Goal: Task Accomplishment & Management: Manage account settings

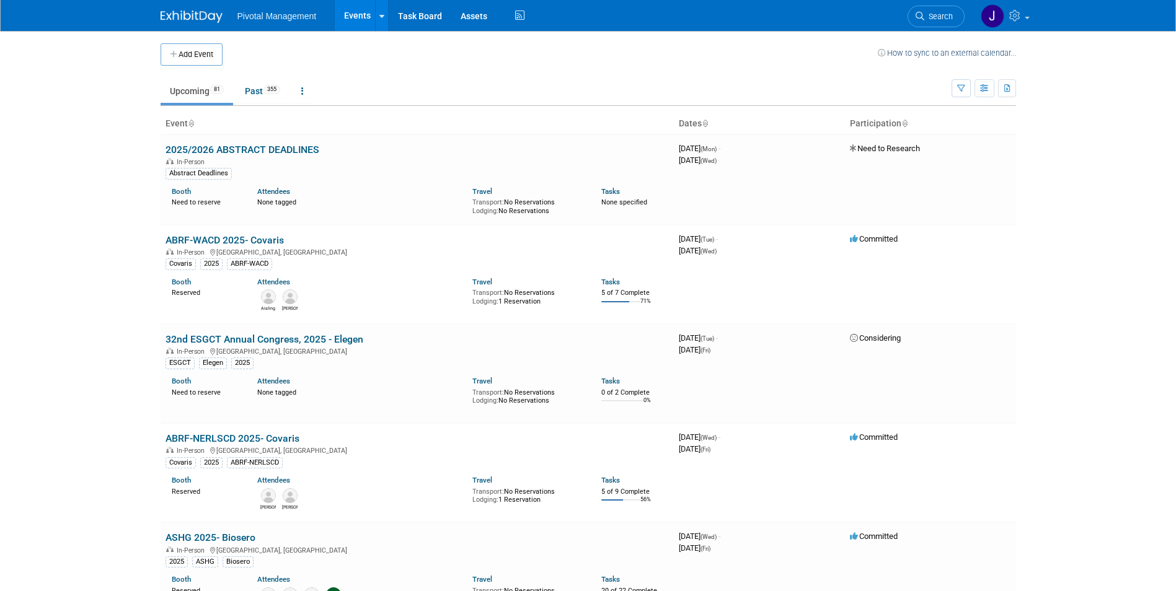
click at [945, 12] on span "Search" at bounding box center [938, 16] width 29 height 9
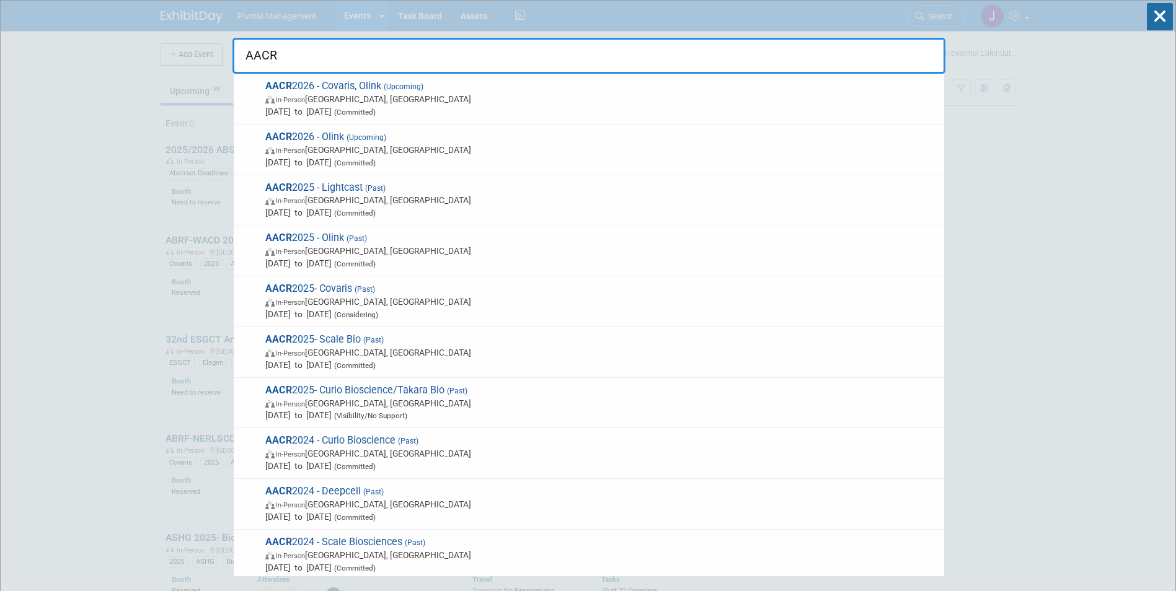
type input "AACR"
click at [521, 97] on span "In-Person San Diego, CA" at bounding box center [601, 99] width 673 height 12
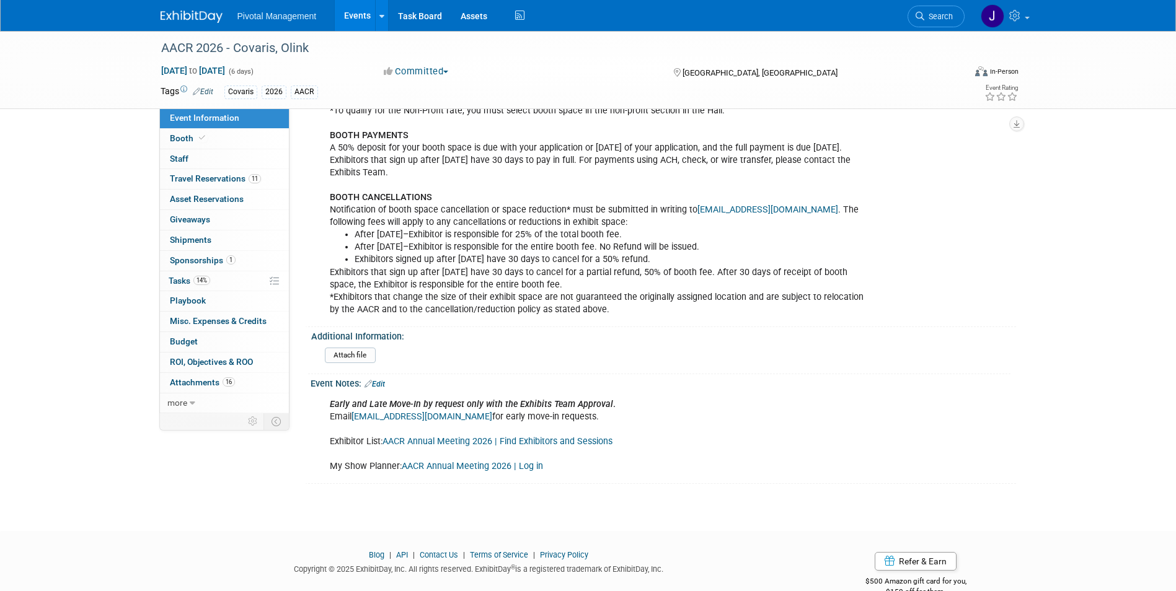
scroll to position [1783, 0]
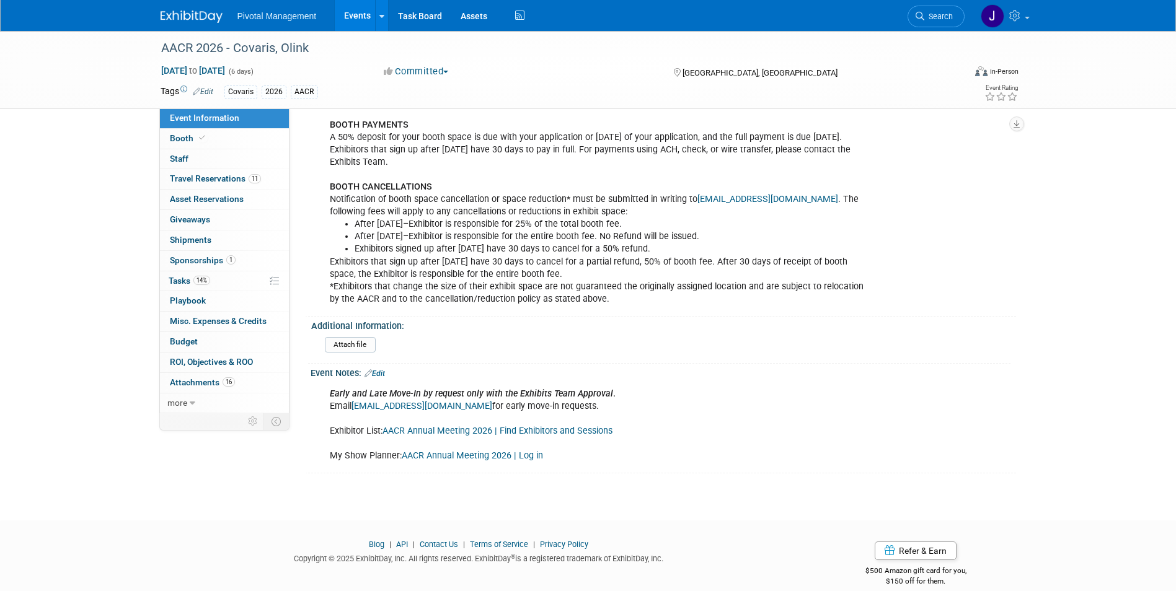
drag, startPoint x: 329, startPoint y: 170, endPoint x: 616, endPoint y: 288, distance: 310.0
click at [616, 288] on div "EXHIBIT SPACE FEES 10’x10’ Inline Booth $4,650 Corner Charge $200 per corner 10…" at bounding box center [600, 162] width 559 height 299
copy div "BOOTH CANCELLATIONS Notification of booth space cancellation or space reduction…"
click at [740, 250] on div "EXHIBIT SPACE FEES 10’x10’ Inline Booth $4,650 Corner Charge $200 per corner 10…" at bounding box center [600, 162] width 559 height 299
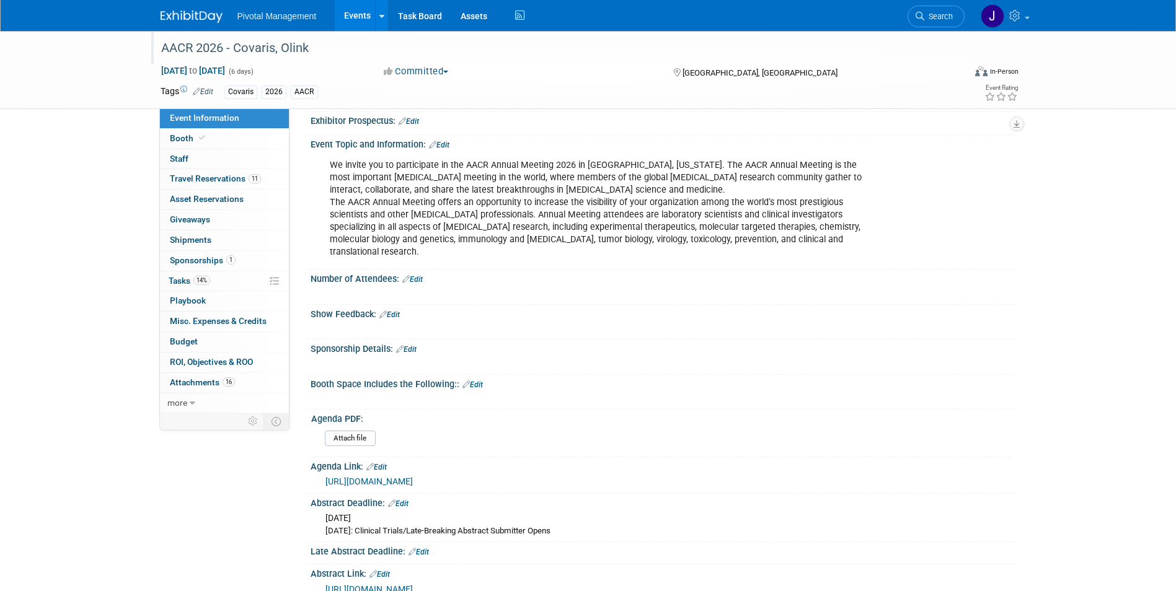
scroll to position [0, 0]
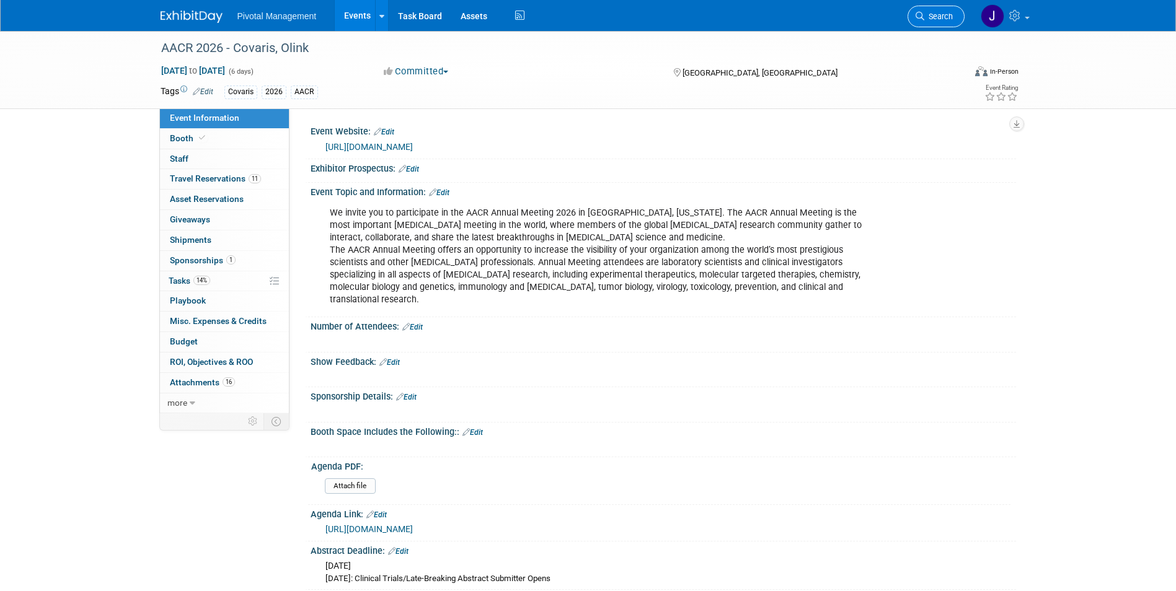
click at [929, 7] on link "Search" at bounding box center [936, 17] width 57 height 22
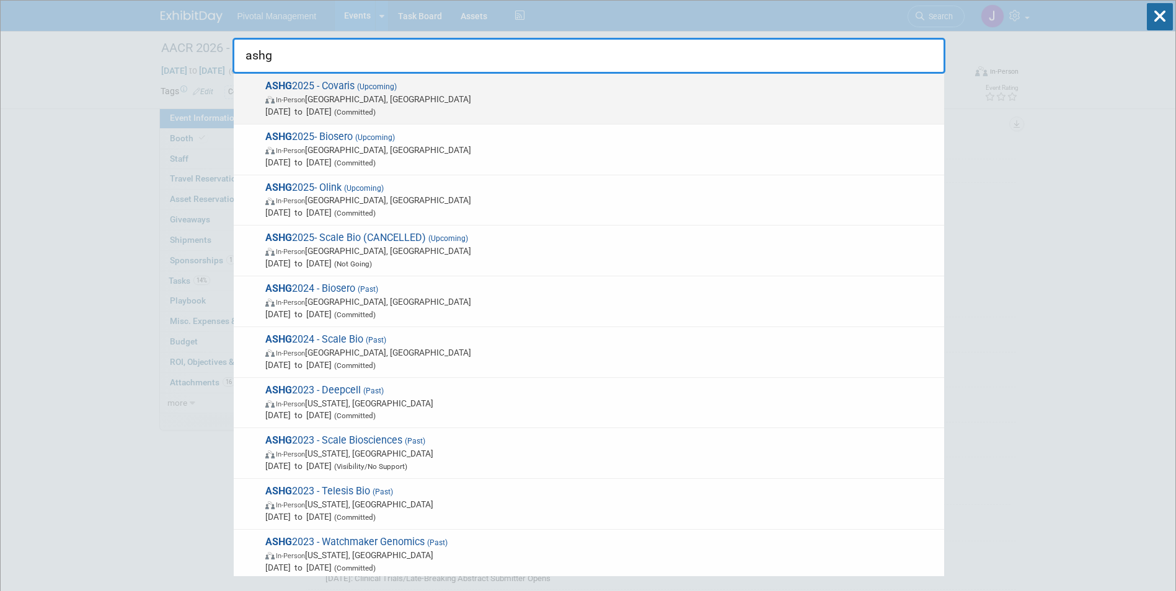
type input "ashg"
click at [502, 107] on span "Oct 15, 2025 to Oct 17, 2025 (Committed)" at bounding box center [601, 111] width 673 height 12
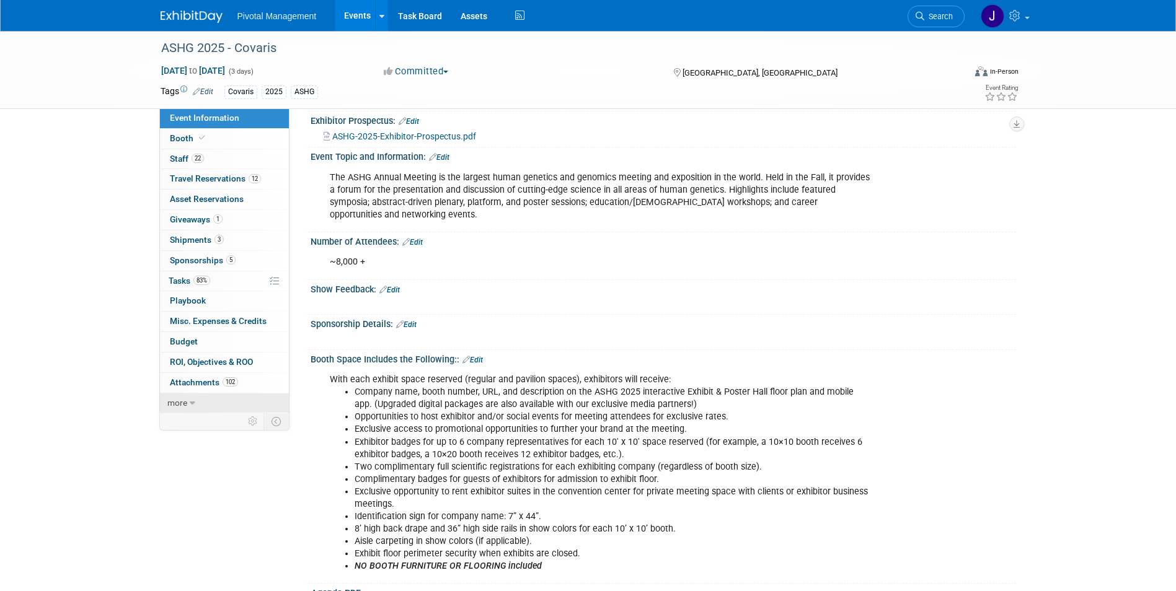
scroll to position [62, 0]
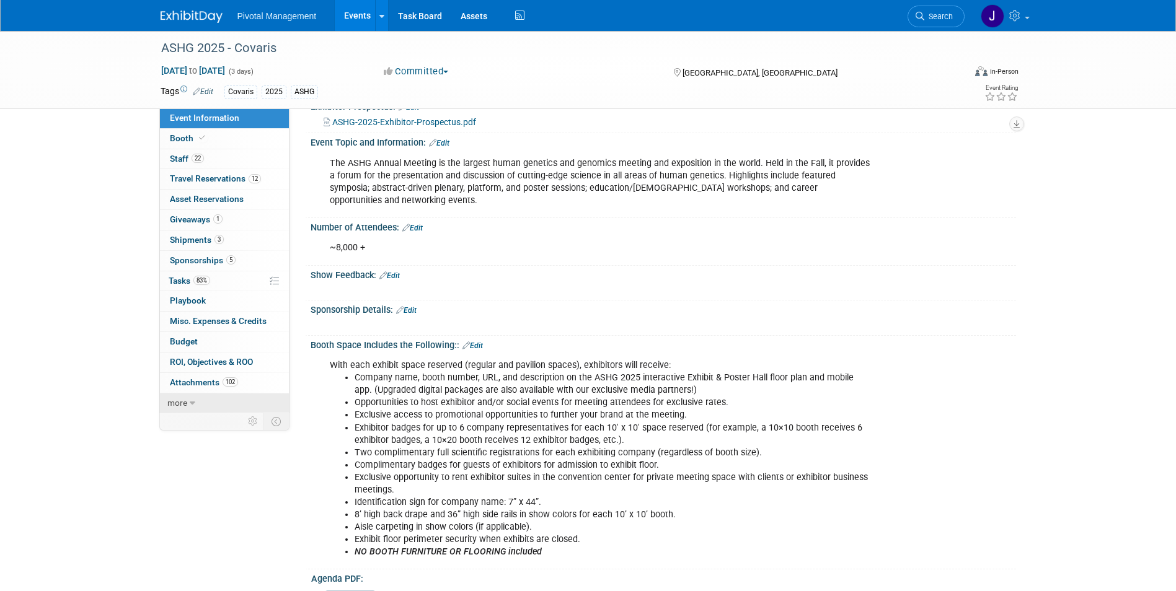
click at [189, 396] on link "more" at bounding box center [224, 404] width 129 height 20
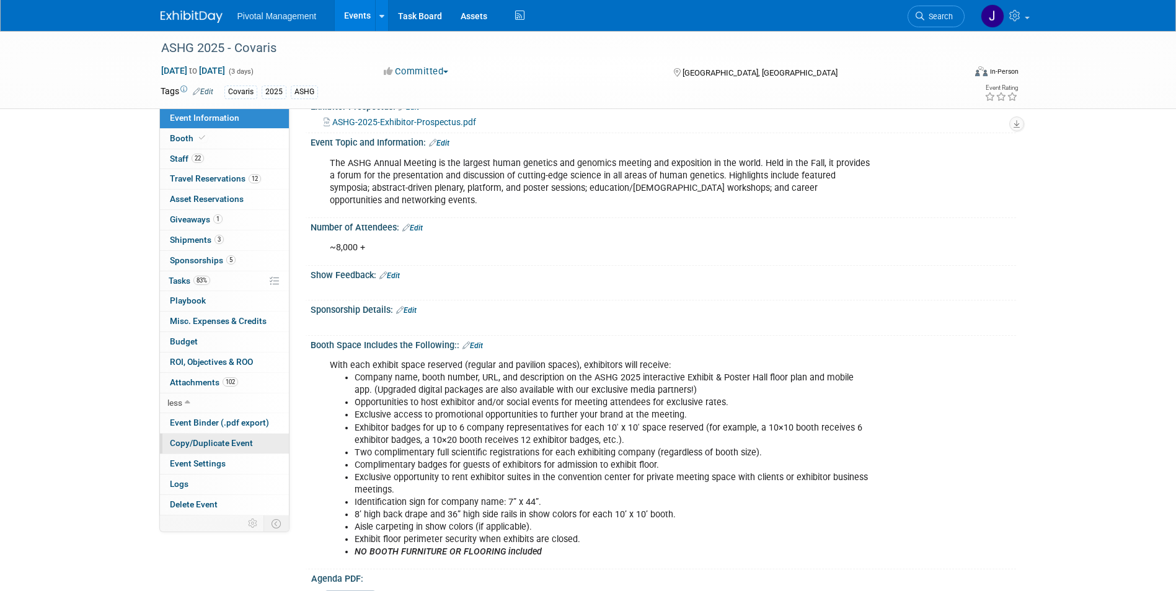
click at [203, 441] on span "Copy/Duplicate Event" at bounding box center [211, 443] width 83 height 10
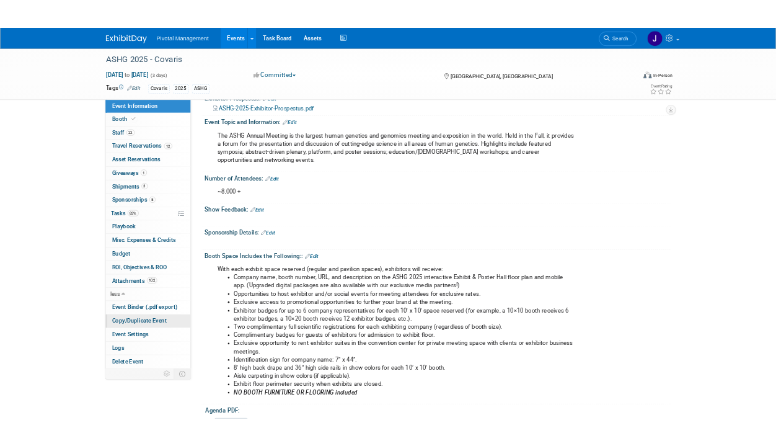
scroll to position [0, 0]
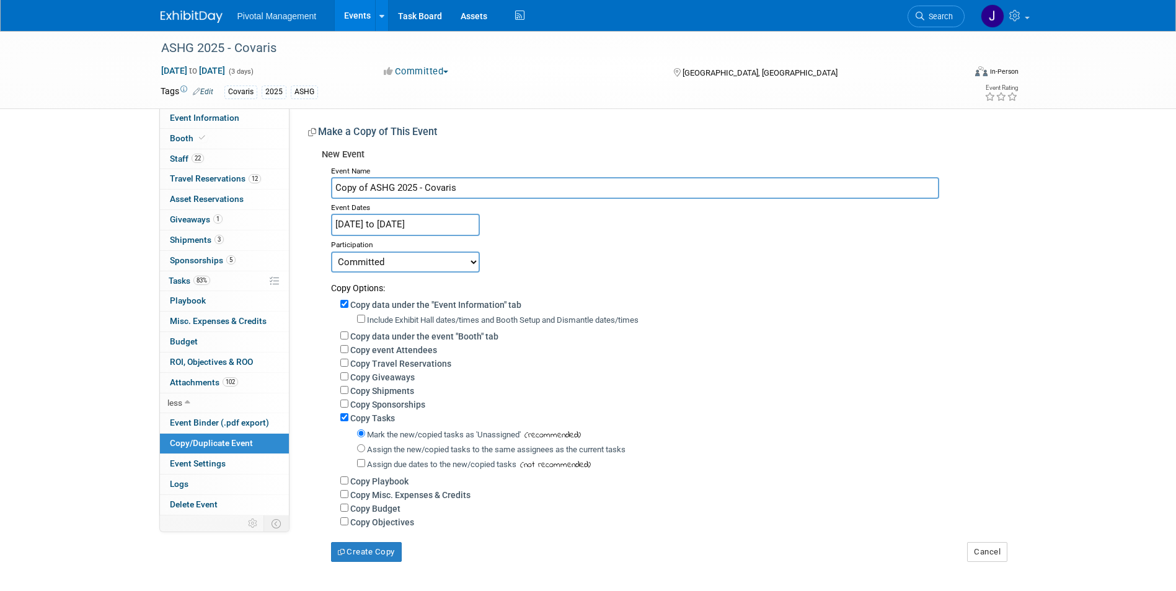
click at [387, 187] on input "Copy of ASHG 2025 - Covaris" at bounding box center [635, 188] width 608 height 22
drag, startPoint x: 365, startPoint y: 185, endPoint x: 371, endPoint y: 190, distance: 7.9
click at [366, 187] on input "Copy of ASHG 2025 - Covaris" at bounding box center [635, 188] width 608 height 22
drag, startPoint x: 371, startPoint y: 190, endPoint x: 324, endPoint y: 190, distance: 47.7
click at [324, 190] on div "Event Name Copy of ASHG 2025 - Covaris Event Dates Oct 15, 2025 to Oct 17, 2025…" at bounding box center [664, 362] width 685 height 400
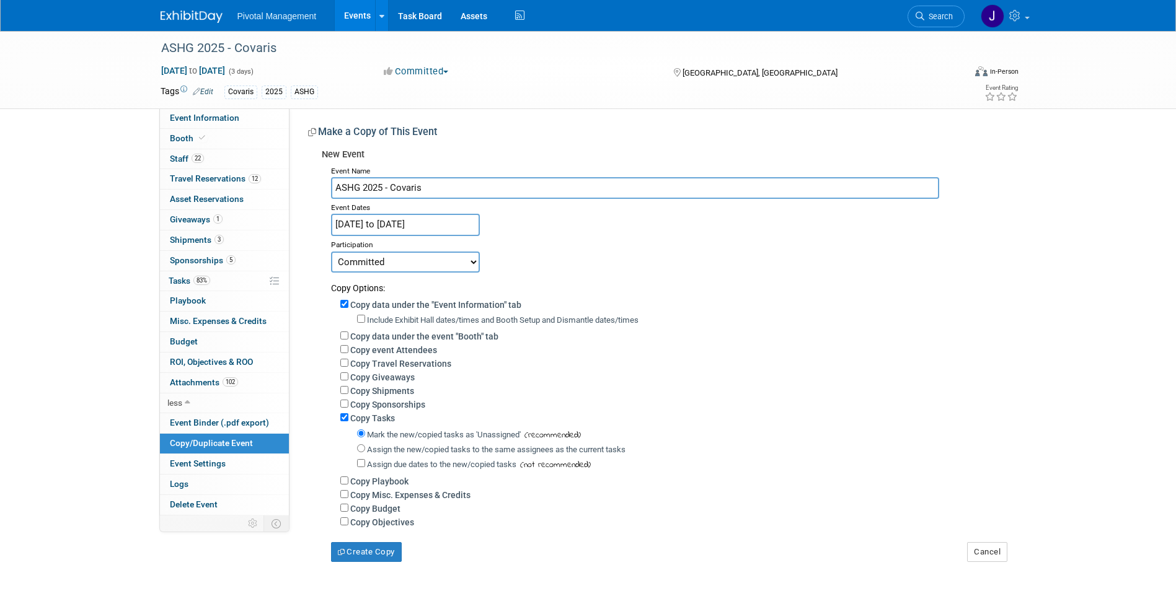
click at [383, 187] on input "ASHG 2025 - Covaris" at bounding box center [635, 188] width 608 height 22
click at [459, 192] on input "ASHG 202 - Covaris" at bounding box center [635, 188] width 608 height 22
drag, startPoint x: 469, startPoint y: 187, endPoint x: 420, endPoint y: 186, distance: 49.0
click at [420, 186] on input "ASHG 202 - Covaris, bIOSERO (tbd)" at bounding box center [635, 188] width 608 height 22
click at [501, 187] on input "ASHG 202 - Covaris, Biosero (TBD)" at bounding box center [635, 188] width 608 height 22
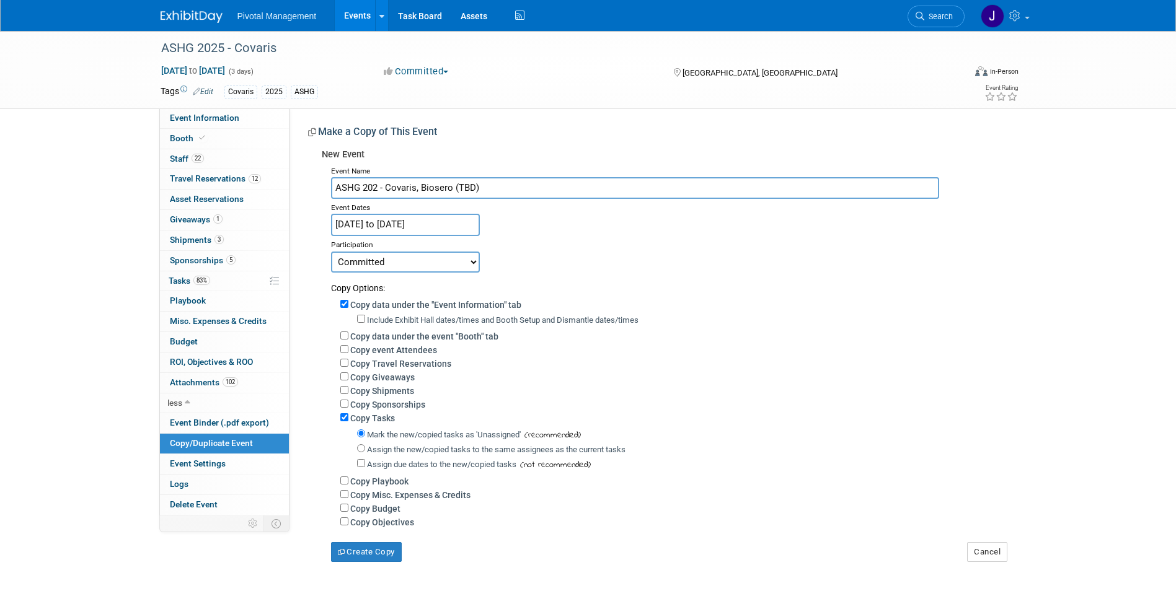
type input "ASHG 202 - Covaris, Biosero (TBD)"
click at [414, 216] on input "Oct 15, 2025 to Oct 17, 2025" at bounding box center [405, 225] width 149 height 22
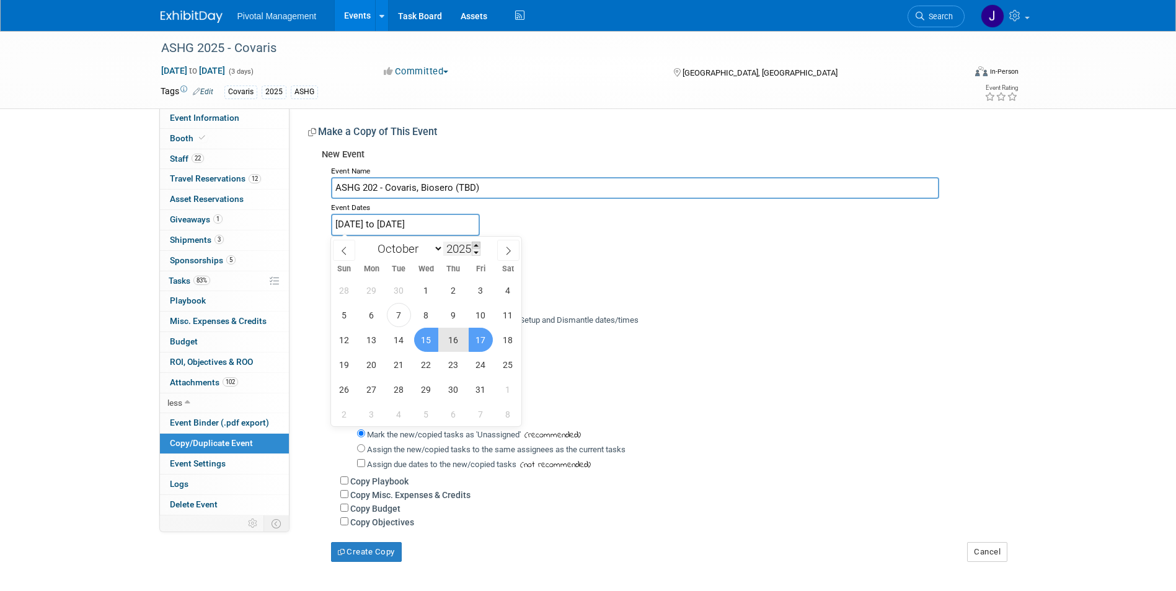
click at [476, 244] on span at bounding box center [476, 245] width 9 height 7
type input "2026"
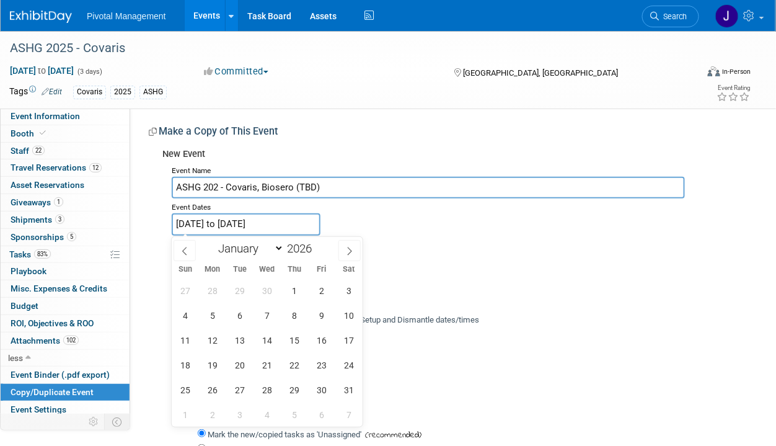
scroll to position [62, 0]
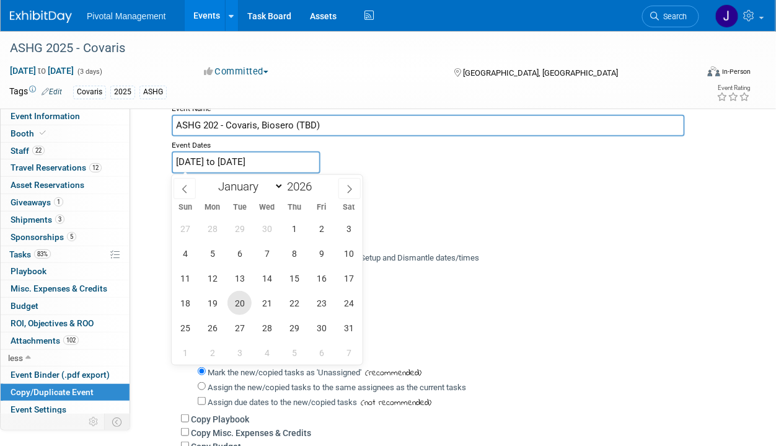
click at [230, 306] on span "20" at bounding box center [240, 303] width 24 height 24
click at [352, 301] on span "24" at bounding box center [349, 303] width 24 height 24
type input "[DATE] to [DATE]"
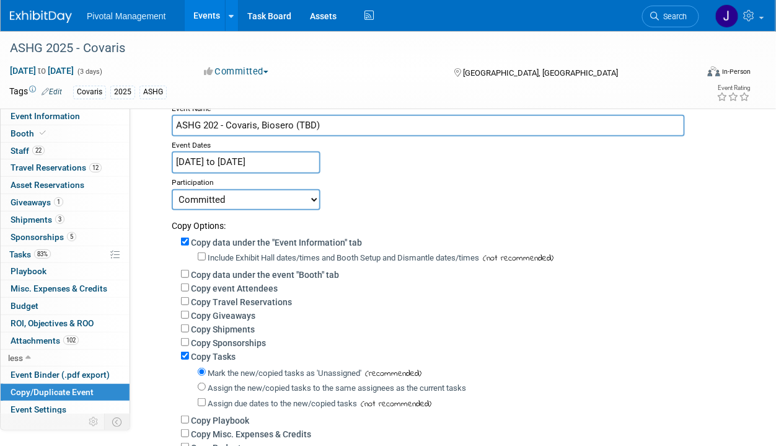
click at [280, 198] on select "Committed Considering Not Going Need to Research Visibility/No Support Waiting …" at bounding box center [246, 199] width 149 height 21
select select "2"
click at [172, 189] on select "Committed Considering Not Going Need to Research Visibility/No Support Waiting …" at bounding box center [246, 199] width 149 height 21
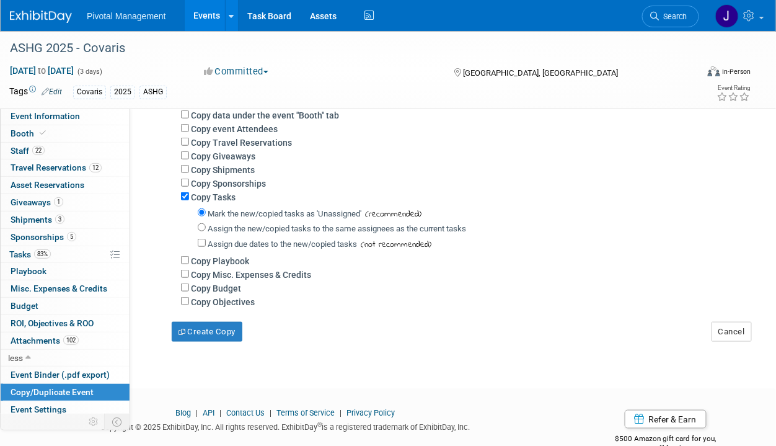
scroll to position [249, 0]
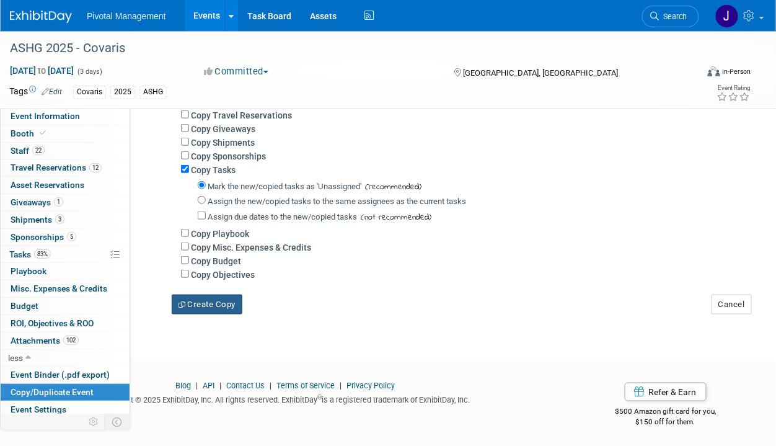
click at [205, 298] on button "Create Copy" at bounding box center [207, 304] width 71 height 20
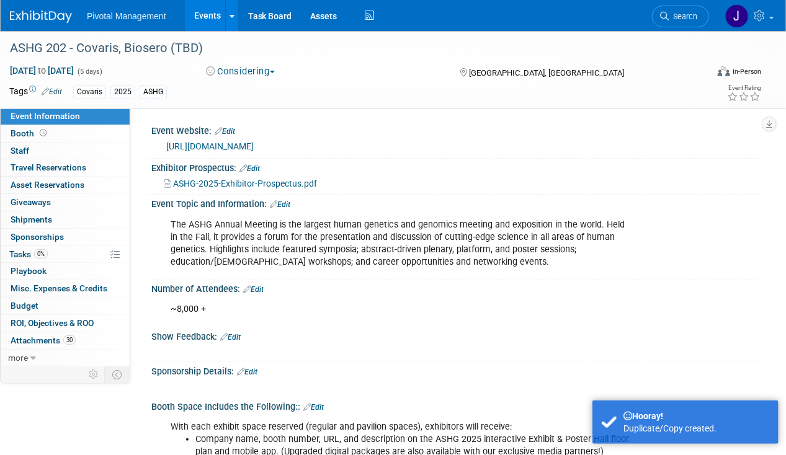
click at [59, 86] on span "Edit" at bounding box center [50, 91] width 24 height 10
click at [53, 91] on link "Edit" at bounding box center [52, 91] width 20 height 9
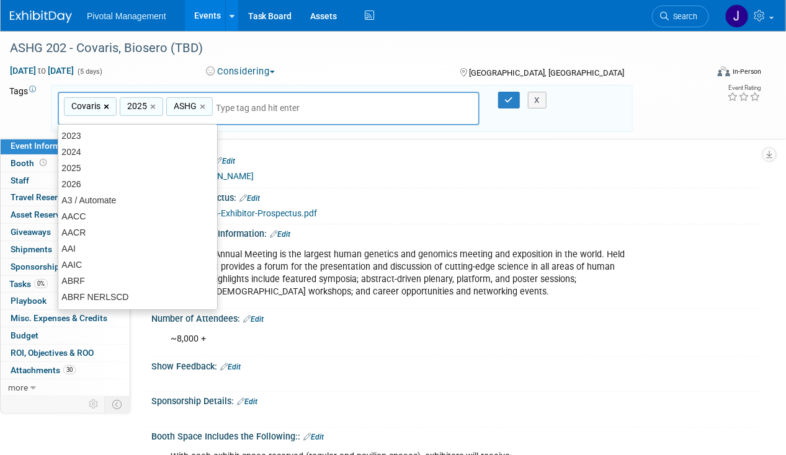
click at [104, 105] on link "×" at bounding box center [108, 107] width 8 height 14
drag, startPoint x: 94, startPoint y: 105, endPoint x: 118, endPoint y: 104, distance: 24.3
click at [94, 105] on link "×" at bounding box center [98, 107] width 8 height 14
type input "ASHG"
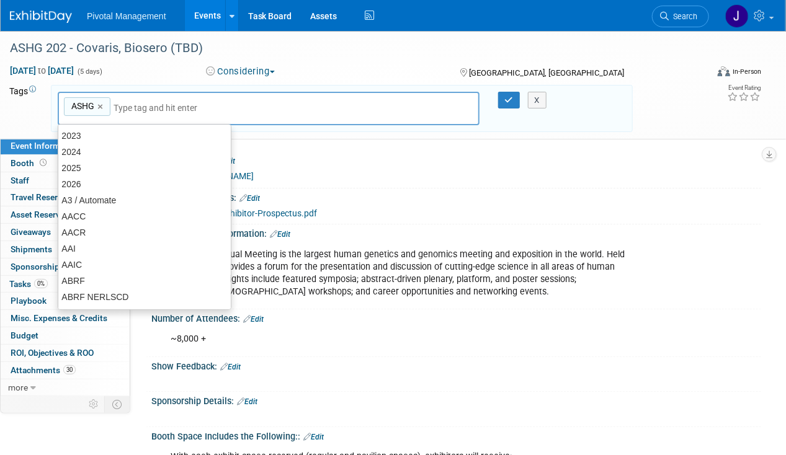
click at [183, 102] on input "text" at bounding box center [200, 108] width 174 height 12
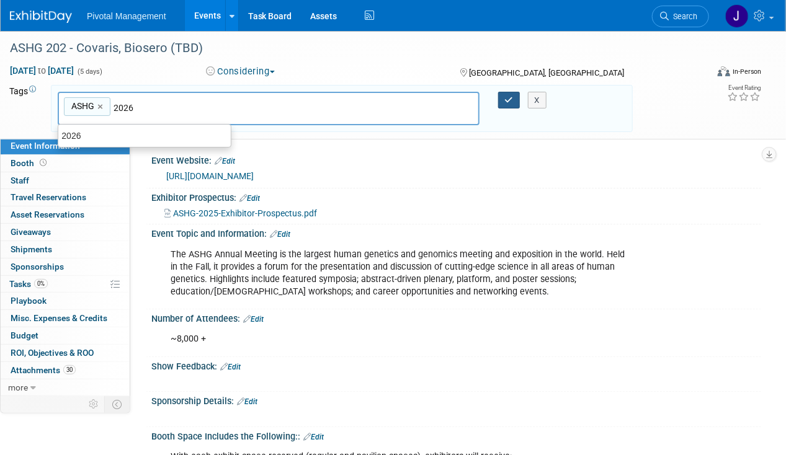
type input "2026"
click at [500, 101] on button "button" at bounding box center [509, 100] width 22 height 17
type input "ASHG,2026"
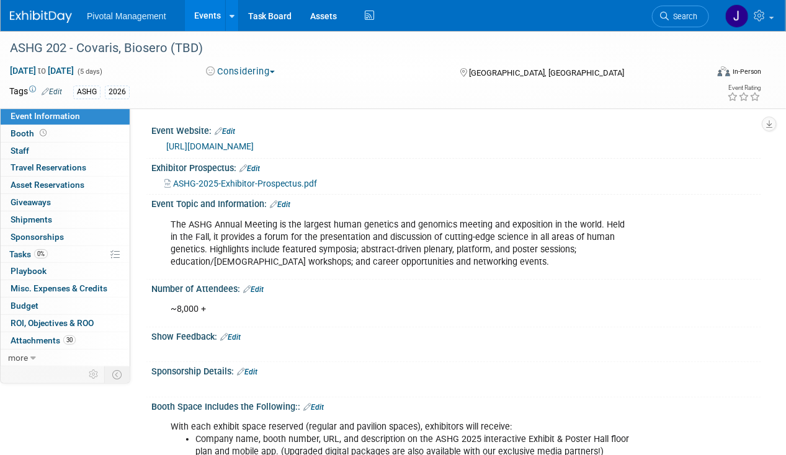
click at [351, 202] on div "Event Topic and Information: Edit" at bounding box center [455, 203] width 609 height 16
click at [255, 164] on link "Edit" at bounding box center [249, 168] width 20 height 9
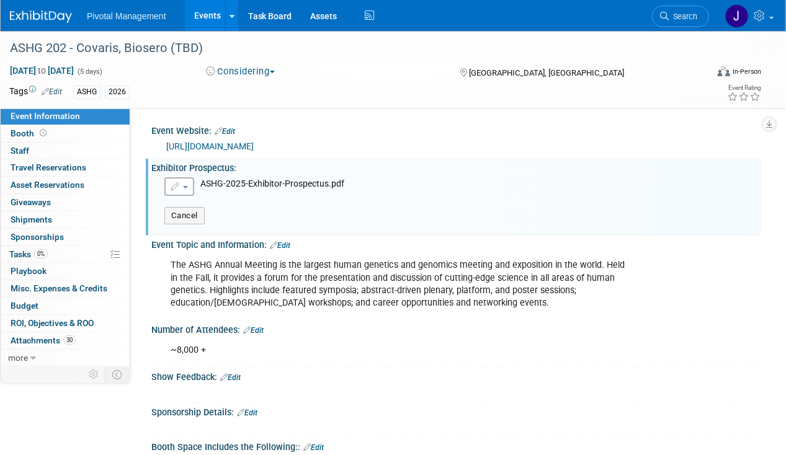
click at [164, 185] on div "Enter as link / URL Upload as attachment (.pdf or image) Select file" at bounding box center [456, 203] width 591 height 55
click at [178, 182] on icon "button" at bounding box center [175, 186] width 11 height 9
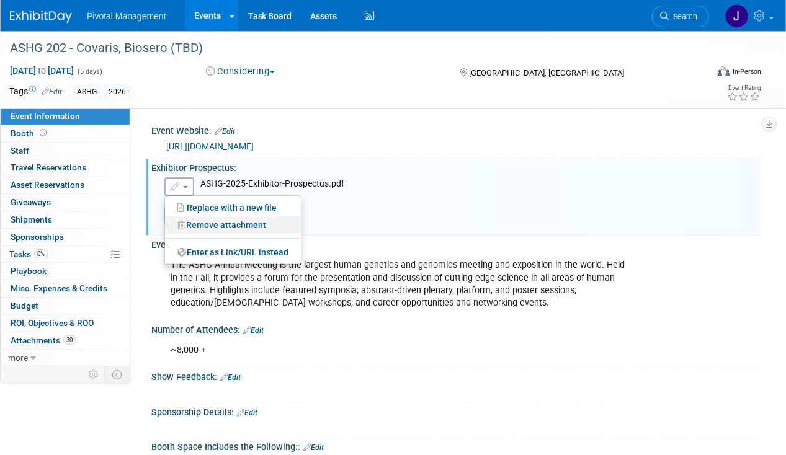
click at [195, 225] on link "Remove attachment" at bounding box center [233, 224] width 136 height 17
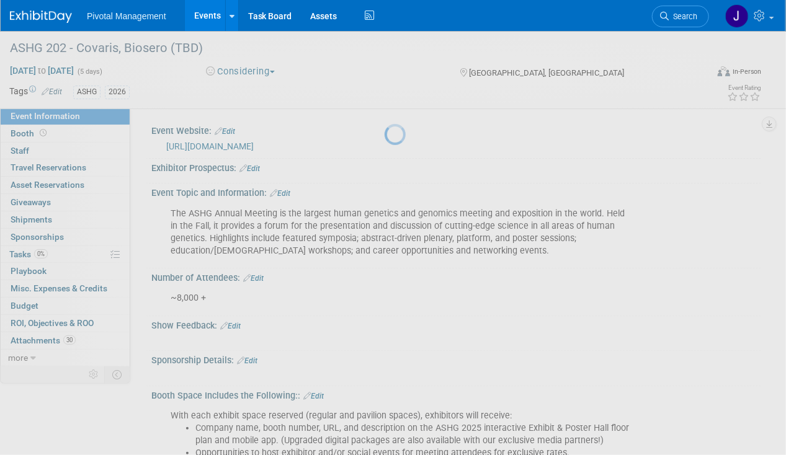
click at [384, 218] on div at bounding box center [392, 227] width 17 height 455
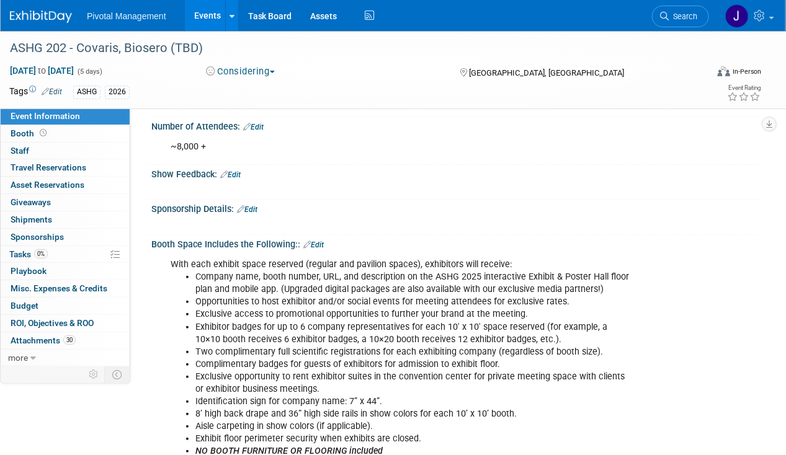
scroll to position [124, 0]
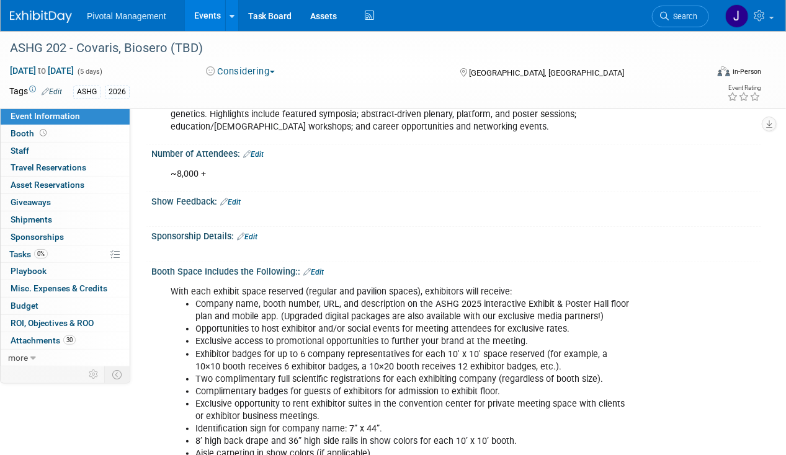
click at [314, 269] on link "Edit" at bounding box center [313, 272] width 20 height 9
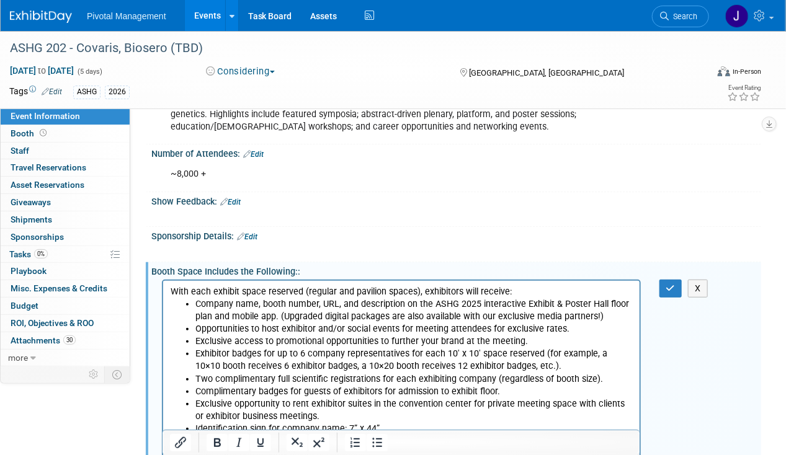
scroll to position [0, 0]
click at [252, 335] on li "Exclusive access to promotional opportunities to further your brand at the meet…" at bounding box center [413, 341] width 437 height 12
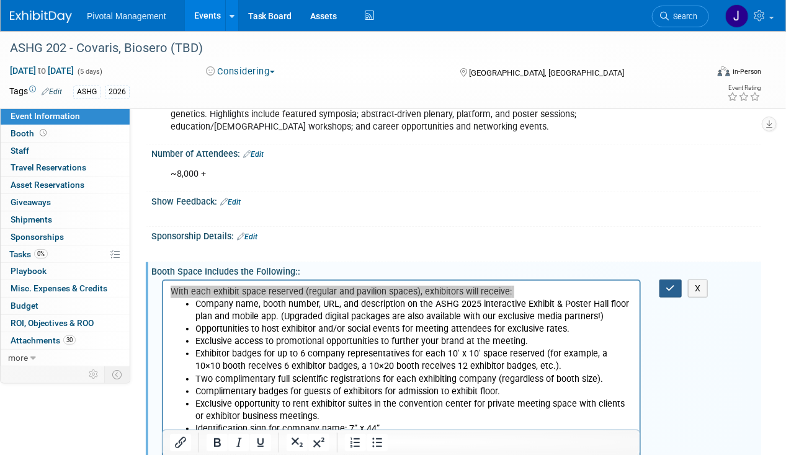
click at [667, 291] on button "button" at bounding box center [670, 289] width 23 height 18
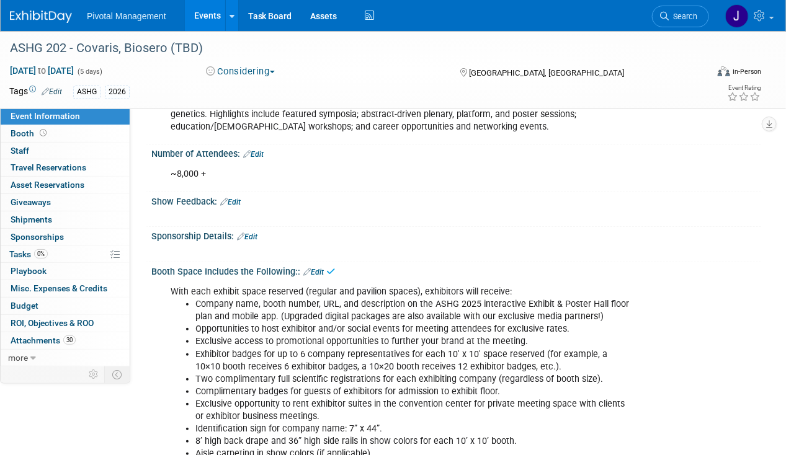
click at [319, 273] on link "Edit" at bounding box center [313, 272] width 20 height 9
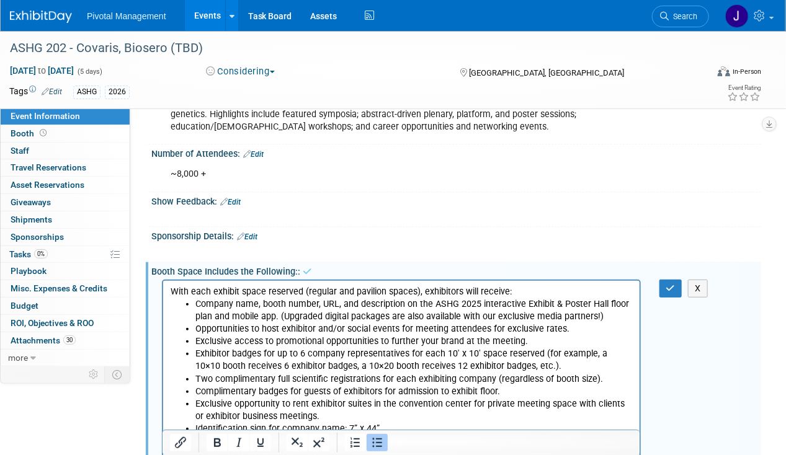
click at [323, 326] on li "Opportunities to host exhibitor and/or social events for meeting attendees for …" at bounding box center [413, 328] width 437 height 12
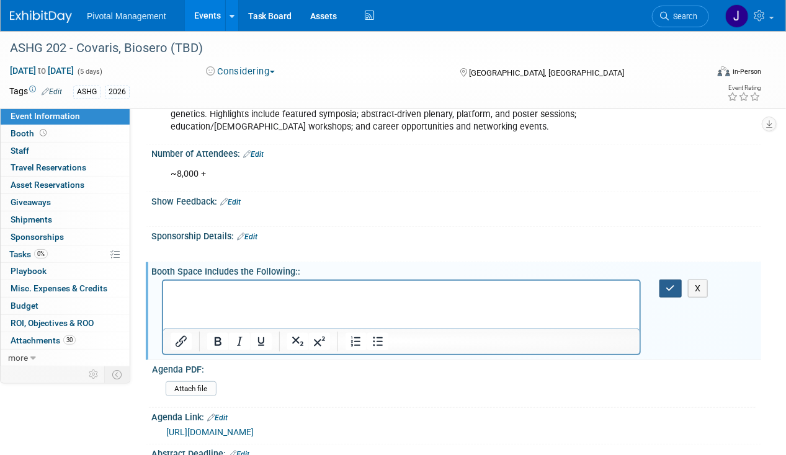
click at [667, 287] on icon "button" at bounding box center [670, 288] width 9 height 9
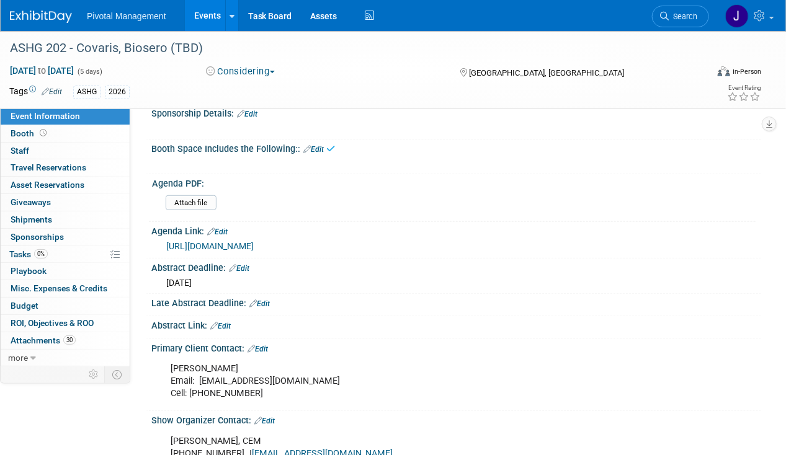
scroll to position [248, 0]
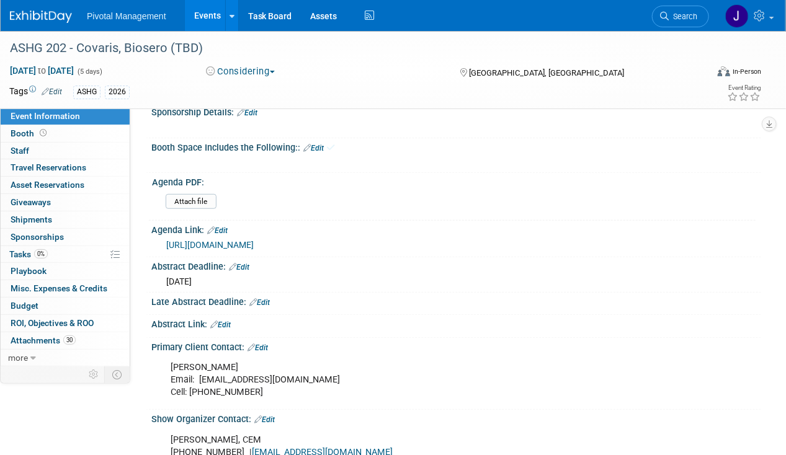
click at [242, 266] on link "Edit" at bounding box center [239, 267] width 20 height 9
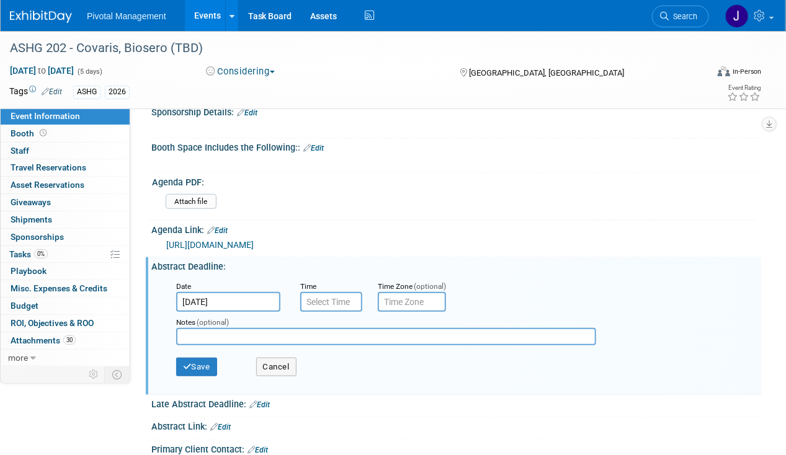
click at [219, 294] on input "[DATE]" at bounding box center [228, 302] width 104 height 20
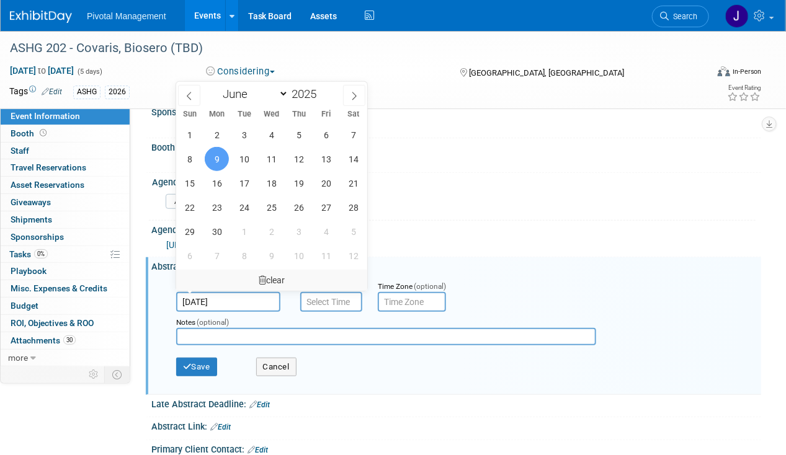
click at [269, 272] on div "clear" at bounding box center [271, 280] width 191 height 21
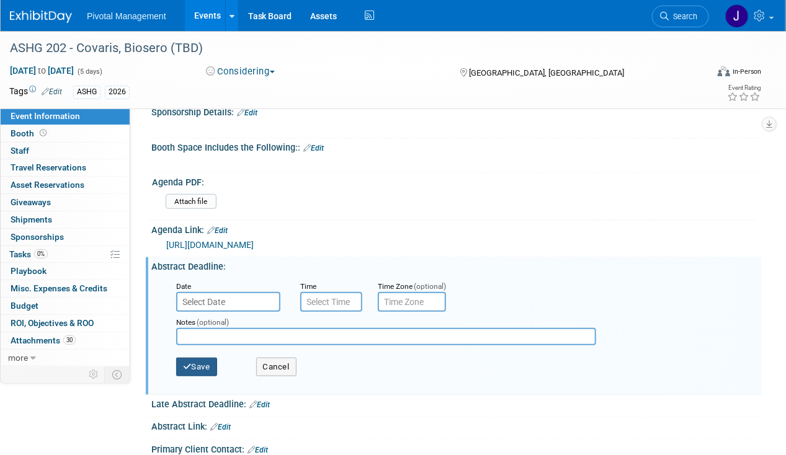
click at [198, 364] on button "Save" at bounding box center [196, 367] width 41 height 19
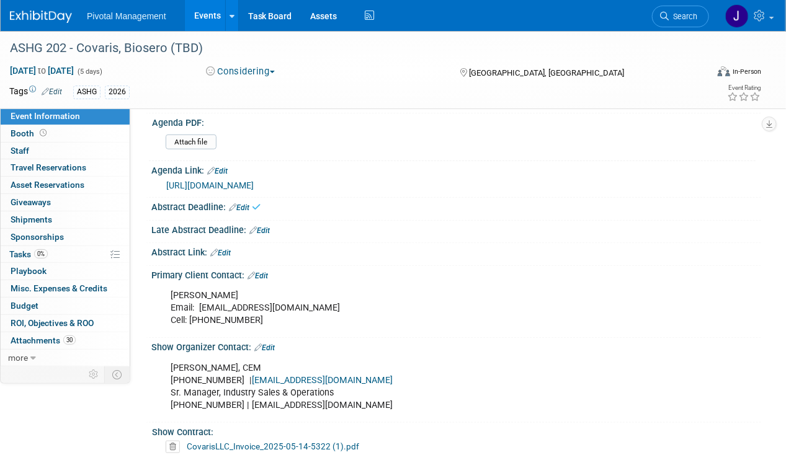
scroll to position [372, 0]
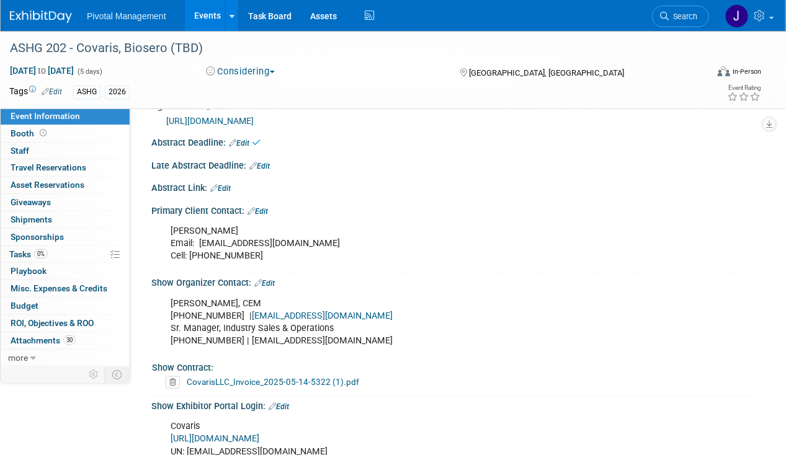
click at [268, 207] on link "Edit" at bounding box center [257, 211] width 20 height 9
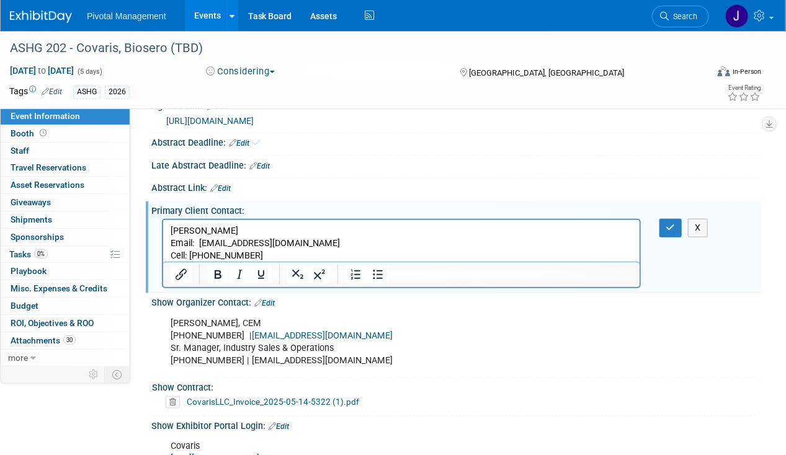
scroll to position [0, 0]
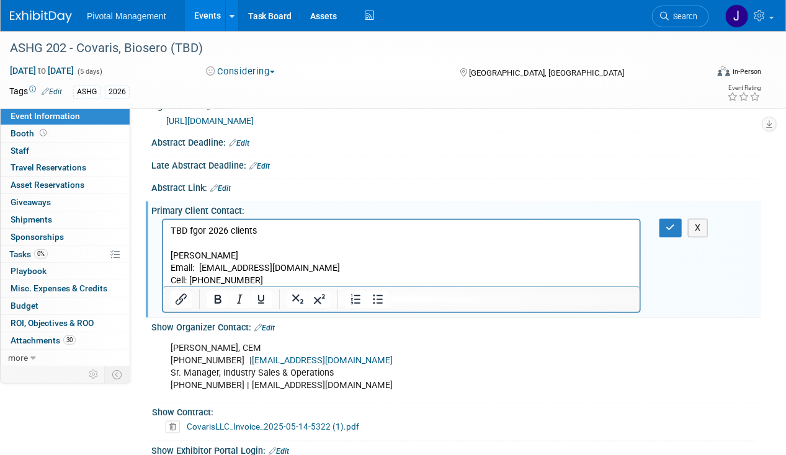
click at [198, 232] on p "TBD fgor 2026 clients" at bounding box center [401, 231] width 462 height 12
click at [677, 223] on button "button" at bounding box center [670, 228] width 23 height 18
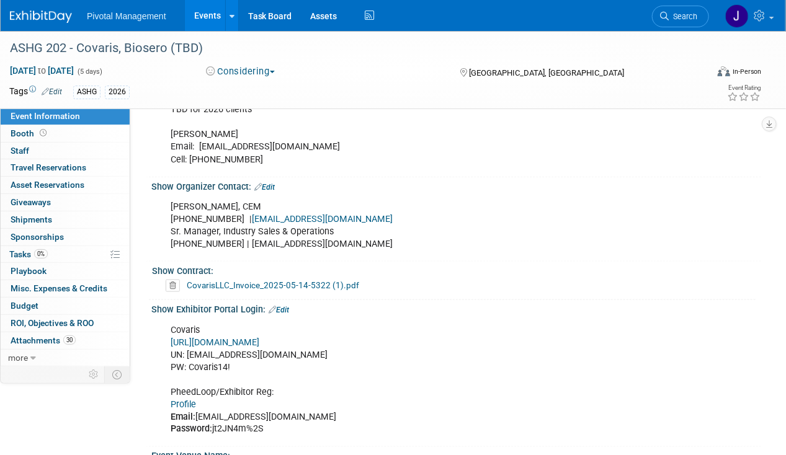
scroll to position [558, 0]
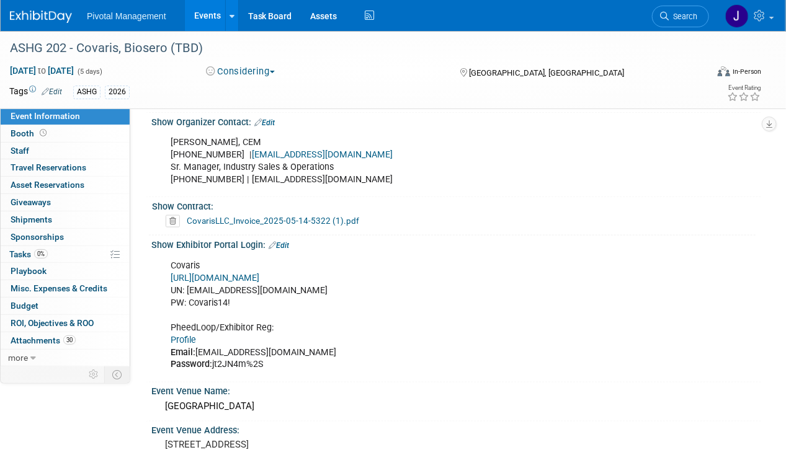
click at [169, 215] on icon at bounding box center [173, 221] width 14 height 12
click at [147, 265] on link "Yes" at bounding box center [161, 262] width 36 height 20
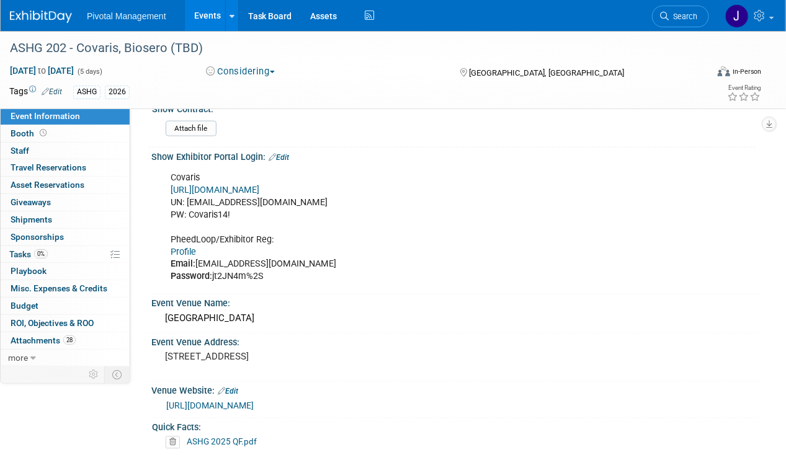
scroll to position [682, 0]
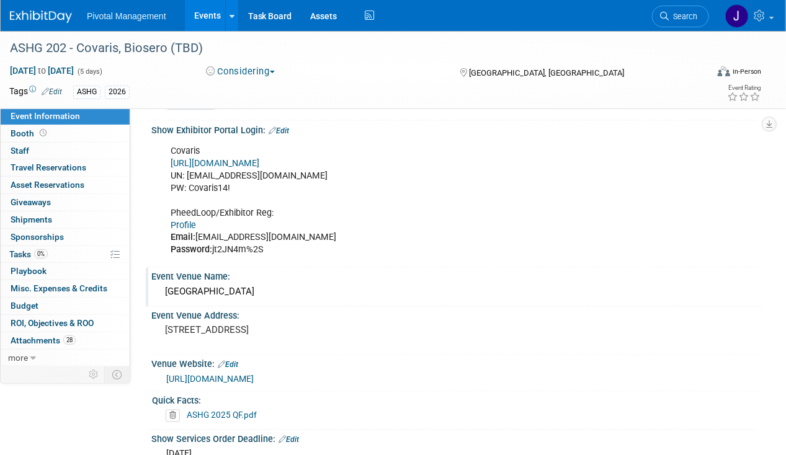
click at [256, 283] on div "[GEOGRAPHIC_DATA]" at bounding box center [456, 292] width 591 height 19
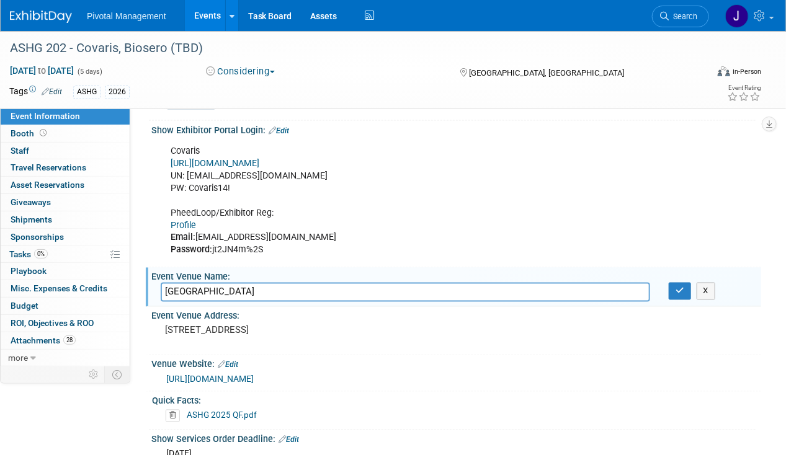
click at [255, 283] on input "[GEOGRAPHIC_DATA]" at bounding box center [405, 292] width 489 height 19
drag, startPoint x: 291, startPoint y: 283, endPoint x: 572, endPoint y: 277, distance: 280.9
click at [572, 283] on input "[GEOGRAPHIC_DATA] / [GEOGRAPHIC_DATA], [GEOGRAPHIC_DATA], [GEOGRAPHIC_DATA]" at bounding box center [405, 292] width 489 height 19
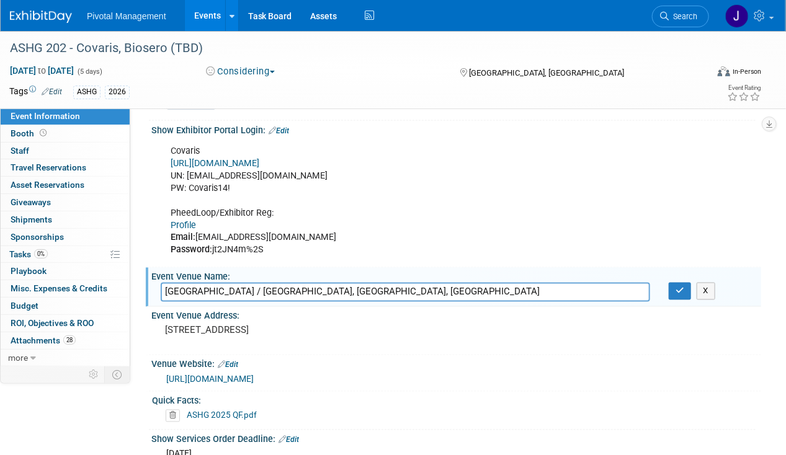
click at [547, 274] on div "Event Venue Name:" at bounding box center [455, 275] width 609 height 15
click at [349, 283] on input "[GEOGRAPHIC_DATA] / [GEOGRAPHIC_DATA], [GEOGRAPHIC_DATA], [GEOGRAPHIC_DATA]" at bounding box center [405, 292] width 489 height 19
click at [511, 283] on input "[GEOGRAPHIC_DATA] / [GEOGRAPHIC_DATA], [GEOGRAPHIC_DATA], [GEOGRAPHIC_DATA]" at bounding box center [405, 292] width 489 height 19
click at [504, 283] on input "[GEOGRAPHIC_DATA] / [GEOGRAPHIC_DATA], [GEOGRAPHIC_DATA], [GEOGRAPHIC_DATA]" at bounding box center [405, 292] width 489 height 19
click at [492, 284] on input "[GEOGRAPHIC_DATA] / [GEOGRAPHIC_DATA], [GEOGRAPHIC_DATA], [GEOGRAPHIC_DATA]" at bounding box center [405, 292] width 489 height 19
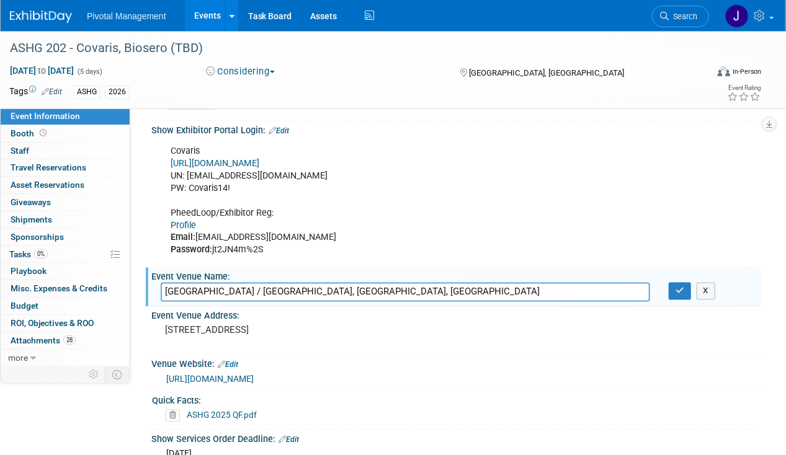
click at [303, 291] on input "[GEOGRAPHIC_DATA] / [GEOGRAPHIC_DATA], [GEOGRAPHIC_DATA], [GEOGRAPHIC_DATA]" at bounding box center [405, 292] width 489 height 19
click at [290, 285] on input "[GEOGRAPHIC_DATA] / [GEOGRAPHIC_DATA], [GEOGRAPHIC_DATA], [GEOGRAPHIC_DATA]" at bounding box center [405, 292] width 489 height 19
drag, startPoint x: 290, startPoint y: 285, endPoint x: 505, endPoint y: 284, distance: 214.5
click at [505, 284] on input "[GEOGRAPHIC_DATA] / [GEOGRAPHIC_DATA], [GEOGRAPHIC_DATA], [GEOGRAPHIC_DATA]" at bounding box center [405, 292] width 489 height 19
type input "[GEOGRAPHIC_DATA]"
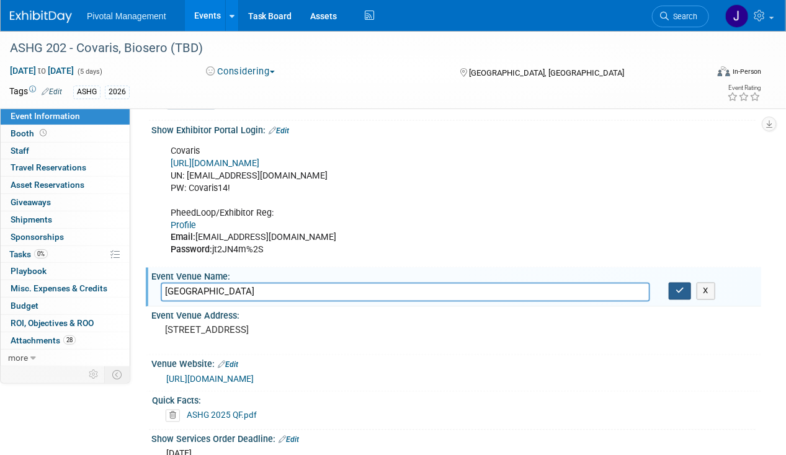
click at [676, 283] on button "button" at bounding box center [679, 291] width 22 height 17
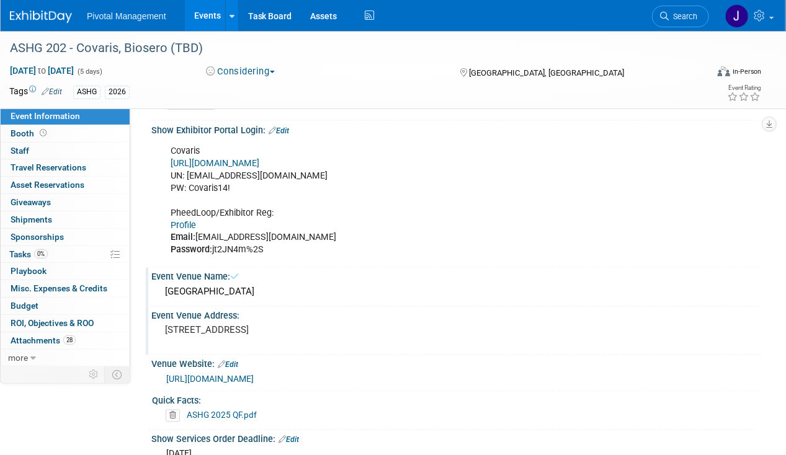
click at [250, 322] on div "[STREET_ADDRESS]" at bounding box center [279, 336] width 236 height 29
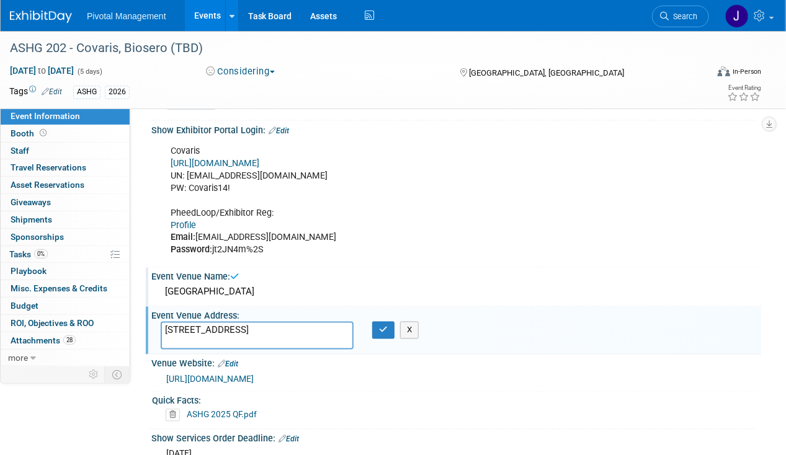
click at [239, 337] on textarea "[STREET_ADDRESS]" at bounding box center [257, 336] width 193 height 28
type textarea "[GEOGRAPHIC_DATA], [GEOGRAPHIC_DATA], [GEOGRAPHIC_DATA]"
click at [379, 326] on icon "button" at bounding box center [383, 330] width 9 height 8
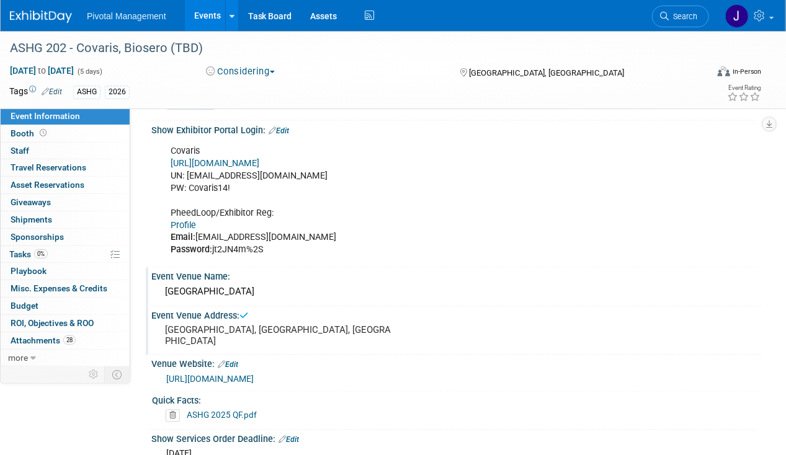
click at [234, 361] on link "Edit" at bounding box center [228, 365] width 20 height 9
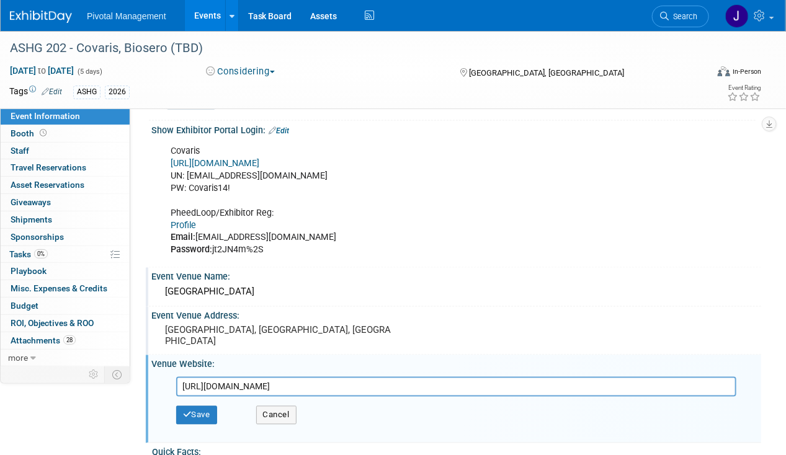
click at [249, 289] on div "[GEOGRAPHIC_DATA]" at bounding box center [456, 292] width 591 height 19
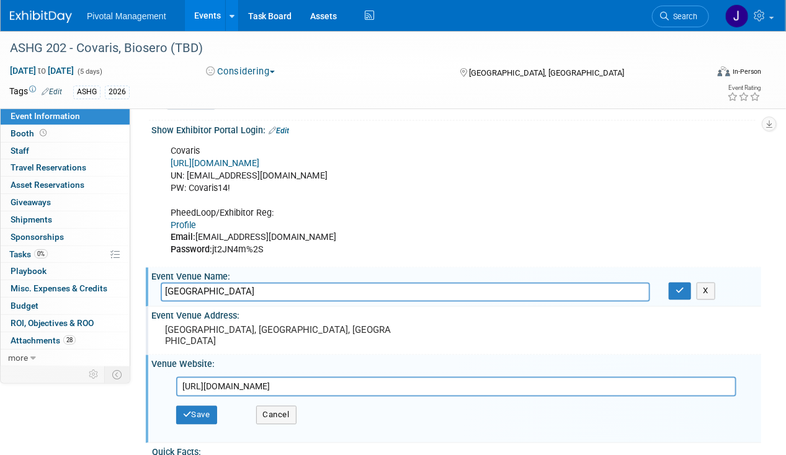
click at [249, 289] on input "[GEOGRAPHIC_DATA]" at bounding box center [405, 292] width 489 height 19
click at [275, 355] on div "Venue Website: Edit" at bounding box center [455, 362] width 609 height 15
click at [275, 377] on input "[URL][DOMAIN_NAME]" at bounding box center [456, 387] width 560 height 20
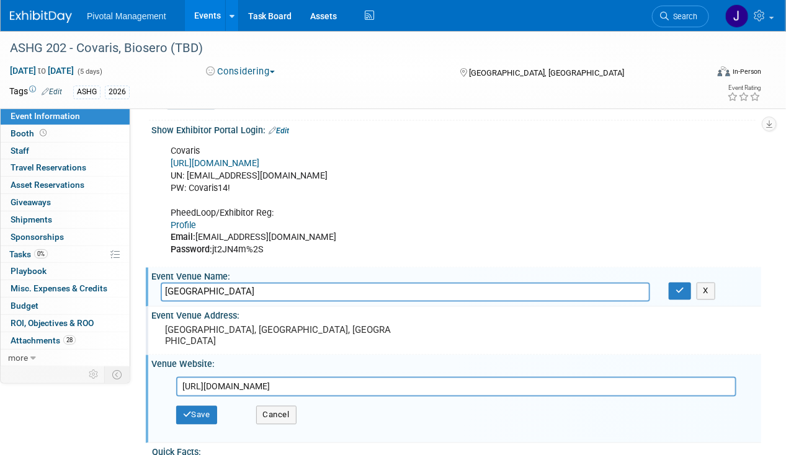
click at [275, 377] on input "[URL][DOMAIN_NAME]" at bounding box center [456, 387] width 560 height 20
paste input "[DOMAIN_NAME][URL]"
type input "[URL][DOMAIN_NAME]"
click at [200, 406] on button "Save" at bounding box center [196, 415] width 41 height 19
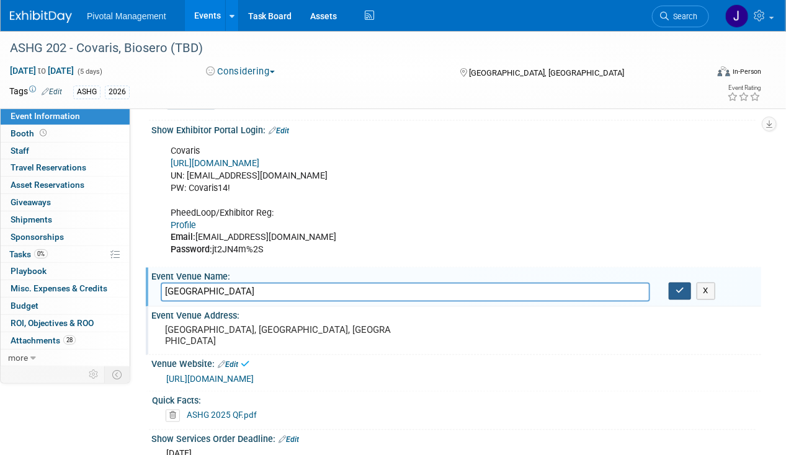
click at [687, 283] on button "button" at bounding box center [679, 291] width 22 height 17
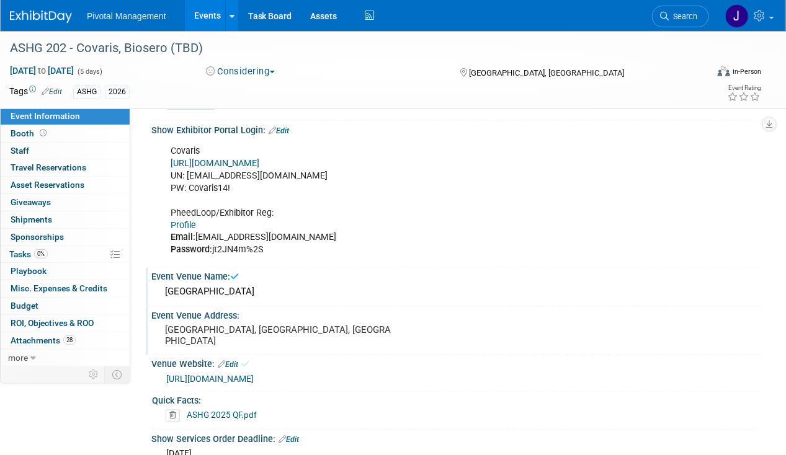
click at [174, 410] on icon at bounding box center [173, 416] width 14 height 12
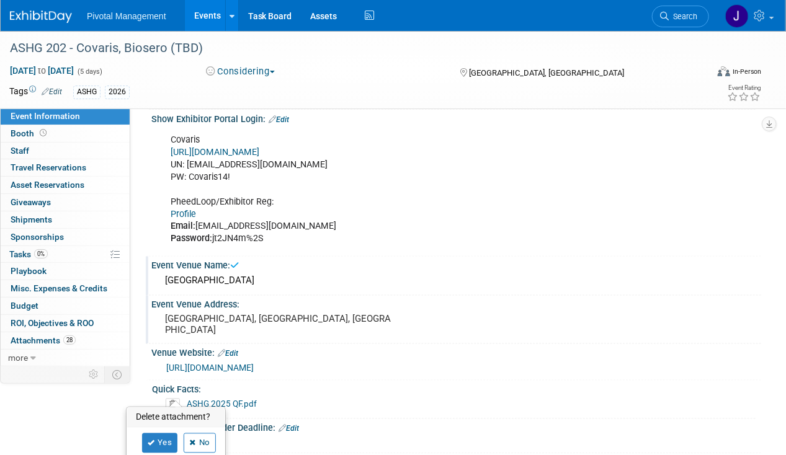
scroll to position [868, 0]
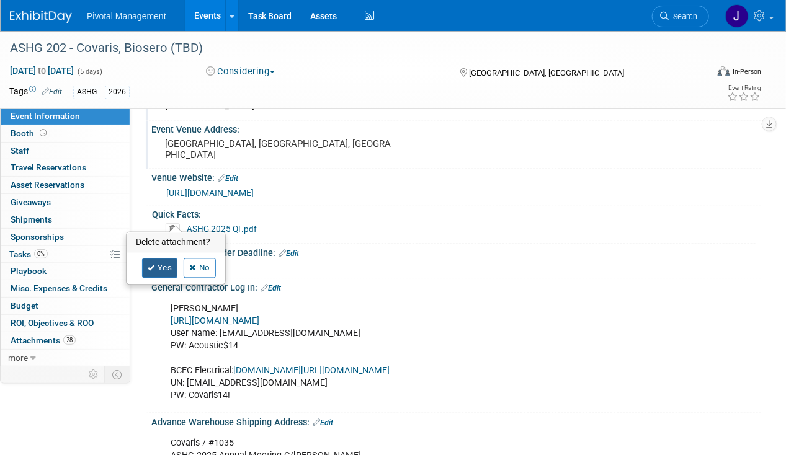
click at [151, 270] on icon at bounding box center [151, 268] width 7 height 7
click at [284, 250] on icon at bounding box center [281, 254] width 7 height 8
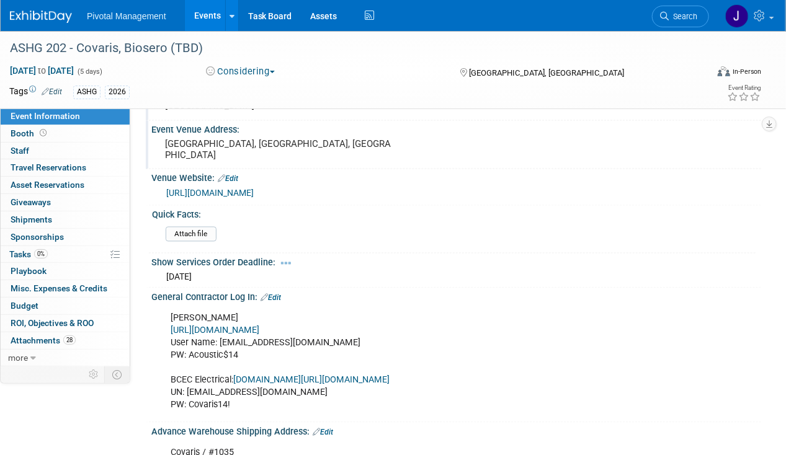
select select "8"
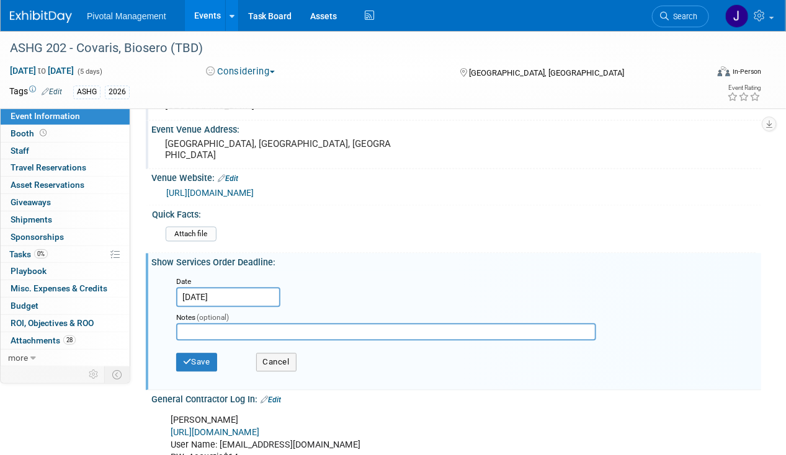
click at [191, 288] on input "[DATE]" at bounding box center [228, 298] width 104 height 20
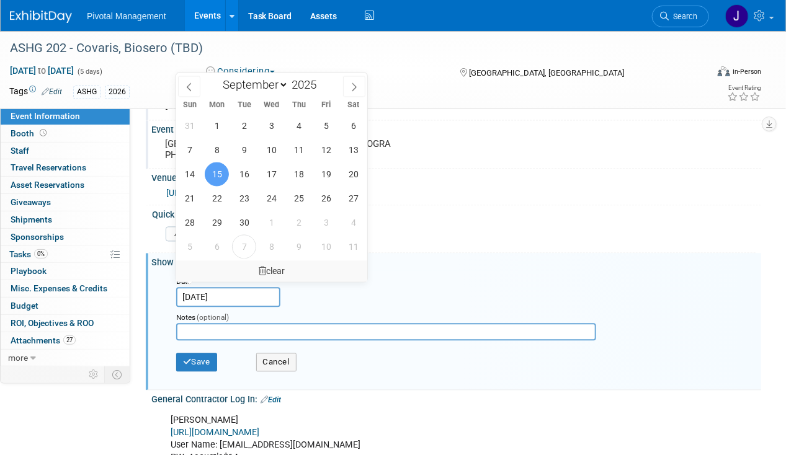
click at [283, 264] on div "clear" at bounding box center [271, 271] width 191 height 21
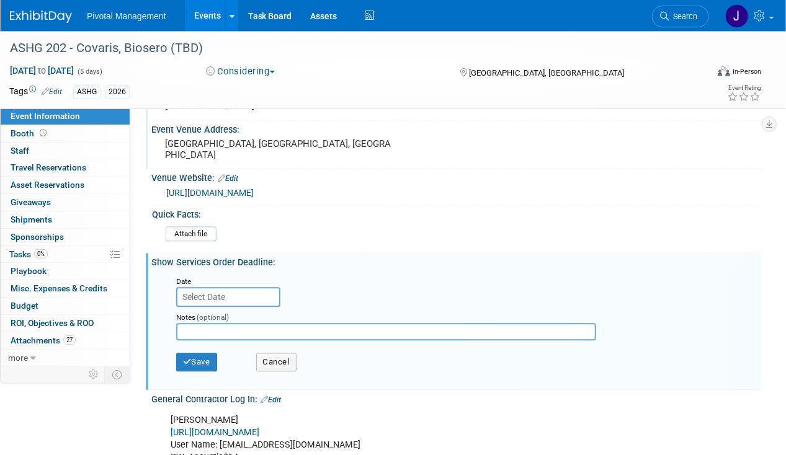
click at [278, 391] on div "General Contractor Log In: Edit" at bounding box center [455, 399] width 609 height 16
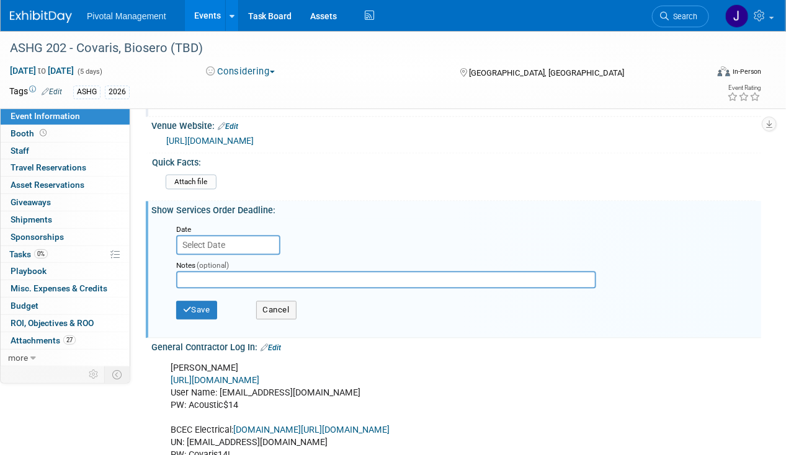
scroll to position [992, 0]
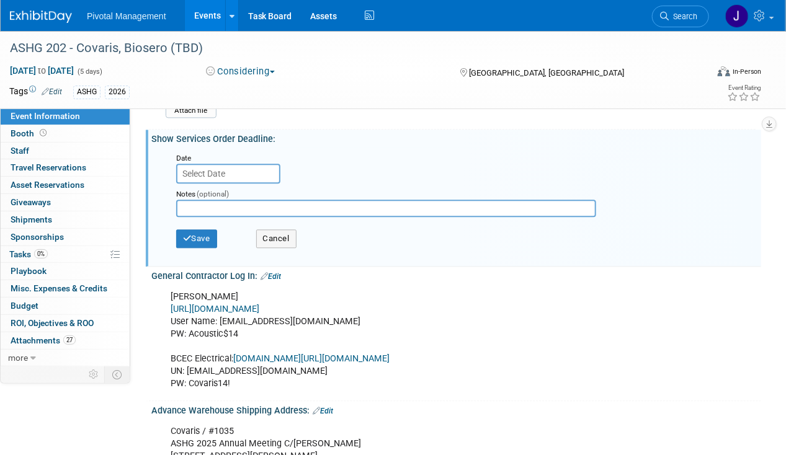
click at [275, 272] on link "Edit" at bounding box center [270, 276] width 20 height 9
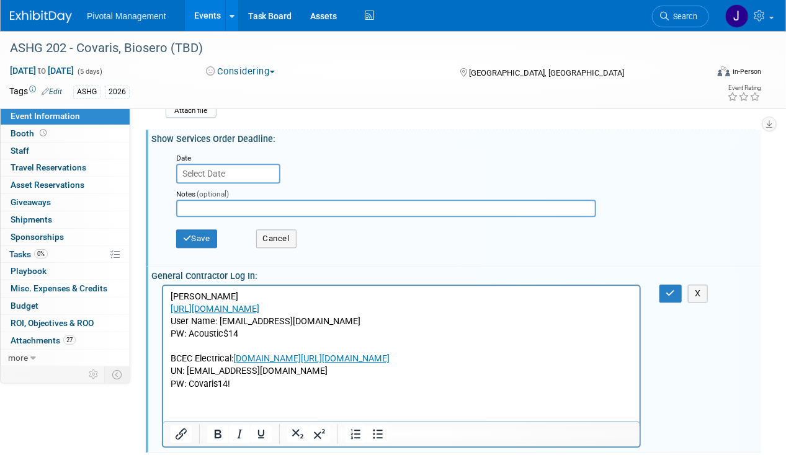
scroll to position [0, 0]
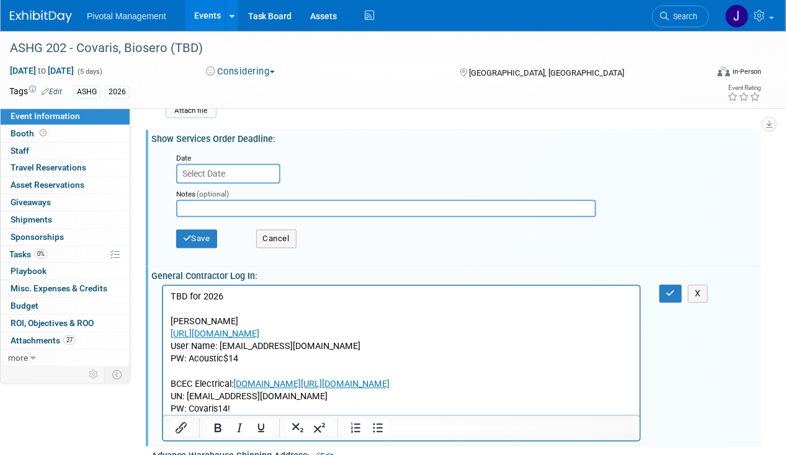
click at [211, 350] on p "[PERSON_NAME] [URL][DOMAIN_NAME] User Name: [EMAIL_ADDRESS][DOMAIN_NAME] PW: [S…" at bounding box center [401, 365] width 462 height 100
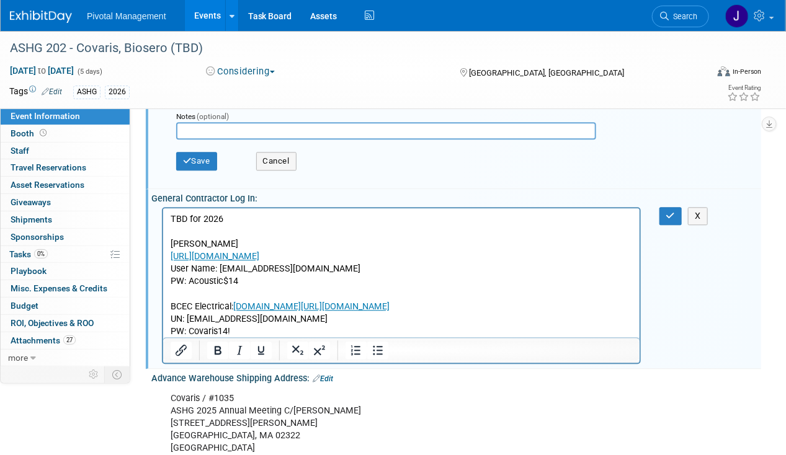
scroll to position [1116, 0]
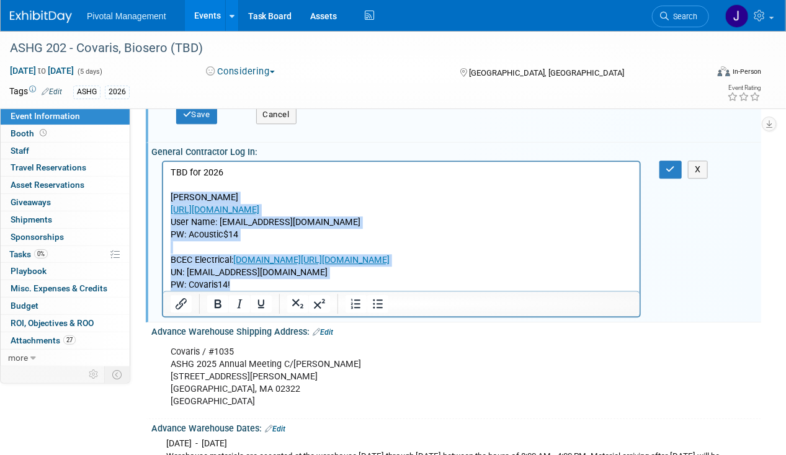
drag, startPoint x: 241, startPoint y: 278, endPoint x: 294, endPoint y: 347, distance: 87.1
click at [162, 197] on html "TBD for 2026 [PERSON_NAME] [URL][DOMAIN_NAME] User Name: [EMAIL_ADDRESS][DOMAIN…" at bounding box center [400, 226] width 476 height 130
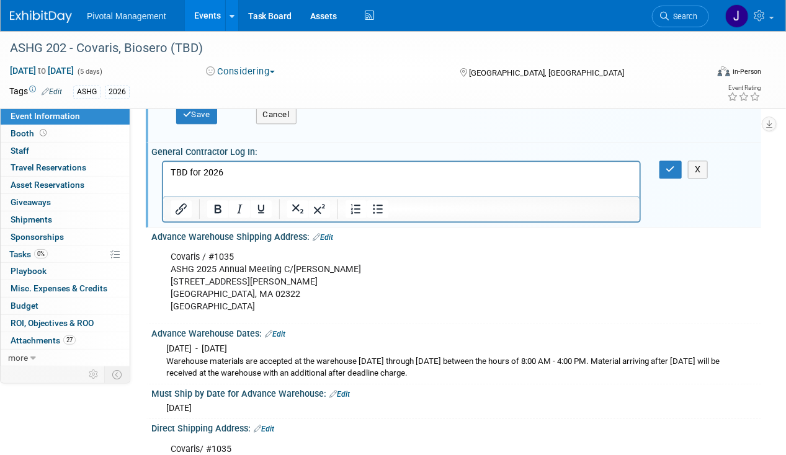
click at [655, 157] on div "[PERSON_NAME] [URL][DOMAIN_NAME] User Name: [EMAIL_ADDRESS][DOMAIN_NAME] PW: [S…" at bounding box center [454, 160] width 594 height 6
click at [670, 165] on icon "button" at bounding box center [670, 169] width 9 height 9
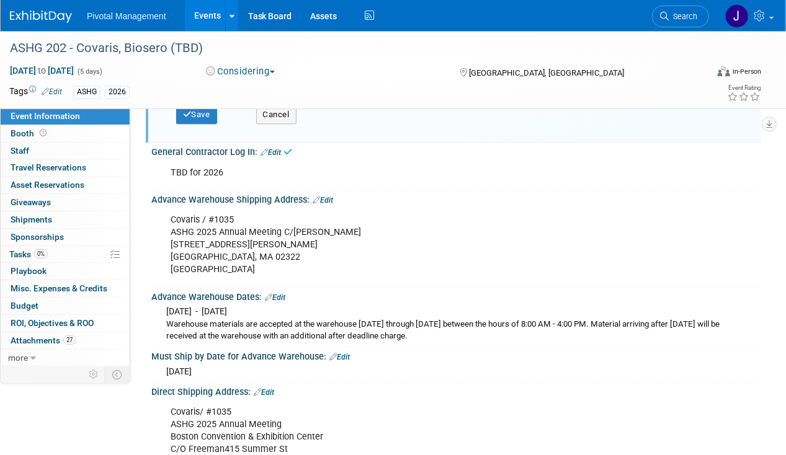
click at [330, 190] on div "Advance Warehouse Shipping Address: Edit" at bounding box center [455, 198] width 609 height 16
click at [326, 196] on link "Edit" at bounding box center [322, 200] width 20 height 9
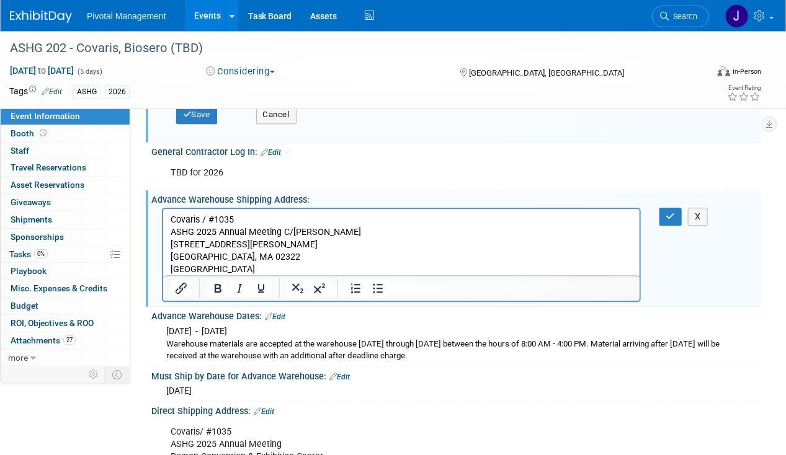
scroll to position [0, 0]
click at [237, 242] on p "Covaris / #1035 ASHG 2025 Annual Meeting C/[PERSON_NAME] [STREET_ADDRESS][PERSO…" at bounding box center [401, 245] width 462 height 62
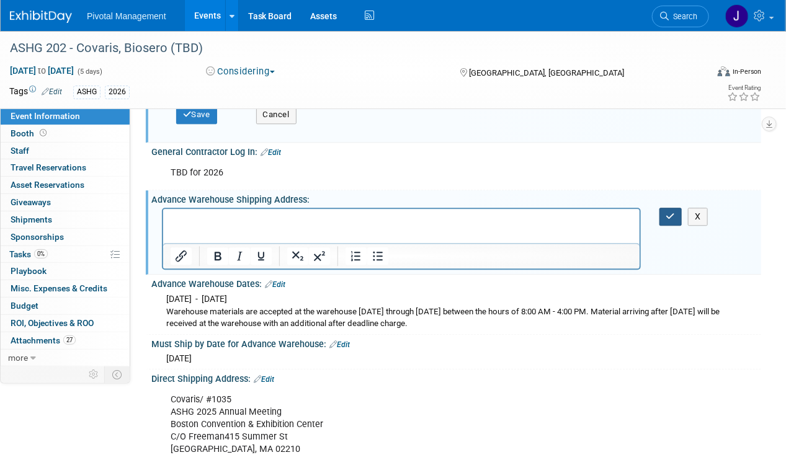
click at [667, 212] on icon "button" at bounding box center [670, 216] width 9 height 9
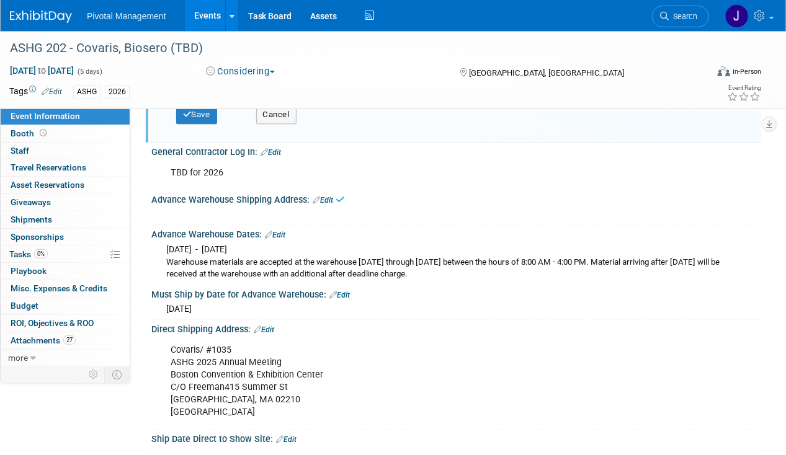
click at [281, 231] on link "Edit" at bounding box center [275, 235] width 20 height 9
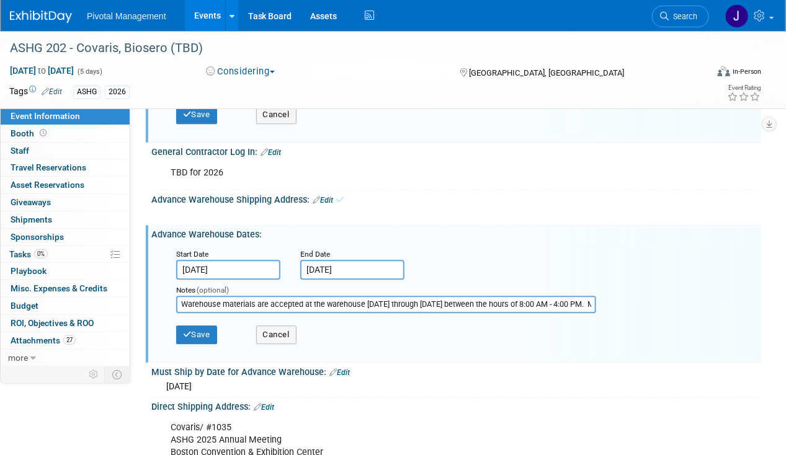
click at [243, 260] on input "[DATE]" at bounding box center [228, 270] width 104 height 20
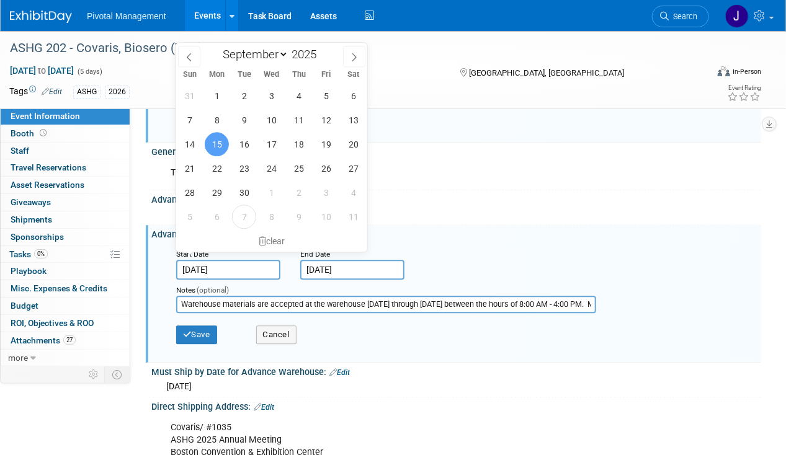
click at [262, 231] on div "clear" at bounding box center [271, 241] width 191 height 21
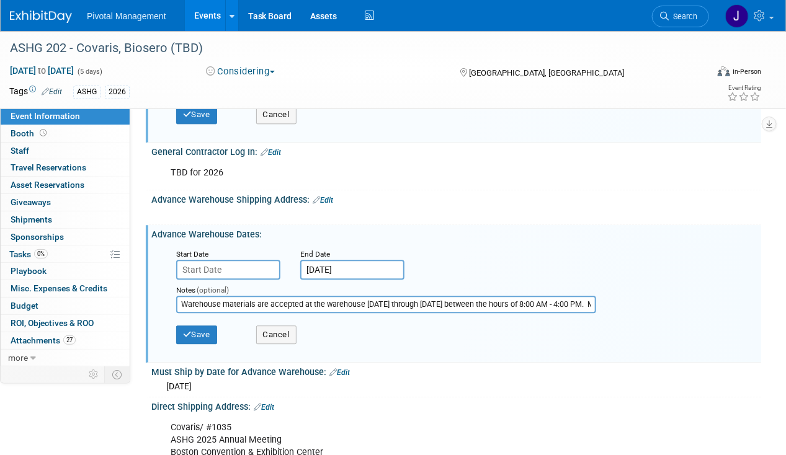
click at [335, 260] on input "[DATE]" at bounding box center [352, 270] width 104 height 20
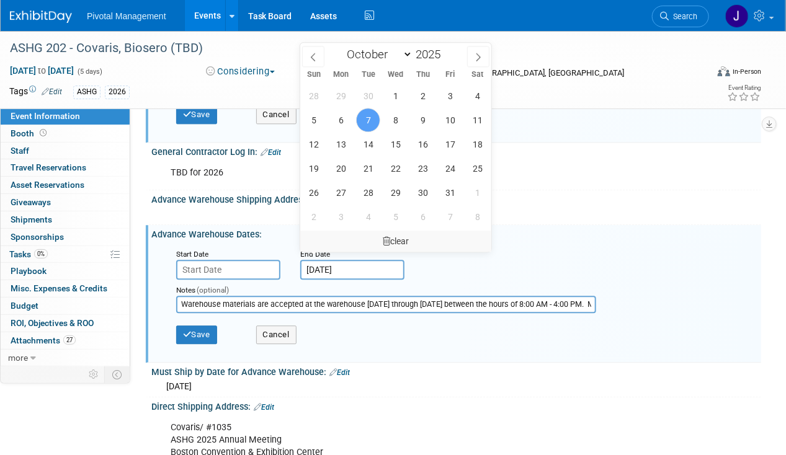
click at [370, 232] on div "clear" at bounding box center [395, 241] width 191 height 21
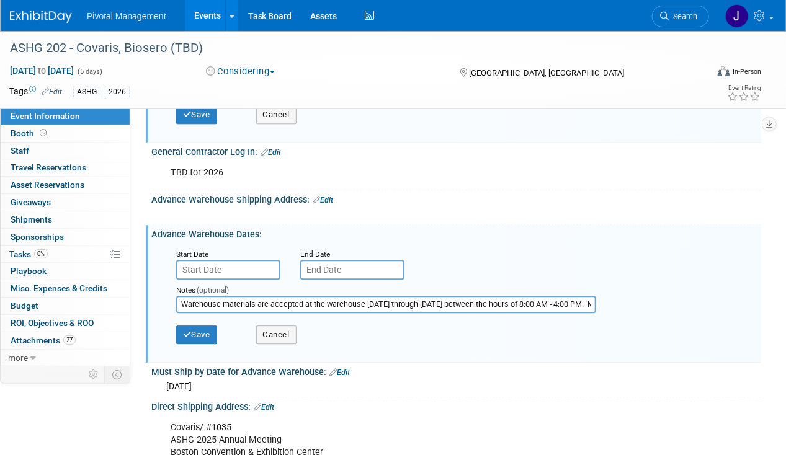
click at [284, 296] on input "Warehouse materials are accepted at the warehouse [DATE] through [DATE] between…" at bounding box center [386, 304] width 420 height 17
click at [199, 325] on button "Save" at bounding box center [196, 334] width 41 height 19
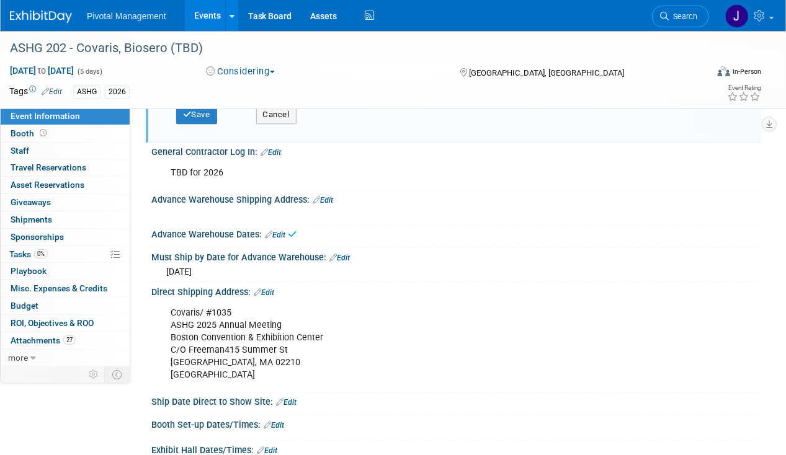
click at [343, 254] on link "Edit" at bounding box center [339, 258] width 20 height 9
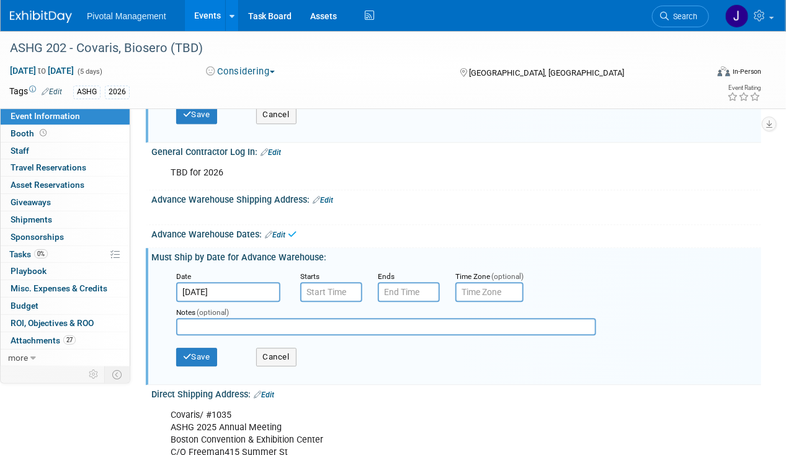
click at [226, 282] on input "[DATE]" at bounding box center [228, 292] width 104 height 20
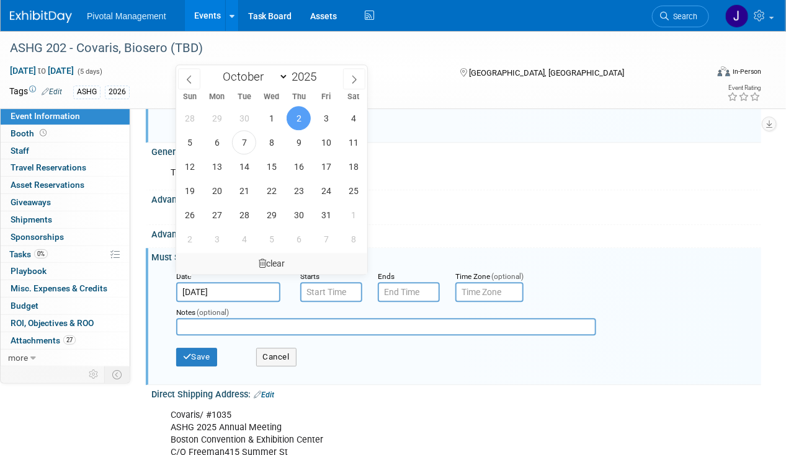
click at [263, 264] on icon at bounding box center [262, 263] width 7 height 9
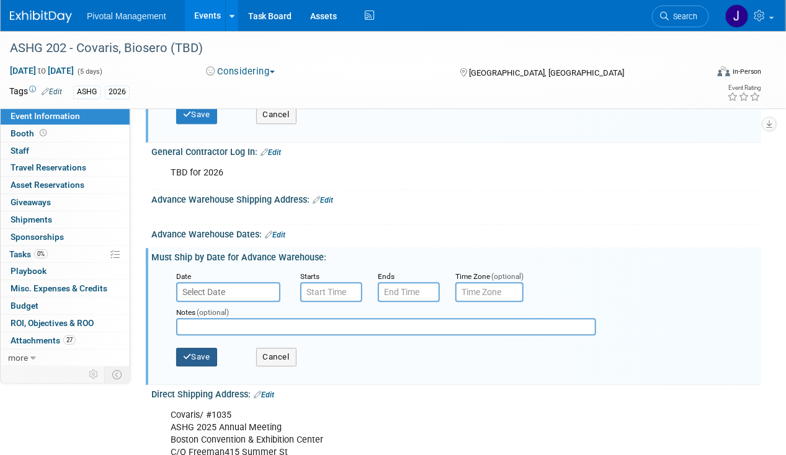
click at [195, 348] on button "Save" at bounding box center [196, 357] width 41 height 19
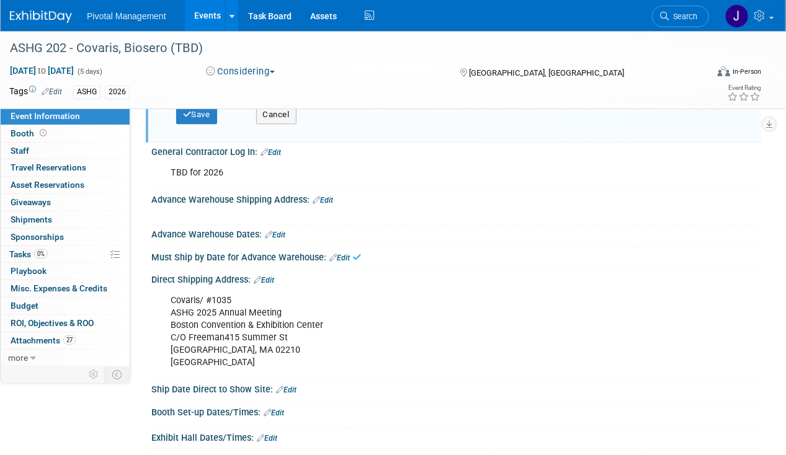
click at [269, 276] on link "Edit" at bounding box center [264, 280] width 20 height 9
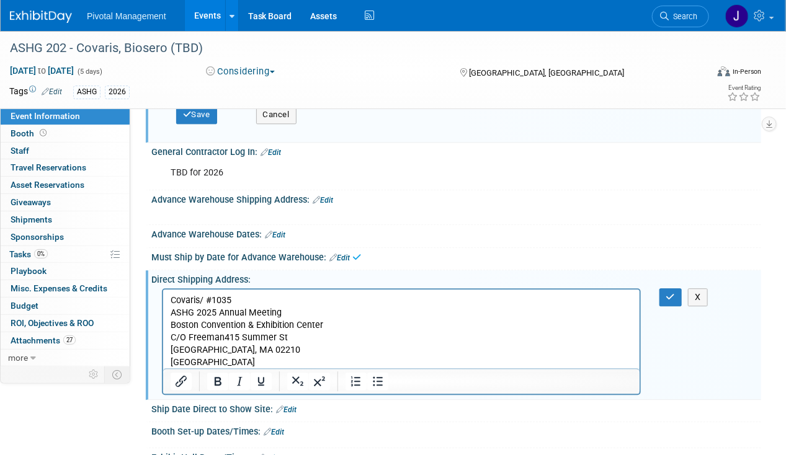
click at [231, 337] on p "Covaris/ #1035 ASHG 2025 Annual Meeting Boston Convention & Exhibition Center C…" at bounding box center [401, 331] width 462 height 74
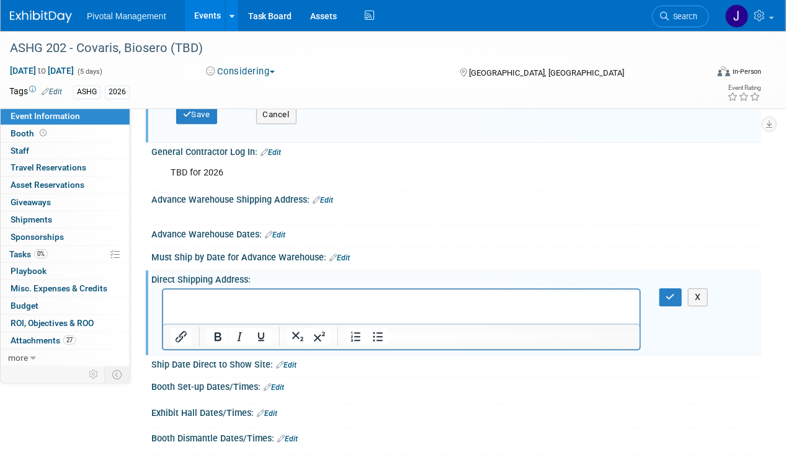
click at [668, 285] on div "Covaris/ #1035 ASHG 2025 Annual Meeting Boston Convention & Exhibition Center C…" at bounding box center [454, 288] width 594 height 6
click at [669, 293] on icon "button" at bounding box center [670, 297] width 9 height 9
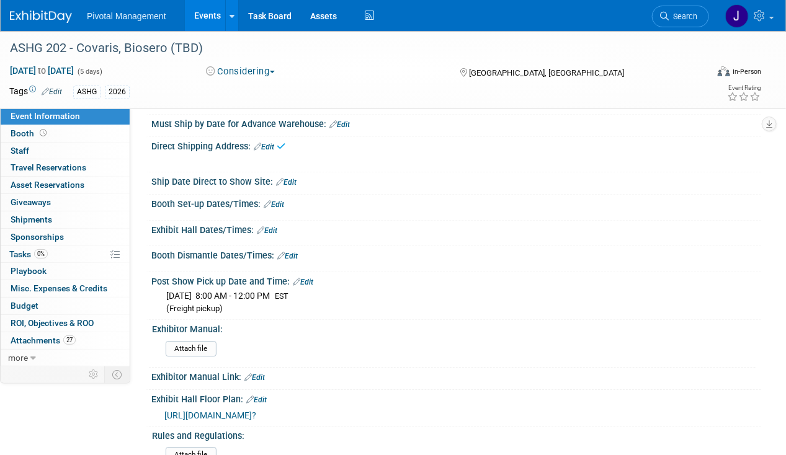
scroll to position [1364, 0]
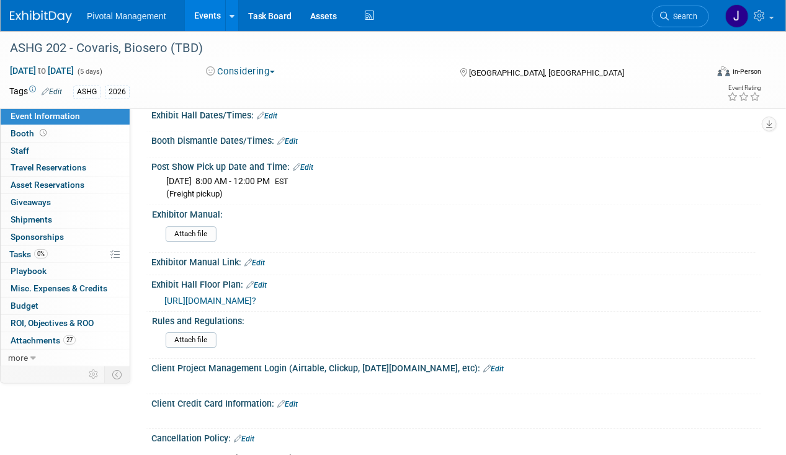
click at [306, 163] on link "Edit" at bounding box center [303, 167] width 20 height 9
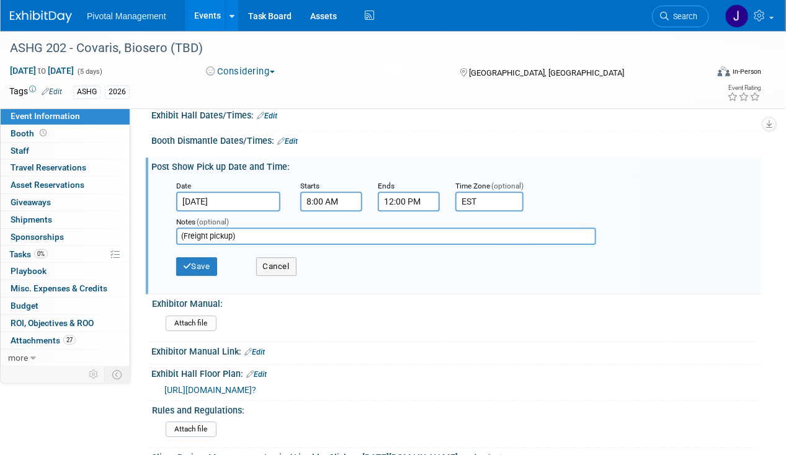
click at [206, 192] on input "[DATE]" at bounding box center [228, 202] width 104 height 20
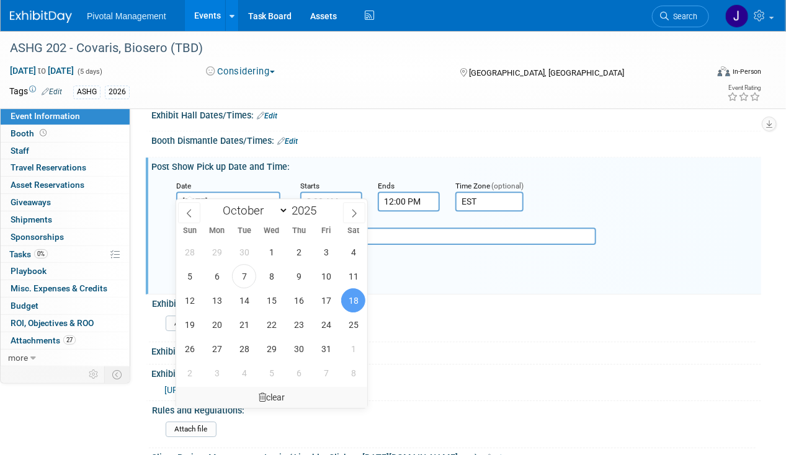
click at [257, 386] on div "January February March April May June July August September October November [D…" at bounding box center [271, 303] width 191 height 209
click at [254, 395] on div "clear" at bounding box center [271, 397] width 191 height 21
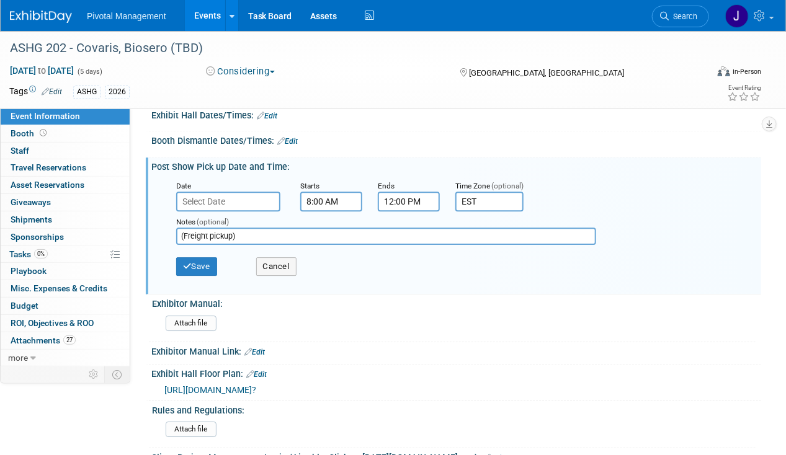
click at [210, 228] on input "(Freight pickup)" at bounding box center [386, 236] width 420 height 17
click at [319, 211] on div "Notes (optional)" at bounding box center [386, 231] width 438 height 40
click at [323, 192] on input "8:00 AM" at bounding box center [331, 202] width 62 height 20
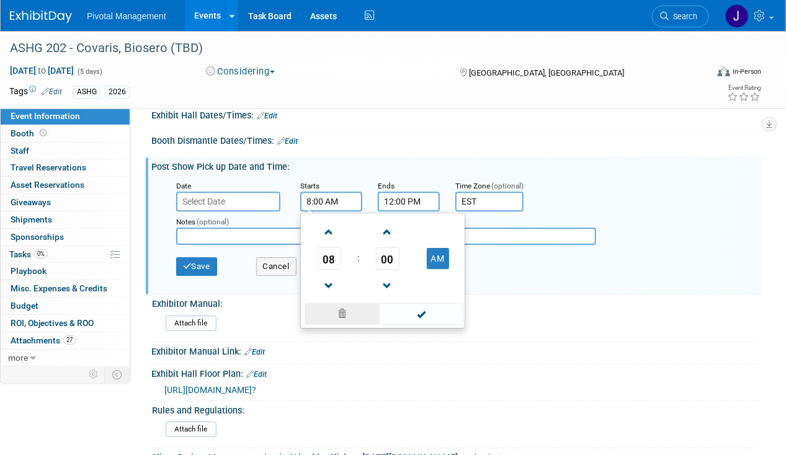
click at [345, 303] on span at bounding box center [341, 314] width 75 height 22
click at [409, 192] on input "12:00 PM" at bounding box center [409, 202] width 62 height 20
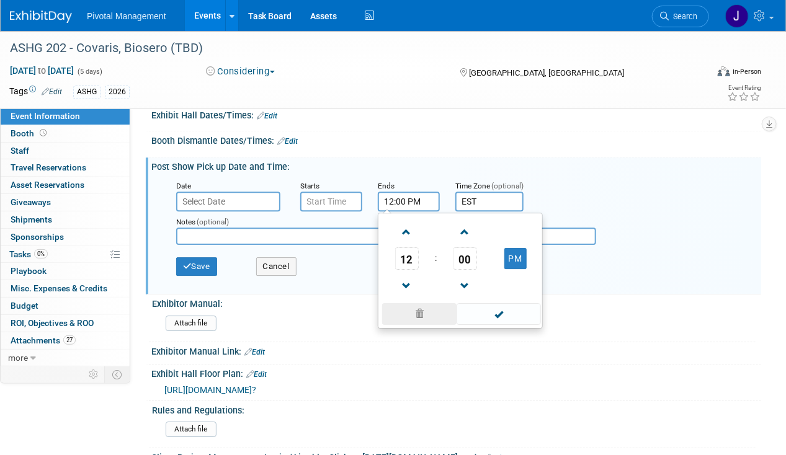
click at [414, 303] on span at bounding box center [419, 314] width 75 height 22
click at [474, 192] on input "EST" at bounding box center [489, 202] width 68 height 20
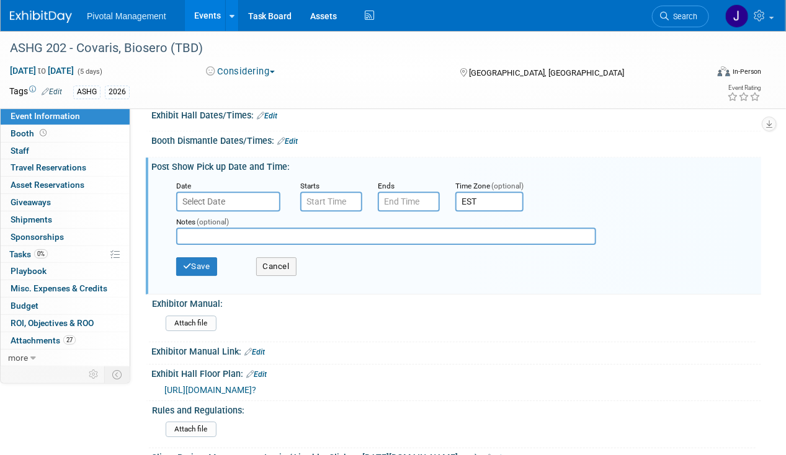
click at [474, 192] on input "EST" at bounding box center [489, 202] width 68 height 20
click at [224, 251] on div "Save Cancel" at bounding box center [458, 268] width 565 height 34
click at [206, 257] on button "Save" at bounding box center [196, 266] width 41 height 19
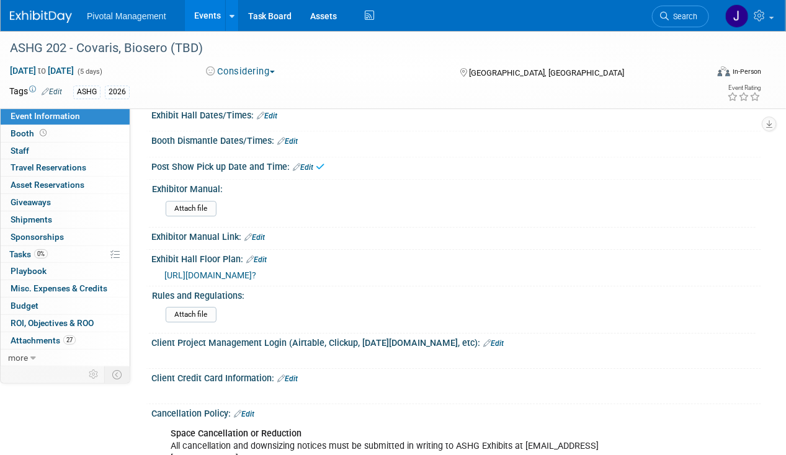
click at [259, 250] on div "Exhibit Hall Floor Plan: Edit" at bounding box center [455, 258] width 609 height 16
click at [263, 255] on link "Edit" at bounding box center [256, 259] width 20 height 9
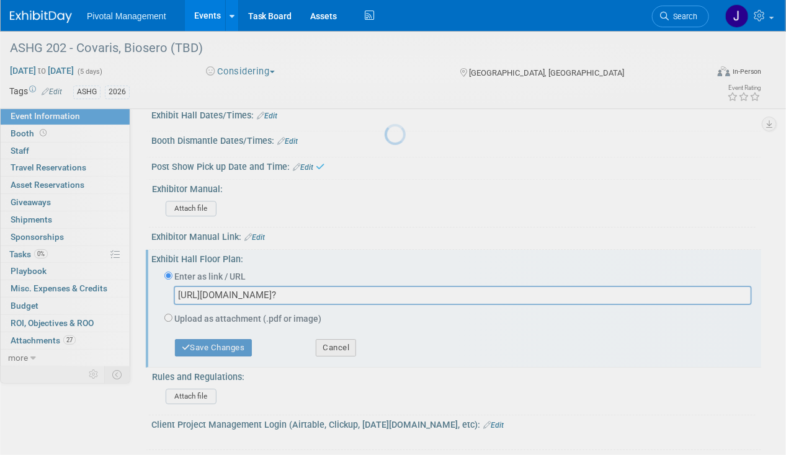
click at [384, 242] on div at bounding box center [392, 227] width 17 height 455
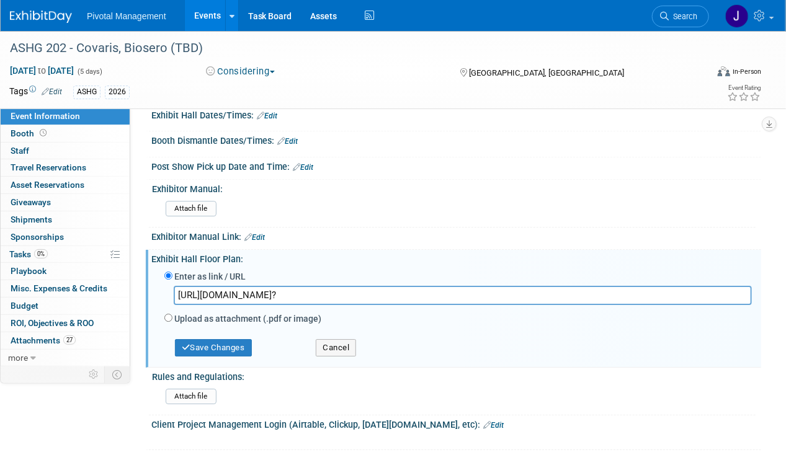
click at [176, 312] on label "Upload as attachment (.pdf or image)" at bounding box center [247, 318] width 147 height 12
click at [172, 314] on input "Upload as attachment (.pdf or image)" at bounding box center [168, 318] width 8 height 8
radio input "true"
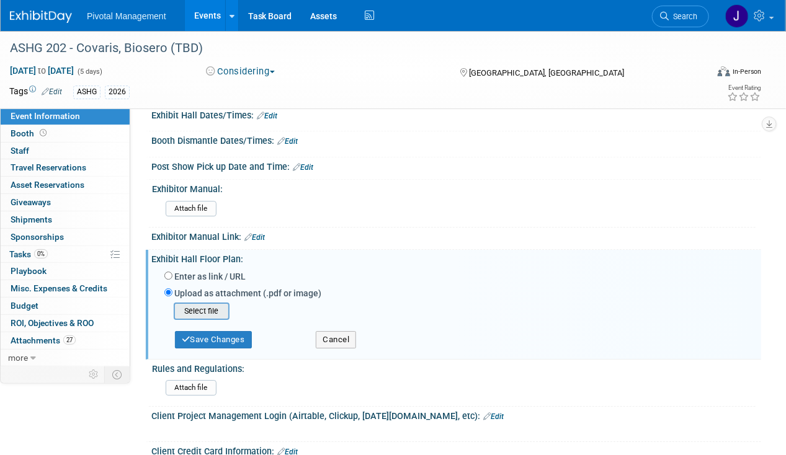
click at [193, 304] on input "file" at bounding box center [155, 311] width 148 height 15
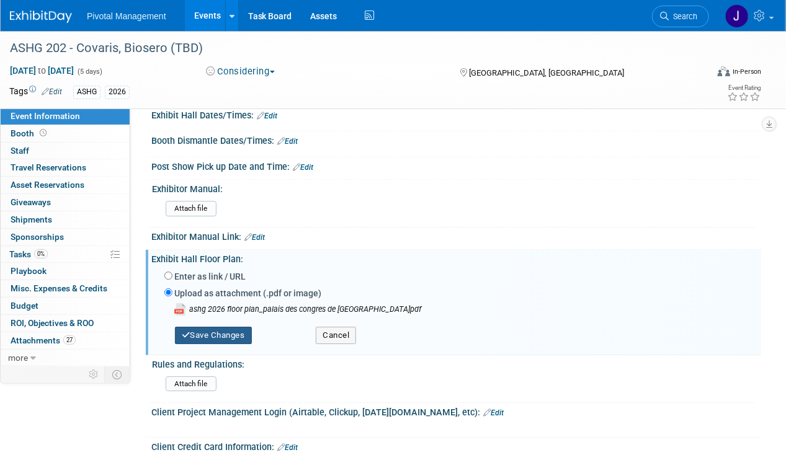
click at [219, 327] on button "Save Changes" at bounding box center [213, 335] width 77 height 17
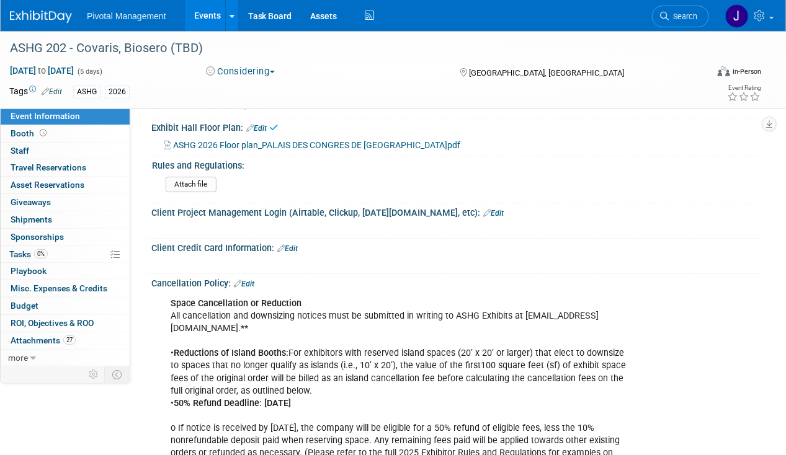
scroll to position [1612, 0]
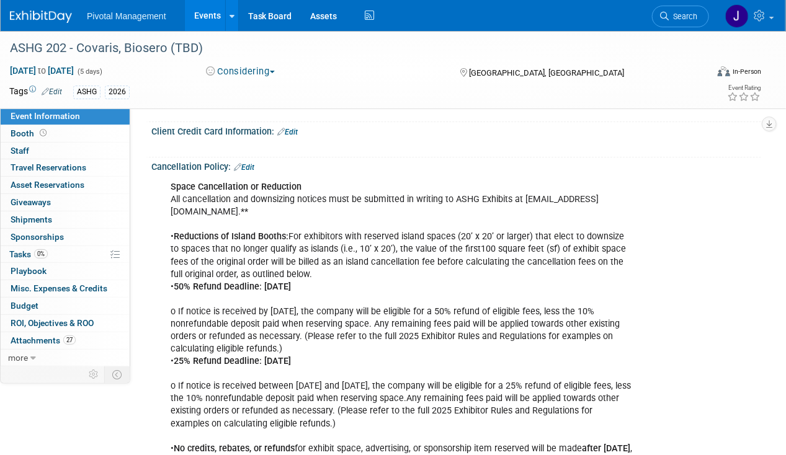
click at [252, 163] on link "Edit" at bounding box center [244, 167] width 20 height 9
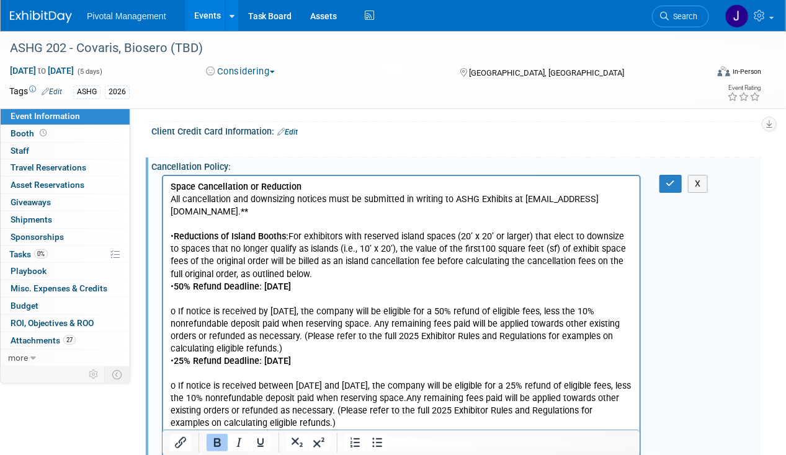
scroll to position [0, 0]
click at [263, 230] on p "Space Cancellation or Reduction All cancellation and downsizing notices must be…" at bounding box center [401, 323] width 462 height 286
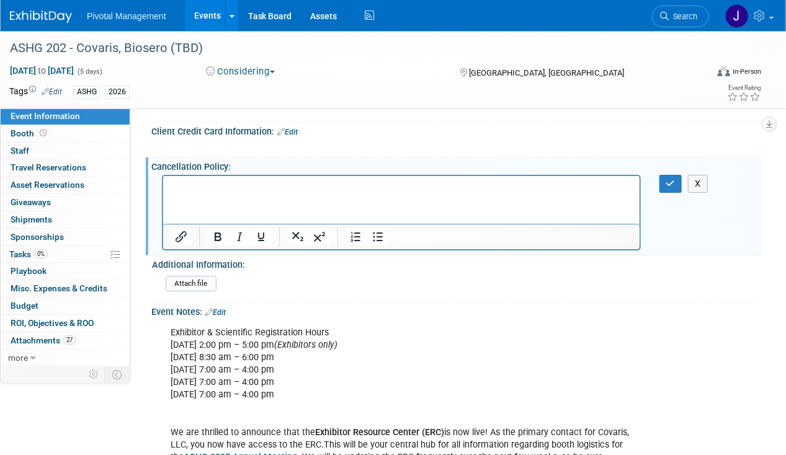
click at [655, 175] on div "X" at bounding box center [674, 184] width 49 height 18
click at [656, 175] on div "X" at bounding box center [674, 184] width 49 height 18
drag, startPoint x: 474, startPoint y: 12, endPoint x: 677, endPoint y: 167, distance: 255.7
click at [678, 175] on button "button" at bounding box center [670, 184] width 23 height 18
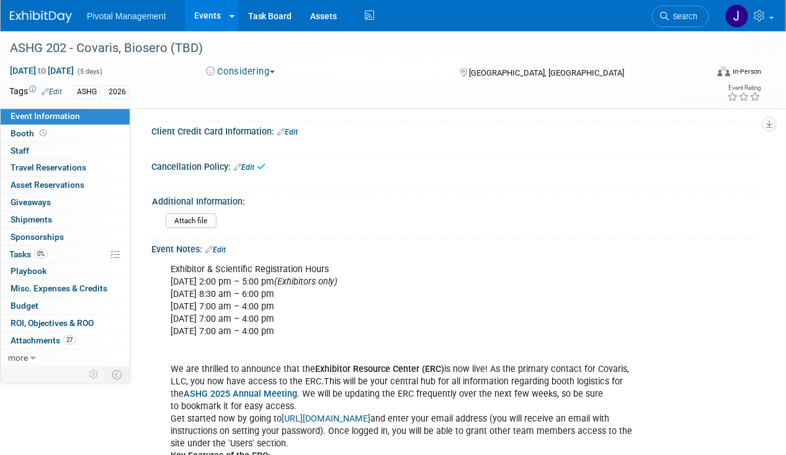
click at [226, 240] on div "Event Notes: Edit" at bounding box center [455, 248] width 609 height 16
click at [225, 246] on link "Edit" at bounding box center [215, 250] width 20 height 9
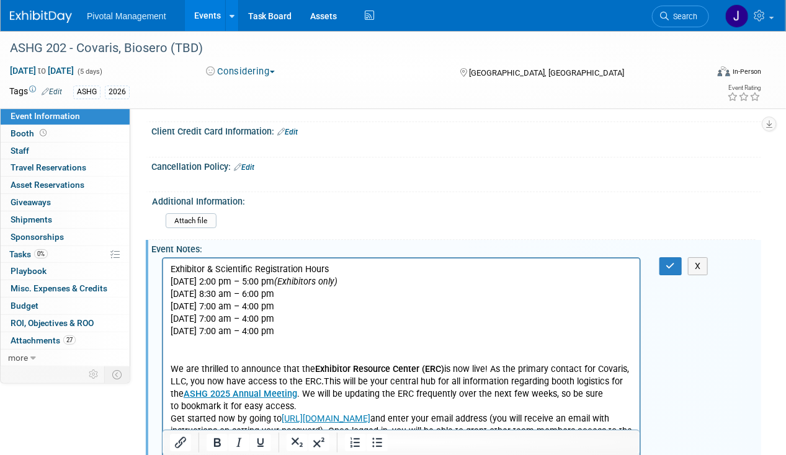
click at [262, 309] on p "Exhibitor & Scientific Registration Hours [DATE] 2:00 pm – 5:00 pm (Exhibitors …" at bounding box center [401, 362] width 462 height 199
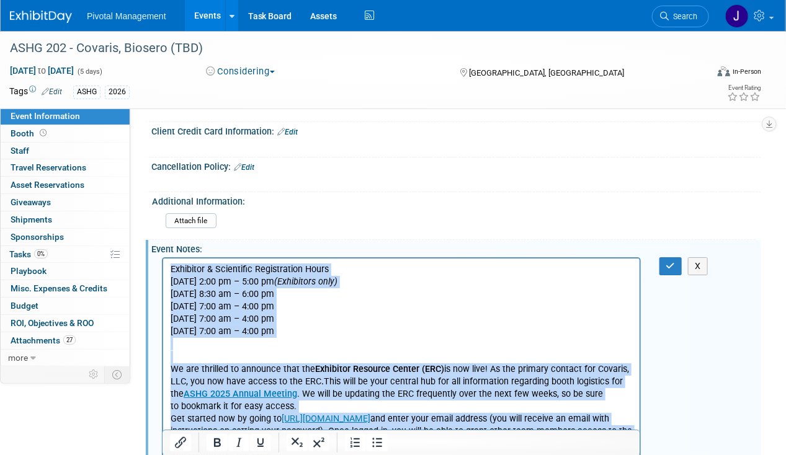
scroll to position [1610, 0]
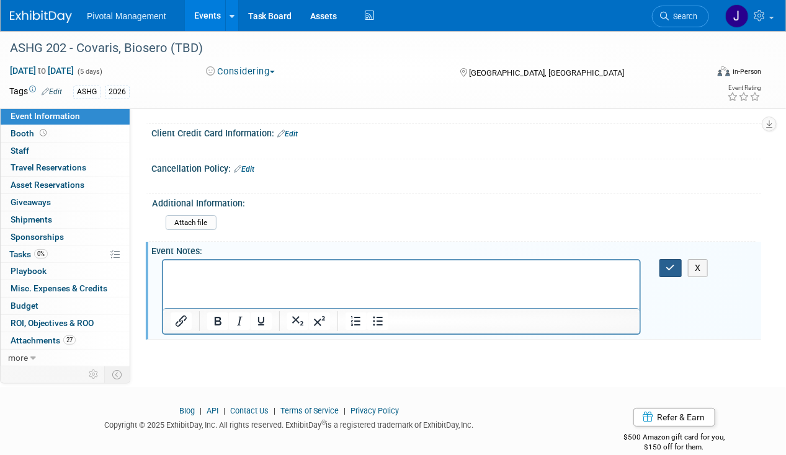
click at [675, 259] on button "button" at bounding box center [670, 268] width 23 height 18
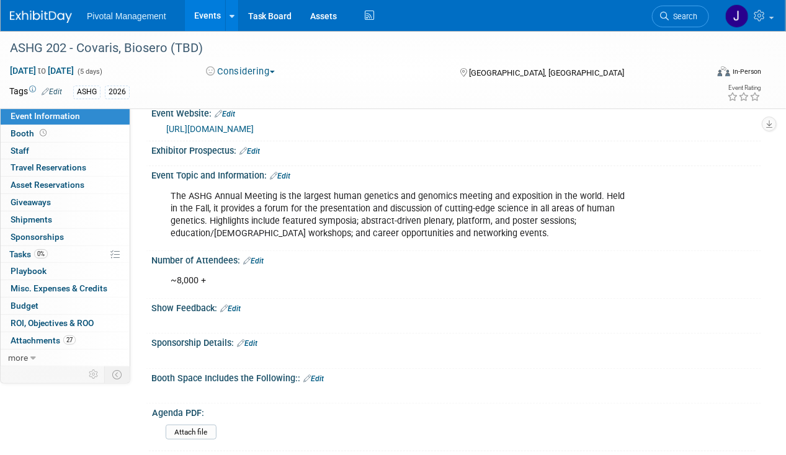
scroll to position [0, 0]
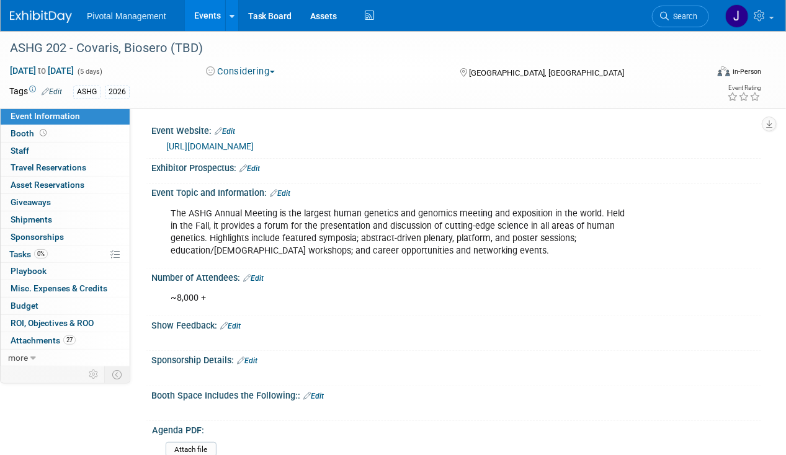
click at [267, 275] on div "Number of Attendees: Edit" at bounding box center [455, 276] width 609 height 16
click at [410, 174] on div at bounding box center [455, 176] width 609 height 7
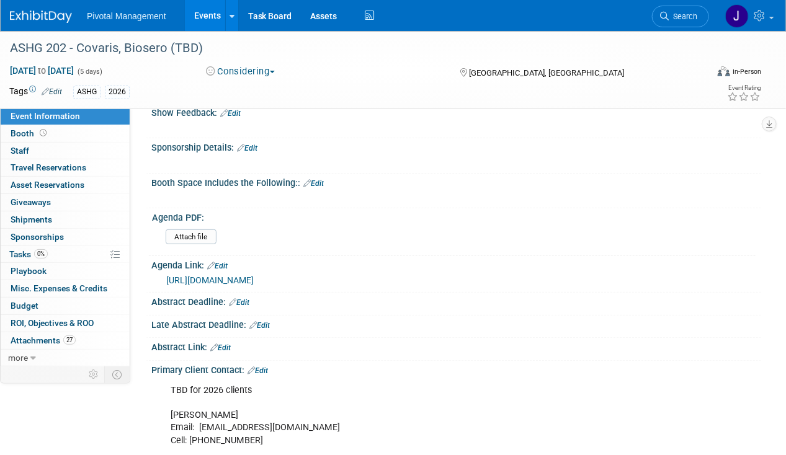
scroll to position [248, 0]
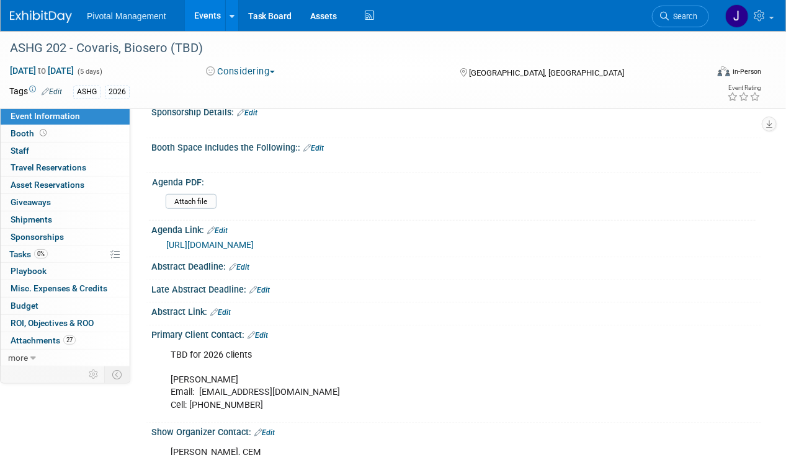
click at [226, 226] on link "Edit" at bounding box center [217, 230] width 20 height 9
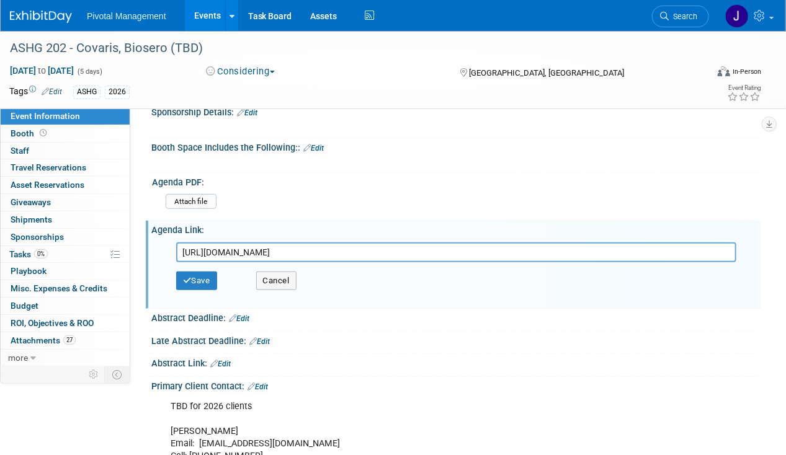
click at [216, 252] on input "[URL][DOMAIN_NAME]" at bounding box center [456, 252] width 560 height 20
click at [199, 285] on button "Save" at bounding box center [196, 281] width 41 height 19
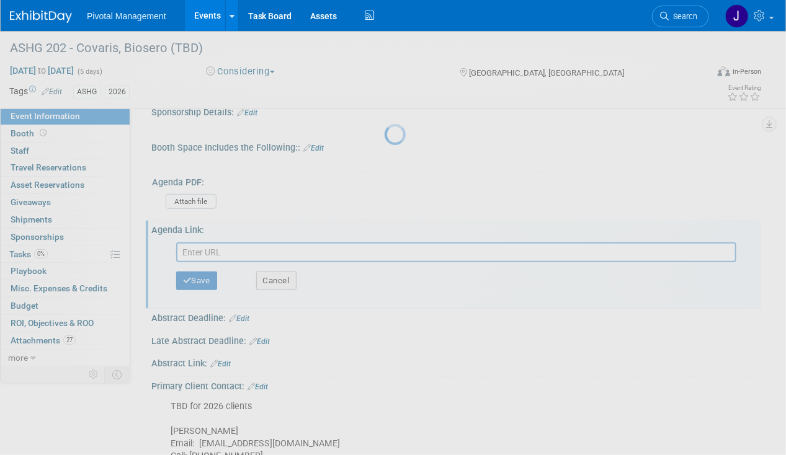
click at [384, 273] on div at bounding box center [392, 227] width 17 height 455
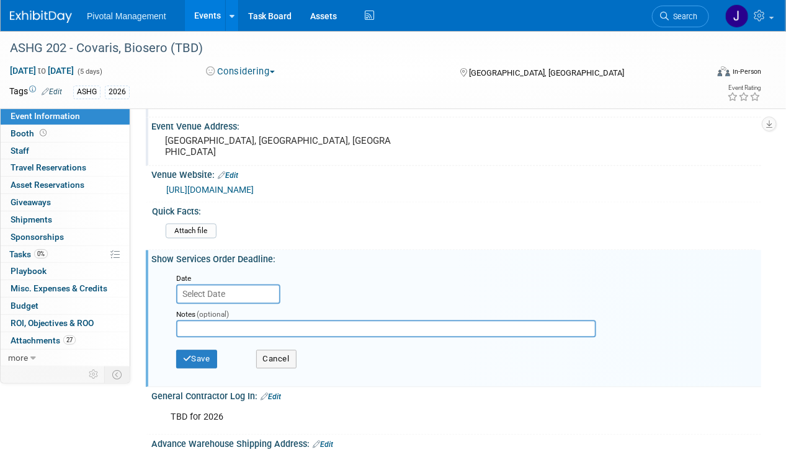
scroll to position [868, 0]
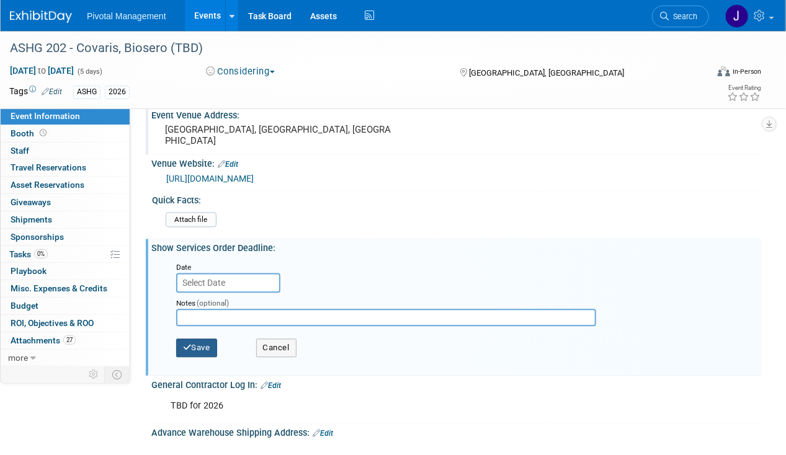
click at [190, 344] on icon "button" at bounding box center [187, 348] width 9 height 8
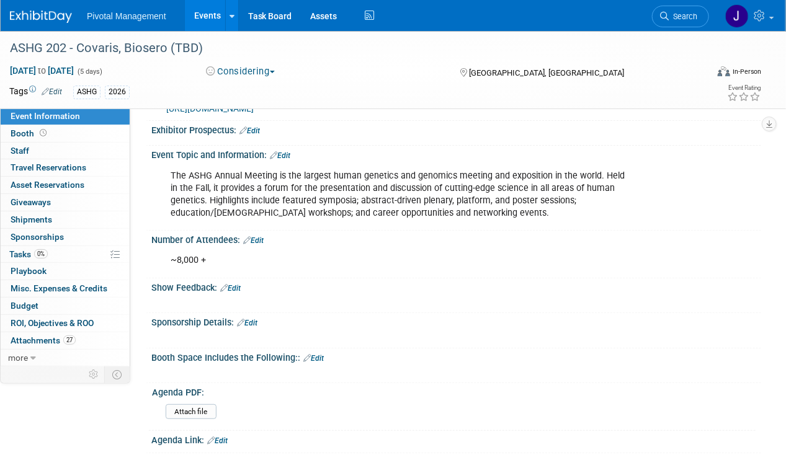
scroll to position [62, 0]
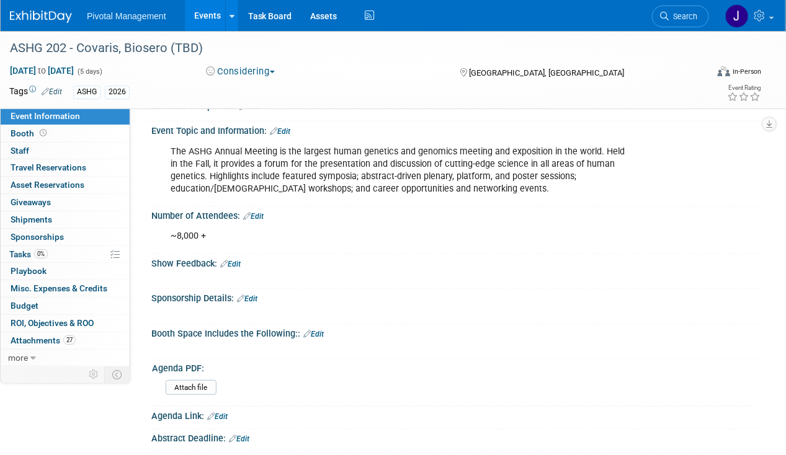
click at [308, 332] on icon at bounding box center [306, 334] width 7 height 8
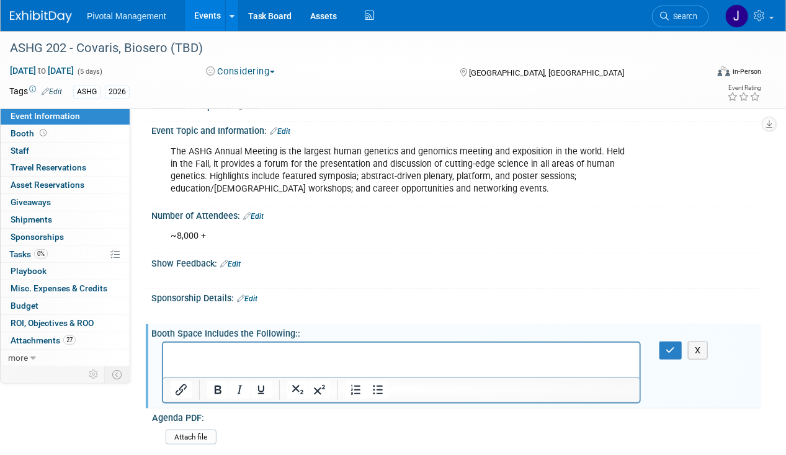
scroll to position [0, 0]
click at [268, 347] on html at bounding box center [400, 350] width 476 height 17
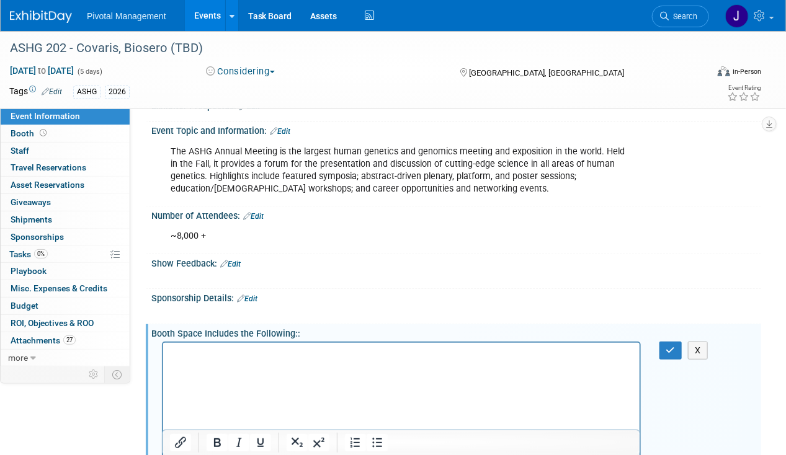
scroll to position [213, 0]
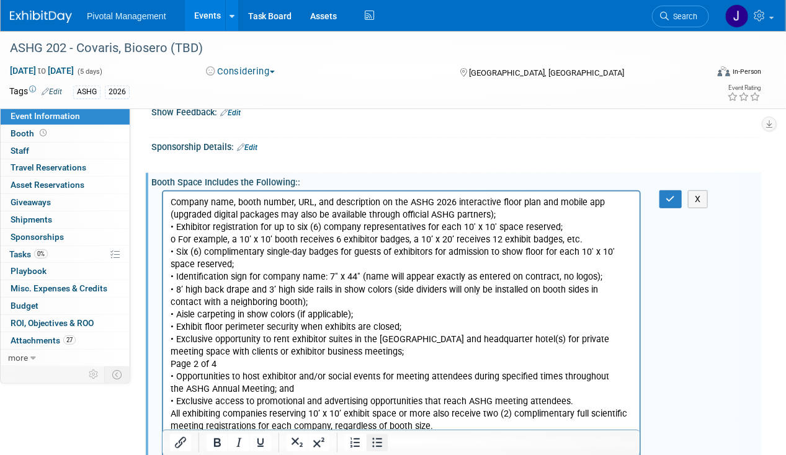
click at [381, 441] on icon "Bullet list" at bounding box center [377, 442] width 15 height 15
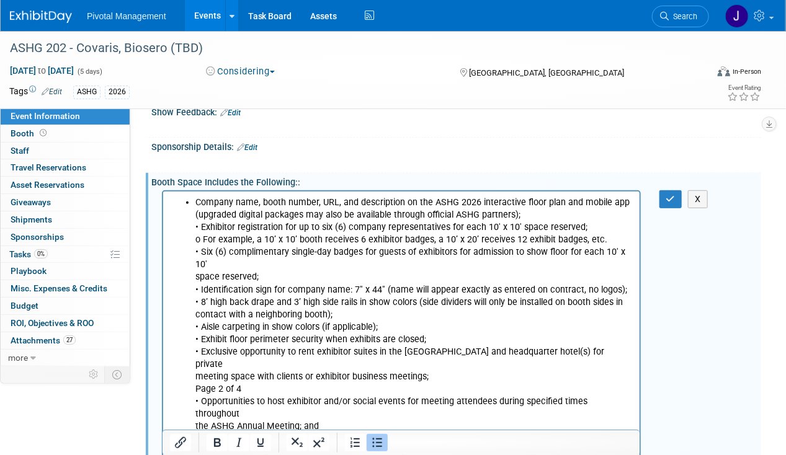
click at [199, 237] on li "Company name, booth number, URL, and description on the ASHG 2026 interactive f…" at bounding box center [413, 339] width 437 height 286
click at [199, 238] on li "Company name, booth number, URL, and description on the ASHG 2026 interactive f…" at bounding box center [413, 339] width 437 height 286
click at [193, 230] on ul "Company name, booth number, URL, and description on the ASHG 2026 interactive f…" at bounding box center [401, 339] width 462 height 286
click at [193, 254] on ul "Company name, booth number, URL, and description on the ASHG 2026 interactive f…" at bounding box center [401, 339] width 462 height 286
click at [190, 280] on ul "Company name, booth number, URL, and description on the ASHG 2026 interactive f…" at bounding box center [401, 339] width 462 height 286
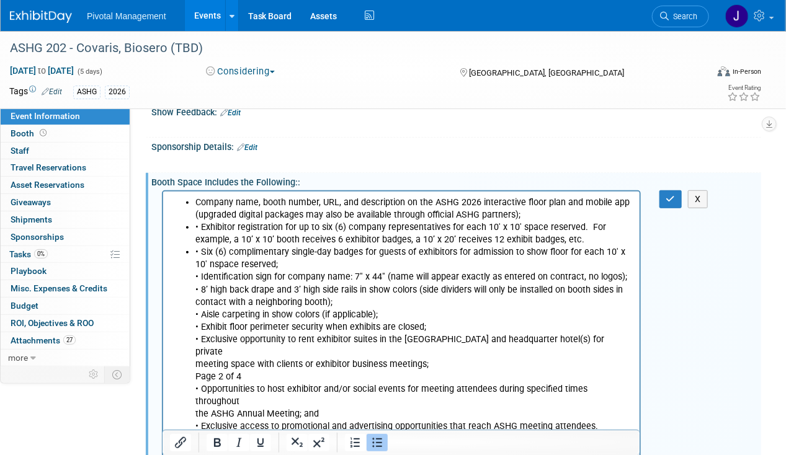
click at [190, 280] on ul "Company name, booth number, URL, and description on the ASHG 2026 interactive f…" at bounding box center [401, 333] width 462 height 274
click at [190, 288] on ul "Company name, booth number, URL, and description on the ASHG 2026 interactive f…" at bounding box center [401, 333] width 462 height 274
click at [191, 315] on ul "Company name, booth number, URL, and description on the ASHG 2026 interactive f…" at bounding box center [401, 333] width 462 height 274
click at [191, 327] on ul "Company name, booth number, URL, and description on the ASHG 2026 interactive f…" at bounding box center [401, 333] width 462 height 274
click at [192, 341] on ul "Company name, booth number, URL, and description on the ASHG 2026 interactive f…" at bounding box center [401, 333] width 462 height 274
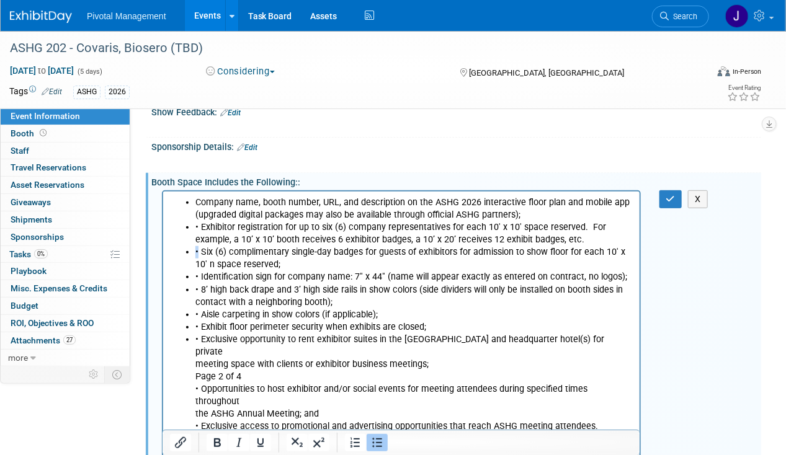
drag, startPoint x: 191, startPoint y: 249, endPoint x: 198, endPoint y: 249, distance: 6.8
click at [198, 249] on ul "Company name, booth number, URL, and description on the ASHG 2026 interactive f…" at bounding box center [401, 333] width 462 height 274
click at [194, 226] on ul "Company name, booth number, URL, and description on the ASHG 2026 interactive f…" at bounding box center [401, 333] width 462 height 274
drag, startPoint x: 200, startPoint y: 275, endPoint x: 193, endPoint y: 275, distance: 6.8
click at [193, 275] on ul "Company name, booth number, URL, and description on the ASHG 2026 interactive f…" at bounding box center [401, 333] width 462 height 274
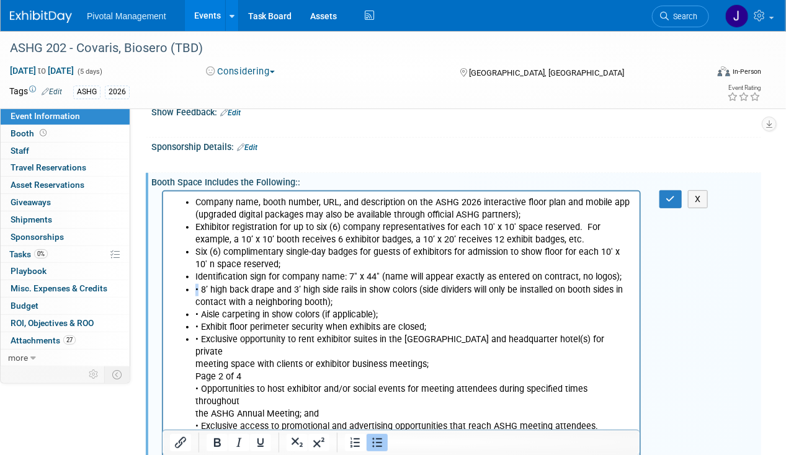
click at [195, 290] on li "• 8’ high back drape and 3’ high side rails in show colors (side dividers will …" at bounding box center [413, 295] width 437 height 25
drag, startPoint x: 203, startPoint y: 310, endPoint x: 193, endPoint y: 311, distance: 9.4
click at [193, 311] on ul "Company name, booth number, URL, and description on the ASHG 2026 interactive f…" at bounding box center [401, 333] width 462 height 274
drag, startPoint x: 193, startPoint y: 311, endPoint x: 203, endPoint y: 314, distance: 10.4
click at [203, 314] on ul "Company name, booth number, URL, and description on the ASHG 2026 interactive f…" at bounding box center [401, 333] width 462 height 274
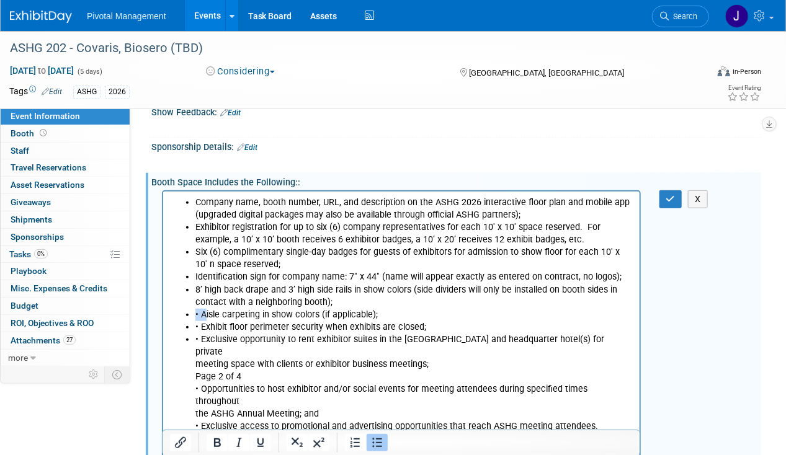
click at [200, 314] on li "• Aisle carpeting in show colors (if applicable);" at bounding box center [413, 314] width 437 height 12
drag, startPoint x: 202, startPoint y: 326, endPoint x: 195, endPoint y: 326, distance: 7.4
click at [195, 326] on li "• Exhibit floor perimeter security when exhibits are closed;" at bounding box center [413, 327] width 437 height 12
drag, startPoint x: 199, startPoint y: 335, endPoint x: 190, endPoint y: 335, distance: 8.7
click at [190, 335] on ul "Company name, booth number, URL, and description on the ASHG 2026 interactive f…" at bounding box center [401, 333] width 462 height 274
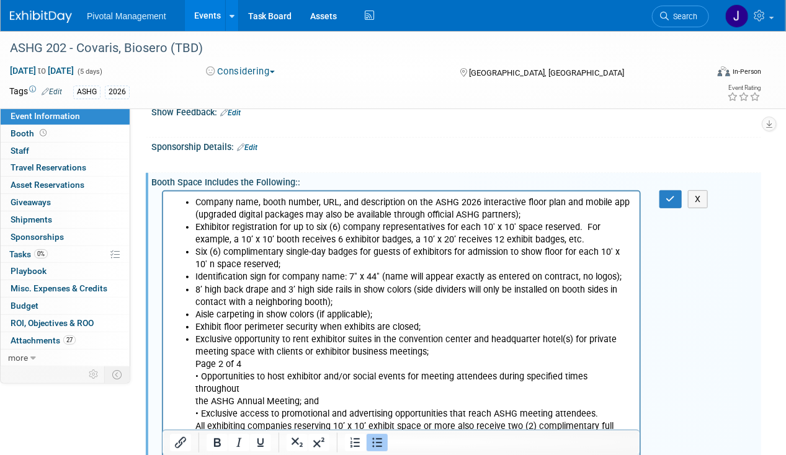
click at [191, 361] on ul "Company name, booth number, URL, and description on the ASHG 2026 interactive f…" at bounding box center [401, 327] width 462 height 262
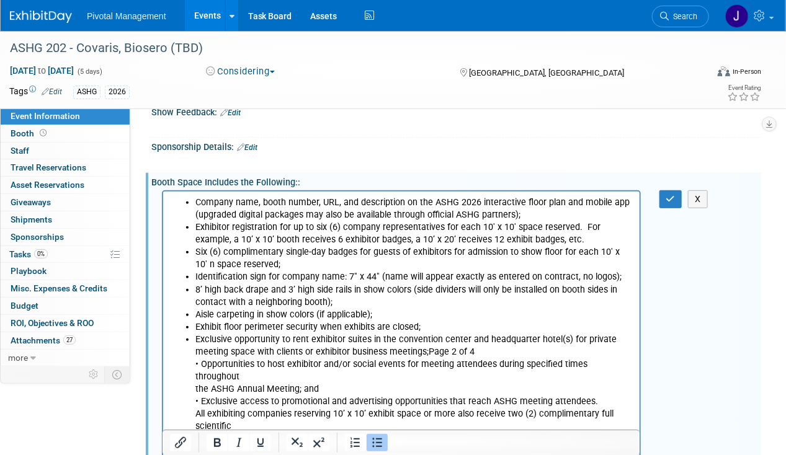
click at [197, 352] on li "Exclusive opportunity to rent exhibitor suites in the convention center and hea…" at bounding box center [413, 389] width 437 height 112
click at [198, 369] on li "Exclusive opportunity to rent exhibitor suites in the convention center and hea…" at bounding box center [413, 389] width 437 height 112
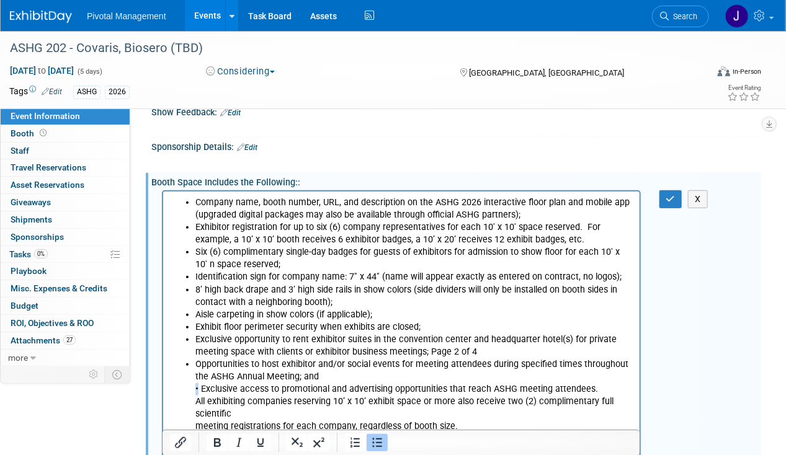
drag, startPoint x: 197, startPoint y: 386, endPoint x: 123, endPoint y: 391, distance: 73.9
click at [162, 391] on html "Company name, booth number, URL, and description on the ASHG 2026 interactive f…" at bounding box center [400, 311] width 476 height 241
click at [197, 387] on li "Exclusive access to promotional and advertising opportunities that reach ASHG m…" at bounding box center [413, 408] width 437 height 50
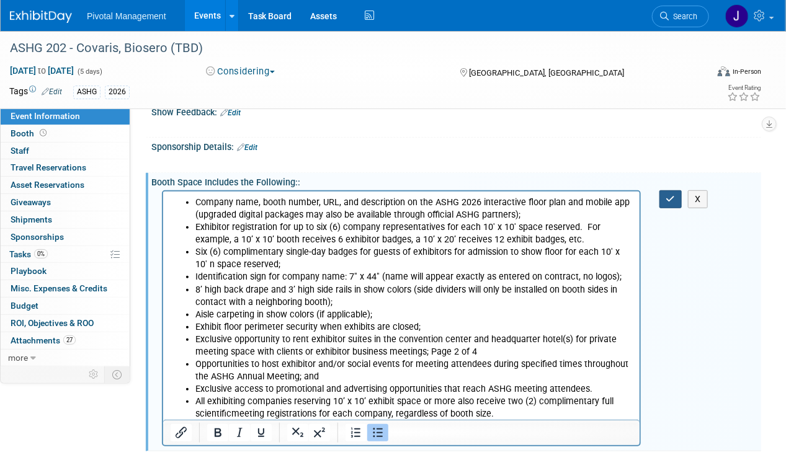
click at [667, 202] on button "button" at bounding box center [670, 199] width 23 height 18
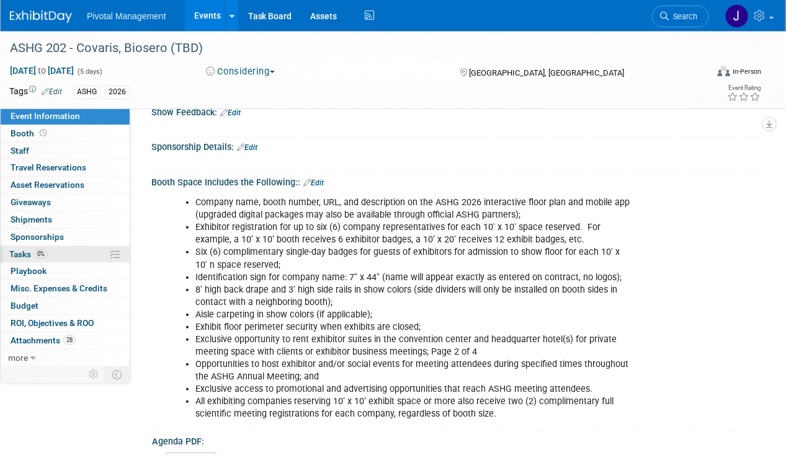
click at [52, 254] on link "0% Tasks 0%" at bounding box center [65, 254] width 129 height 17
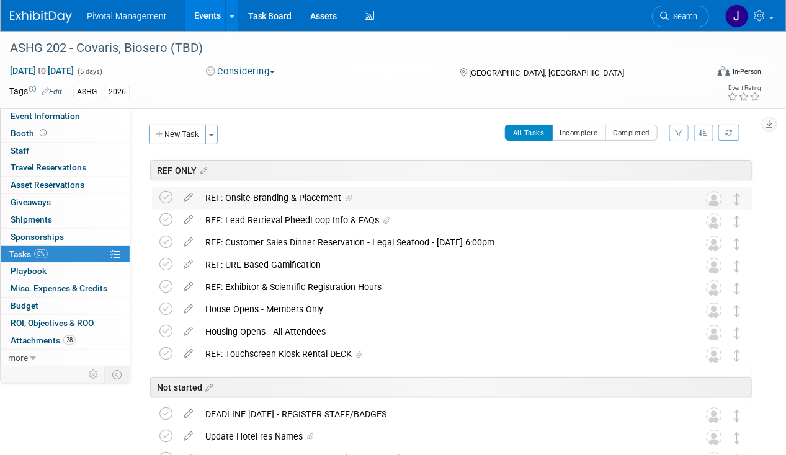
click at [226, 195] on div "REF: Onsite Branding & Placement" at bounding box center [440, 197] width 482 height 21
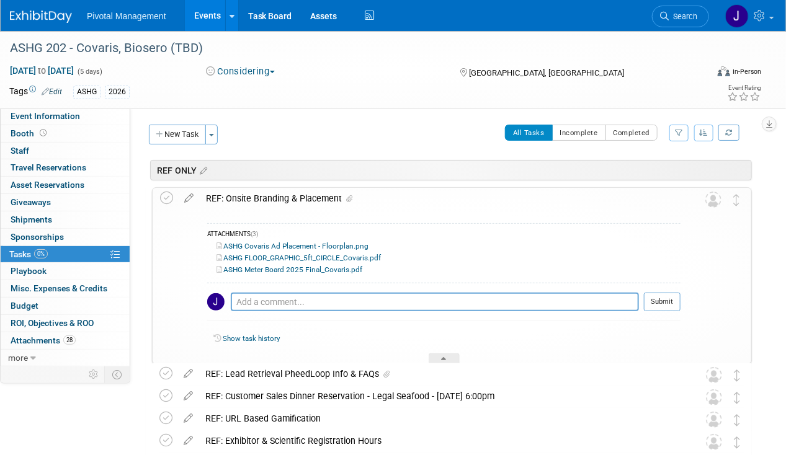
click at [251, 195] on div "REF: Onsite Branding & Placement" at bounding box center [440, 198] width 480 height 21
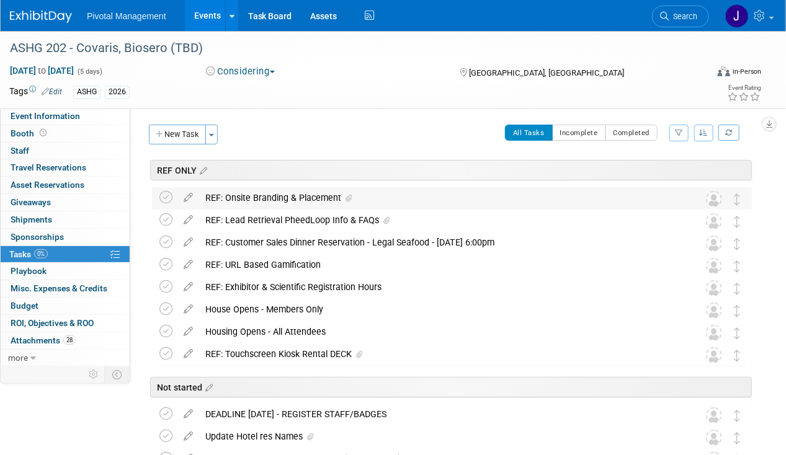
click at [242, 195] on div "REF: Onsite Branding & Placement" at bounding box center [440, 197] width 482 height 21
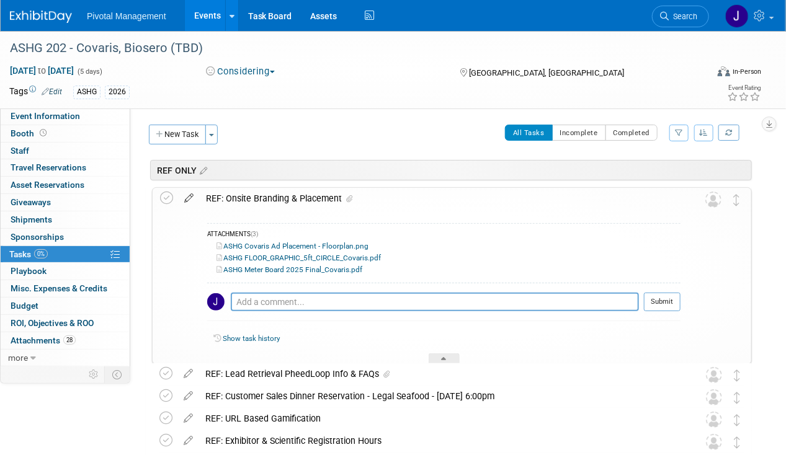
click at [182, 193] on icon at bounding box center [189, 195] width 22 height 15
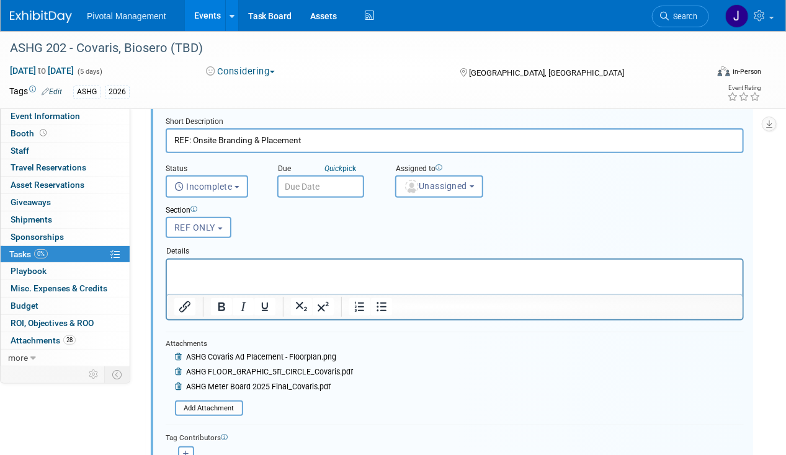
scroll to position [130, 0]
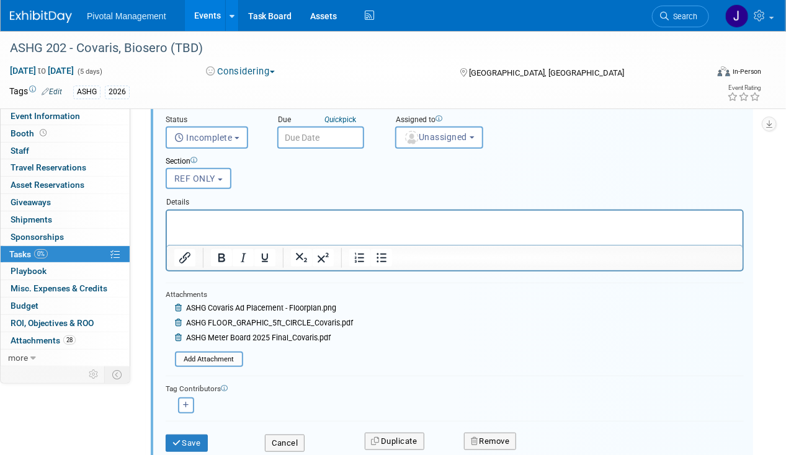
click at [177, 305] on icon at bounding box center [179, 307] width 9 height 7
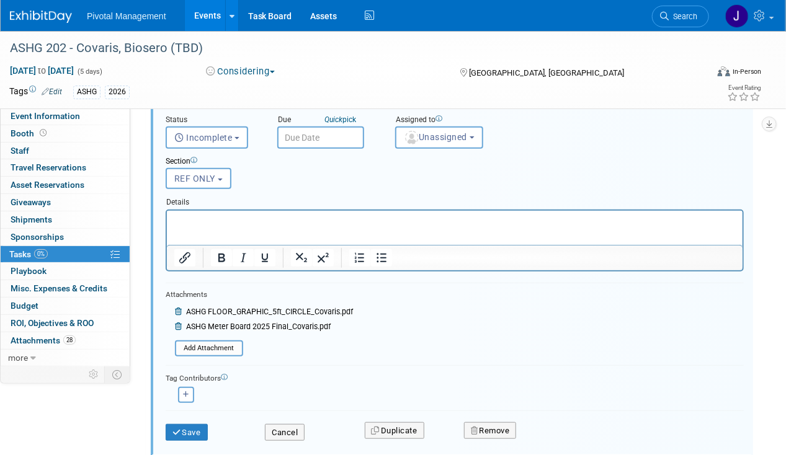
click at [177, 308] on link at bounding box center [180, 312] width 11 height 9
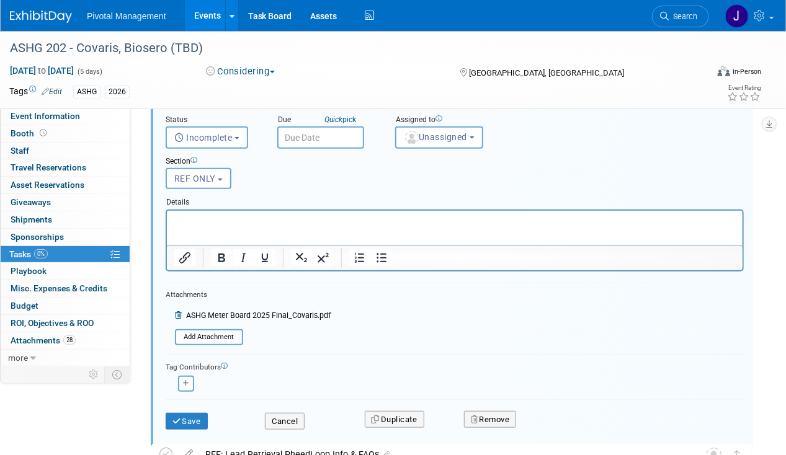
click at [177, 306] on div at bounding box center [253, 308] width 156 height 4
click at [177, 310] on div "ASHG Meter Board 2025 Final_Covaris.pdf" at bounding box center [253, 317] width 156 height 15
click at [177, 314] on icon at bounding box center [179, 315] width 9 height 7
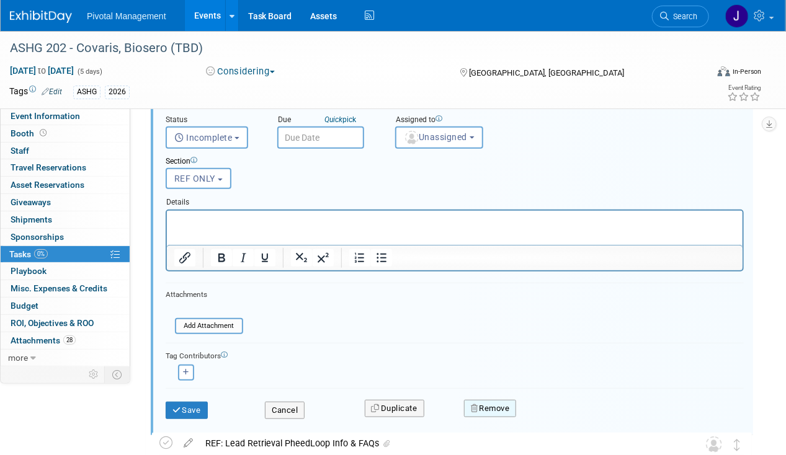
click at [479, 401] on button "Remove" at bounding box center [490, 408] width 53 height 17
click at [556, 415] on link "Yes" at bounding box center [559, 419] width 36 height 20
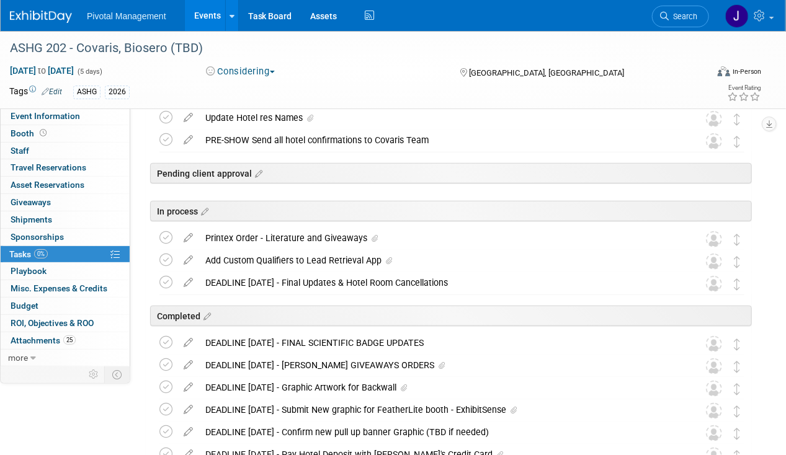
scroll to position [0, 0]
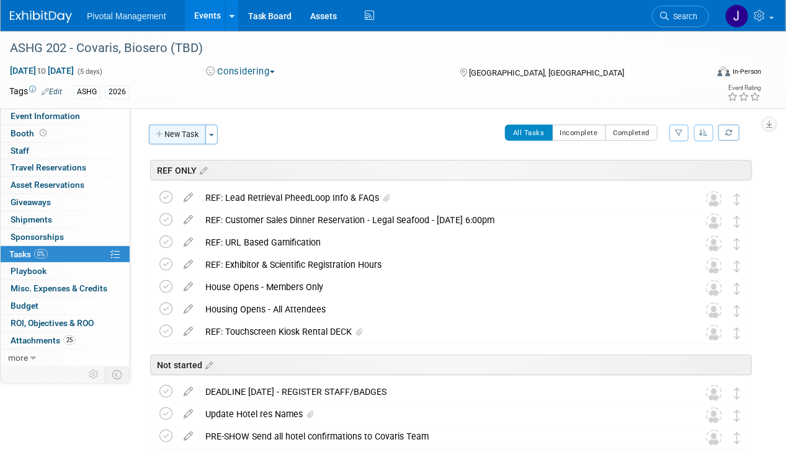
click at [172, 131] on button "New Task" at bounding box center [177, 135] width 57 height 20
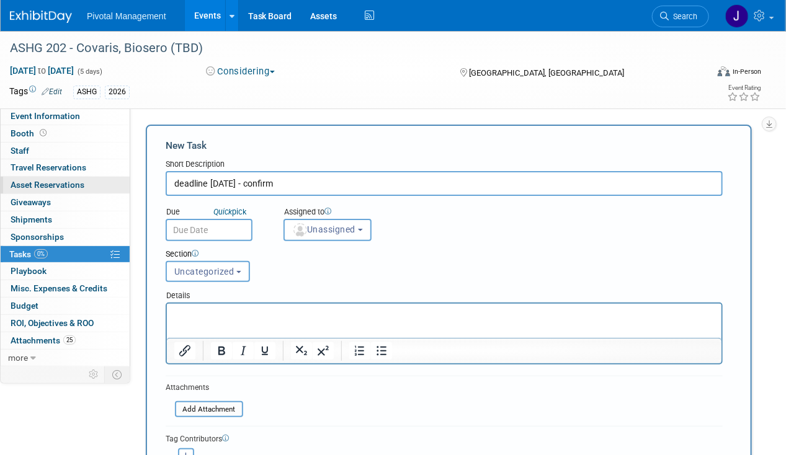
drag, startPoint x: 234, startPoint y: 178, endPoint x: 107, endPoint y: 177, distance: 127.7
drag, startPoint x: 238, startPoint y: 176, endPoint x: 114, endPoint y: 186, distance: 124.4
drag, startPoint x: 234, startPoint y: 185, endPoint x: 132, endPoint y: 188, distance: 102.4
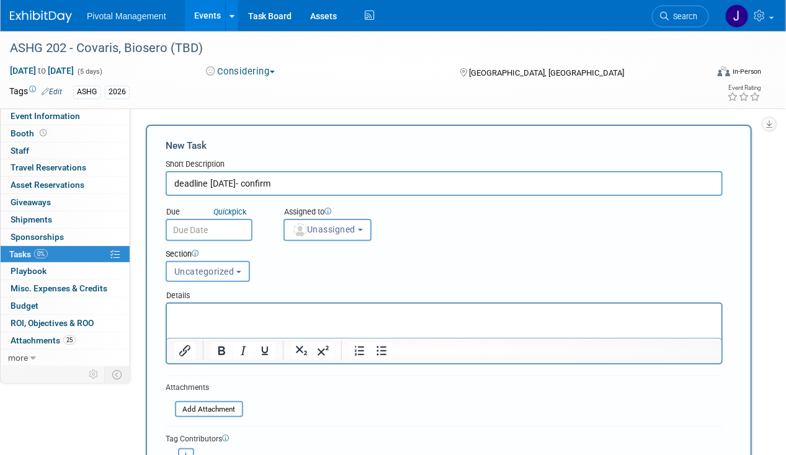
click at [132, 188] on div "Event Website: Edit [URL][DOMAIN_NAME] Exhibitor Prospectus: Edit Event Topic a…" at bounding box center [445, 235] width 631 height 255
type input "DEADLINE [DATE] - Confirm"
click at [228, 312] on p "Rich Text Area. Press ALT-0 for help." at bounding box center [444, 314] width 540 height 12
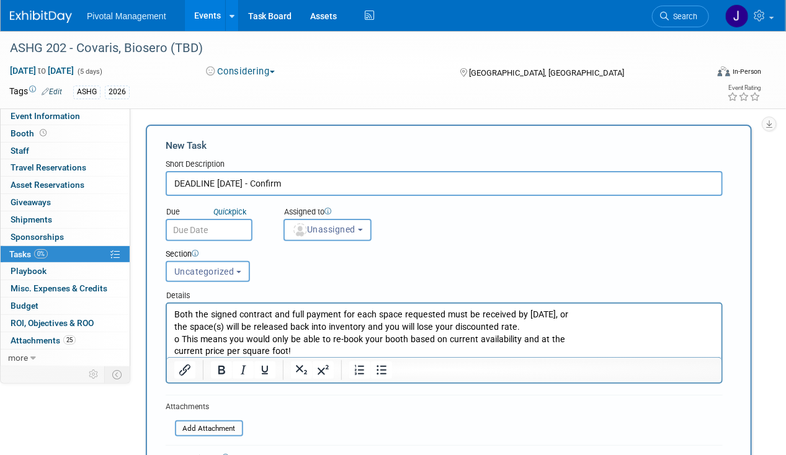
click at [346, 170] on div "Short Description" at bounding box center [444, 165] width 557 height 12
click at [340, 175] on input "DEADLINE [DATE] - Confirm" at bounding box center [444, 183] width 557 height 25
type input "DEADLINE [DATE] - Confirm Contract & Payment"
click at [219, 239] on body "Pivotal Management Events Add Event Bulk Upload Events Shareable Event Boards R…" at bounding box center [393, 227] width 786 height 455
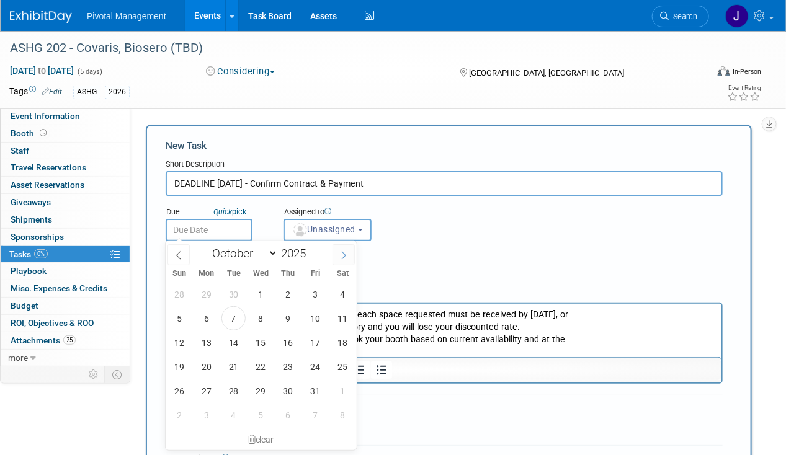
click at [337, 251] on span at bounding box center [343, 254] width 22 height 21
select select "10"
click at [314, 247] on span at bounding box center [310, 249] width 9 height 7
type input "2026"
click at [235, 296] on span "3" at bounding box center [233, 294] width 24 height 24
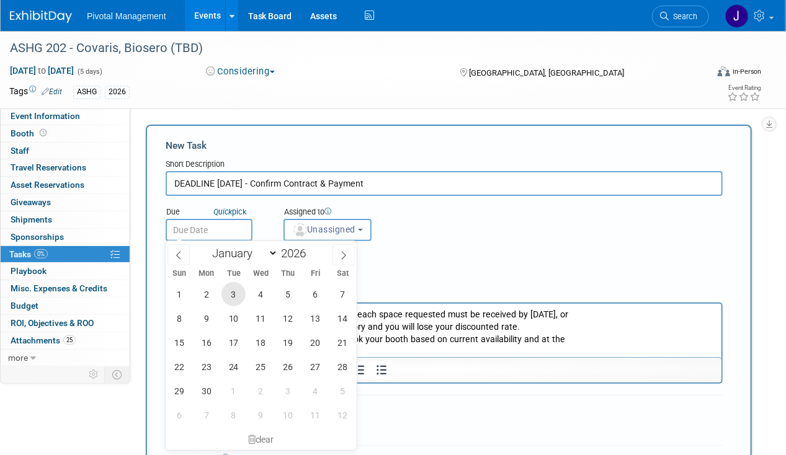
type input "[DATE]"
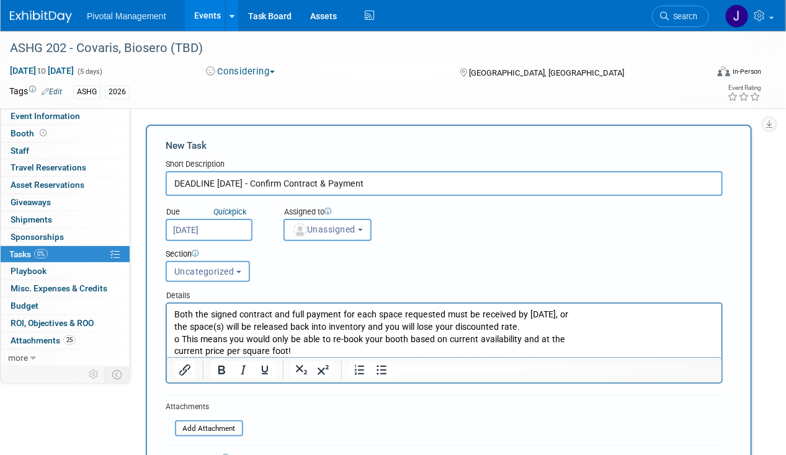
click at [234, 236] on input "[DATE]" at bounding box center [209, 230] width 87 height 22
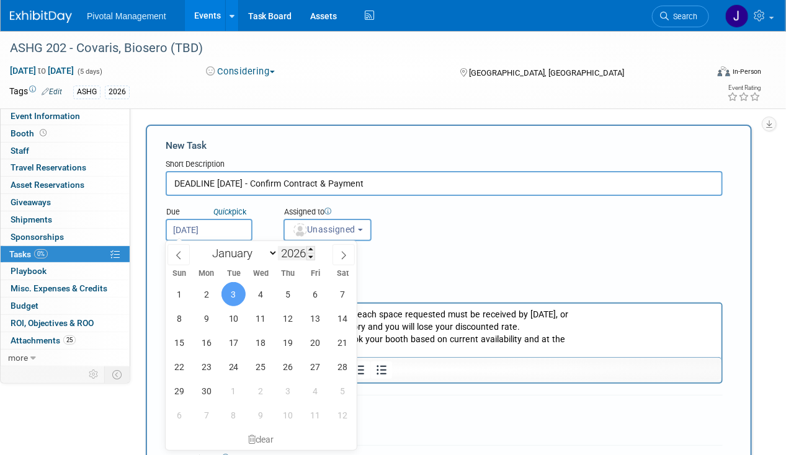
click at [306, 255] on input "2026" at bounding box center [296, 253] width 37 height 14
click at [309, 255] on span at bounding box center [310, 256] width 9 height 7
type input "2025"
click at [212, 316] on span "3" at bounding box center [206, 318] width 24 height 24
type input "[DATE]"
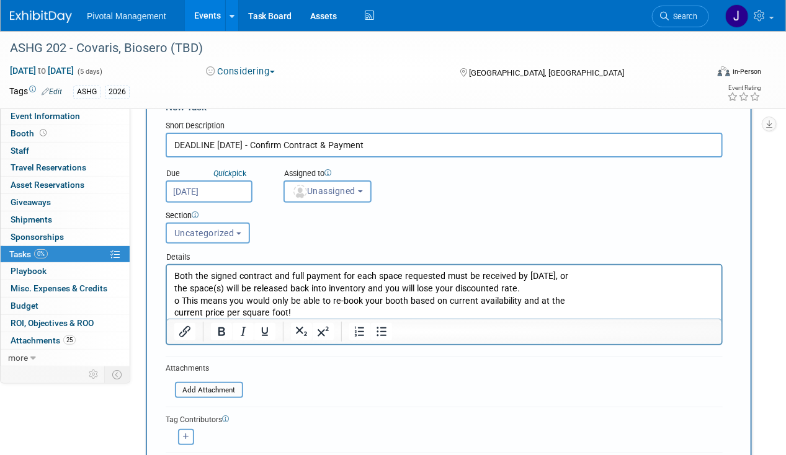
scroll to position [62, 0]
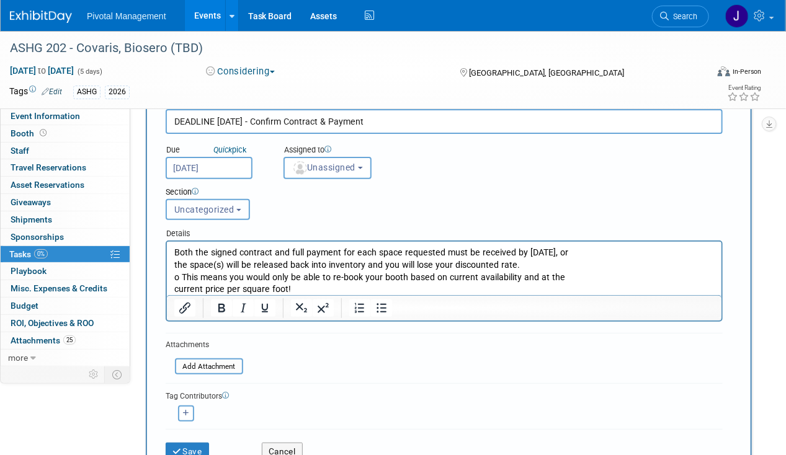
click at [201, 213] on button "Uncategorized" at bounding box center [208, 209] width 84 height 21
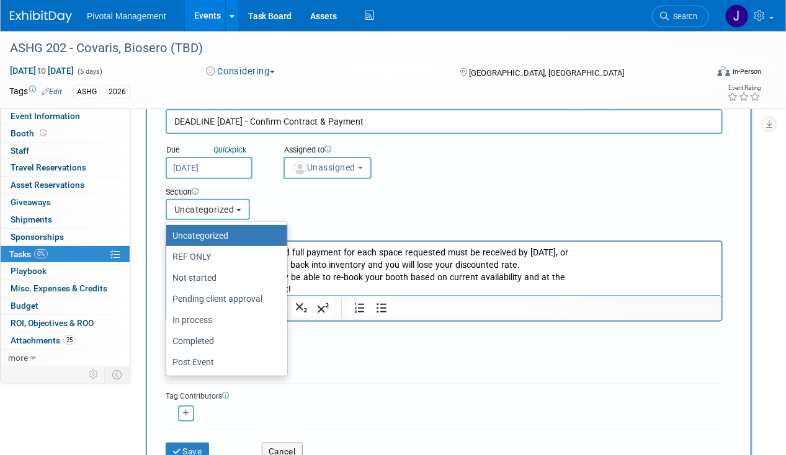
click at [201, 213] on span "Uncategorized" at bounding box center [204, 210] width 60 height 10
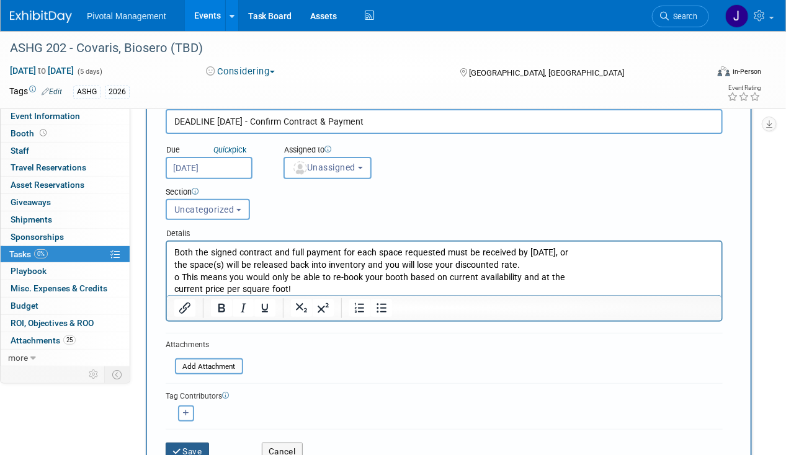
drag, startPoint x: 184, startPoint y: 438, endPoint x: 186, endPoint y: 445, distance: 6.5
click at [185, 438] on div "Save" at bounding box center [204, 447] width 96 height 25
click at [187, 445] on button "Save" at bounding box center [187, 451] width 43 height 17
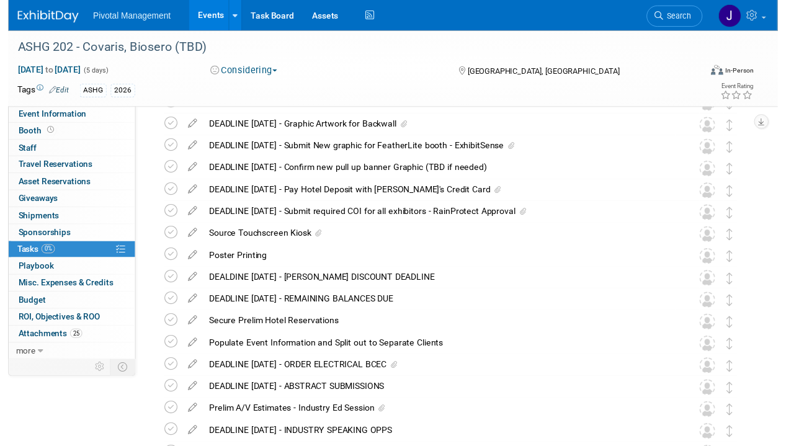
scroll to position [815, 0]
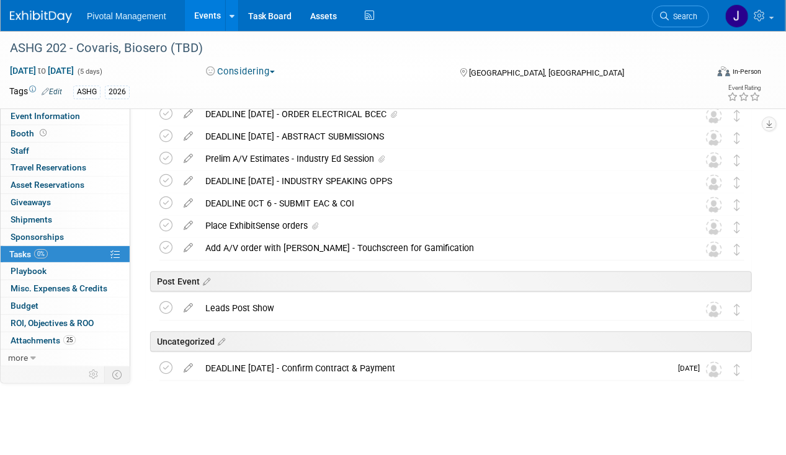
click at [375, 368] on div "DEADLINE [DATE] - Confirm Contract & Payment" at bounding box center [434, 368] width 471 height 21
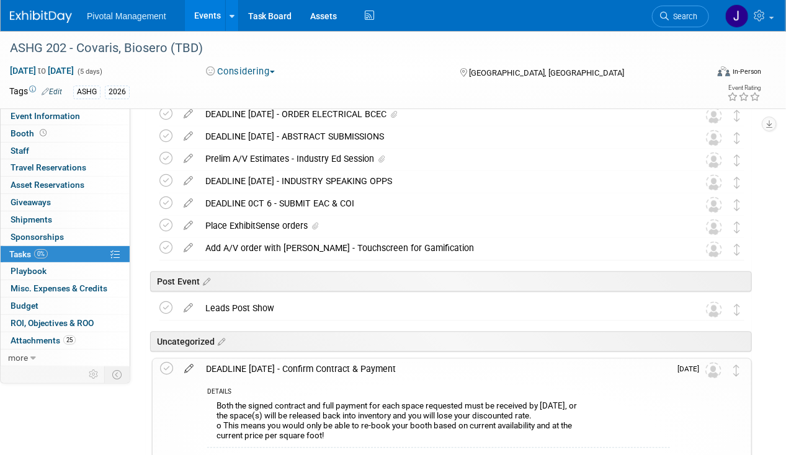
click at [195, 370] on icon at bounding box center [189, 366] width 22 height 15
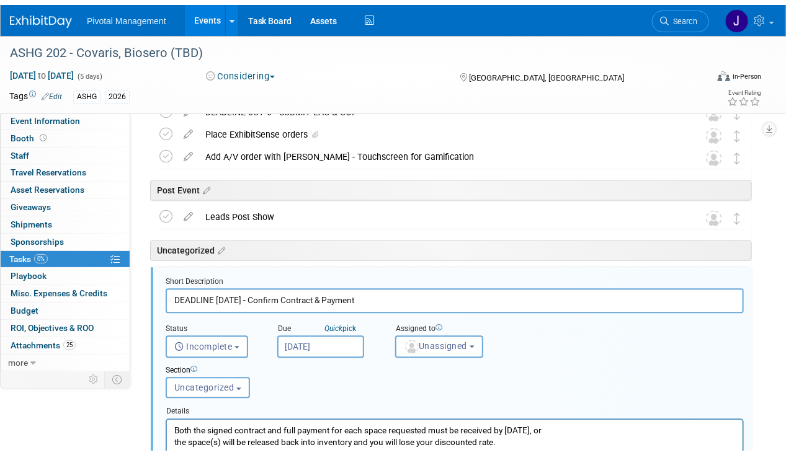
scroll to position [991, 0]
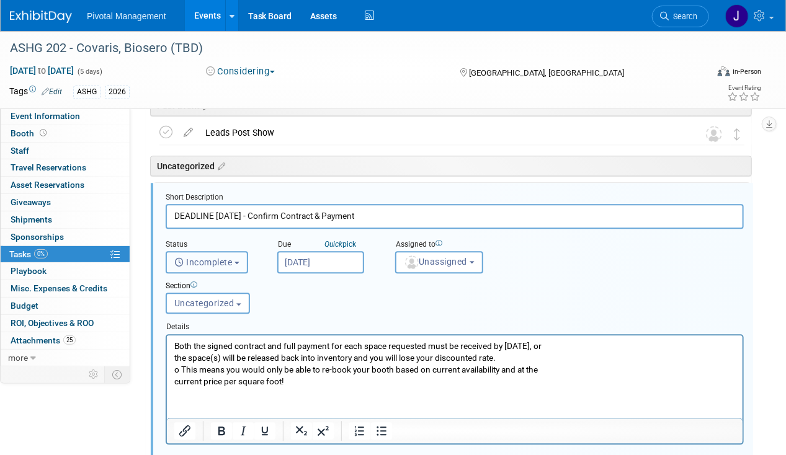
click at [209, 267] on button "Incomplete" at bounding box center [207, 262] width 82 height 22
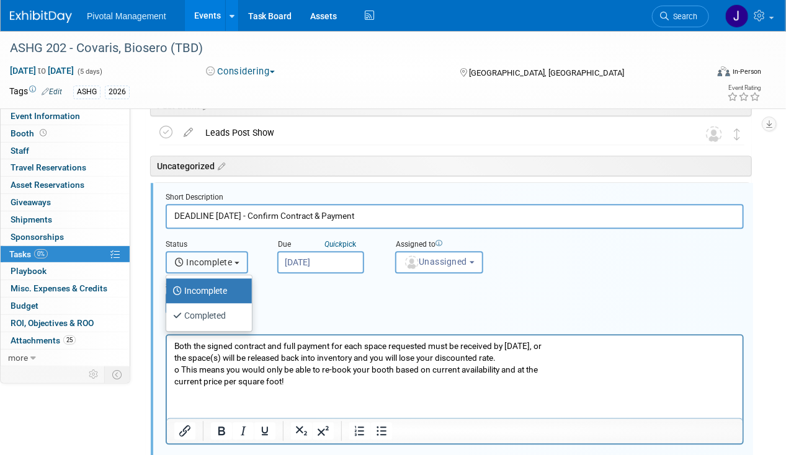
click at [209, 267] on button "Incomplete" at bounding box center [207, 262] width 82 height 22
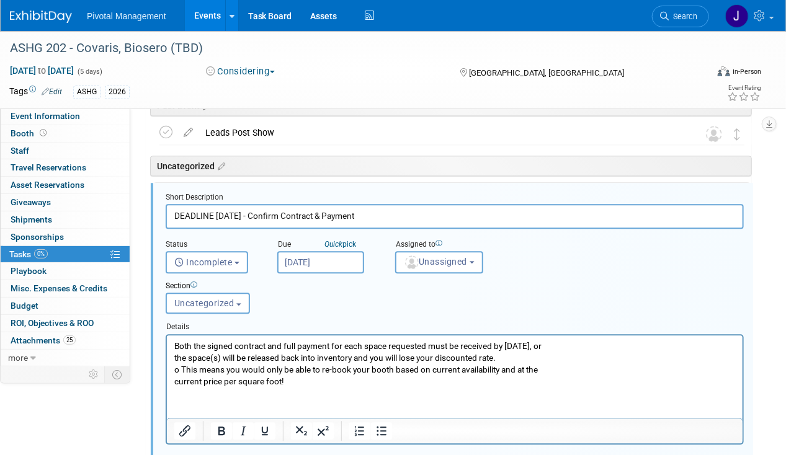
click at [206, 321] on div "Details" at bounding box center [455, 324] width 578 height 17
click at [208, 309] on button "Uncategorized" at bounding box center [208, 303] width 84 height 21
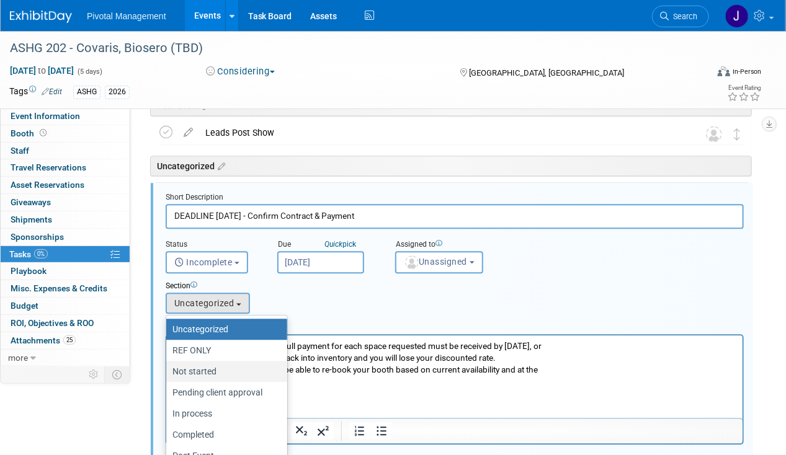
click at [210, 368] on label "Not started" at bounding box center [223, 371] width 102 height 16
click at [168, 368] on input "Not started" at bounding box center [164, 372] width 8 height 8
select select "11275834"
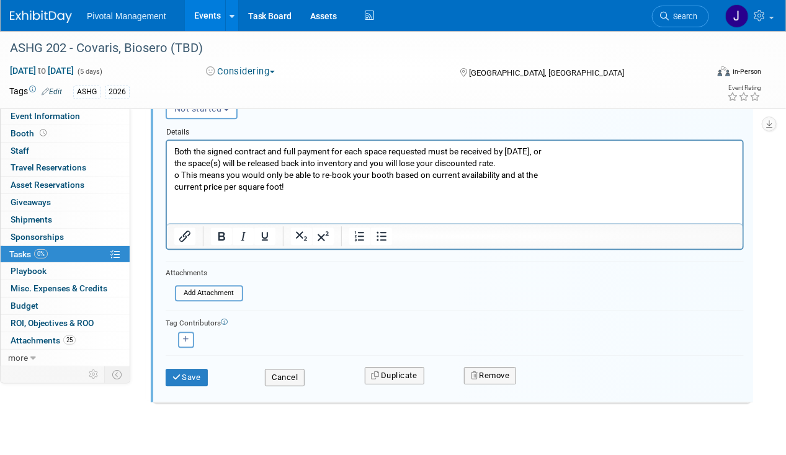
scroll to position [1204, 0]
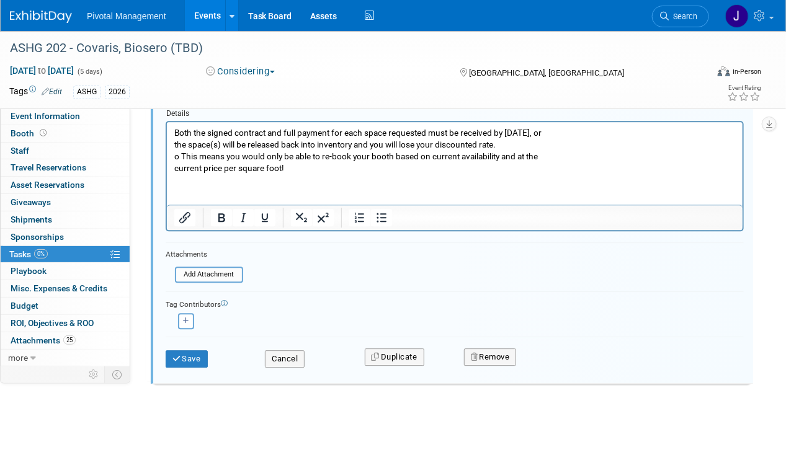
click at [173, 152] on body "Both the signed contract and full payment for each space requested must be rece…" at bounding box center [454, 149] width 562 height 47
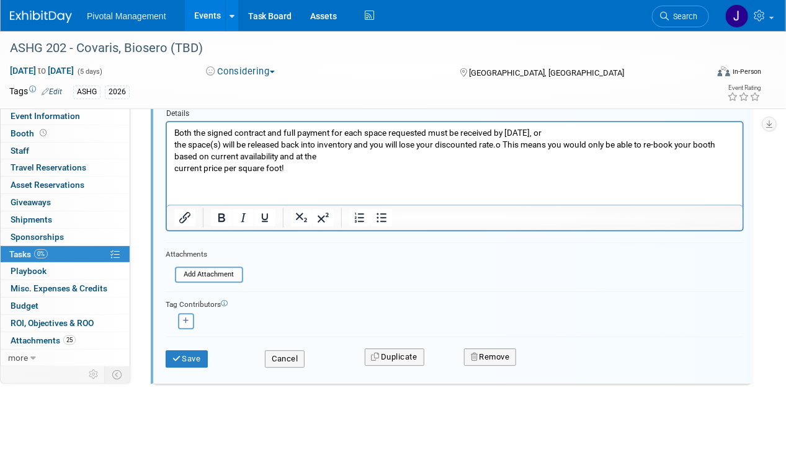
click at [174, 158] on p "Both the signed contract and full payment for each space requested must be rece…" at bounding box center [454, 149] width 561 height 47
click at [174, 162] on p "Both the signed contract and full payment for each space requested must be rece…" at bounding box center [454, 149] width 561 height 47
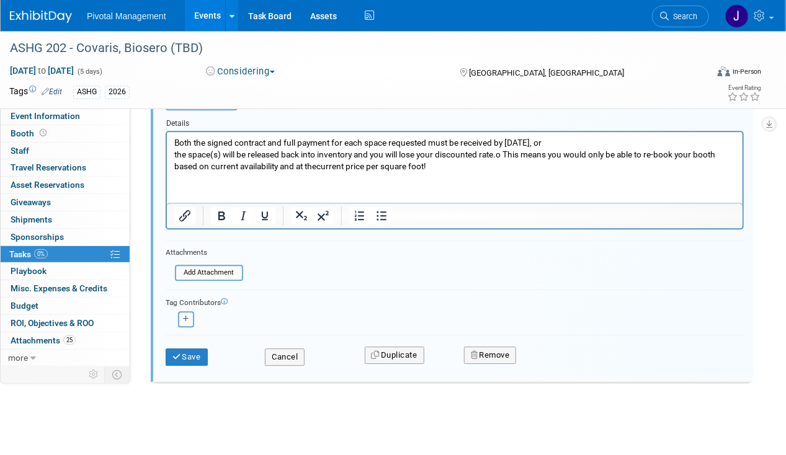
scroll to position [1193, 0]
click at [201, 268] on input "file" at bounding box center [178, 274] width 126 height 14
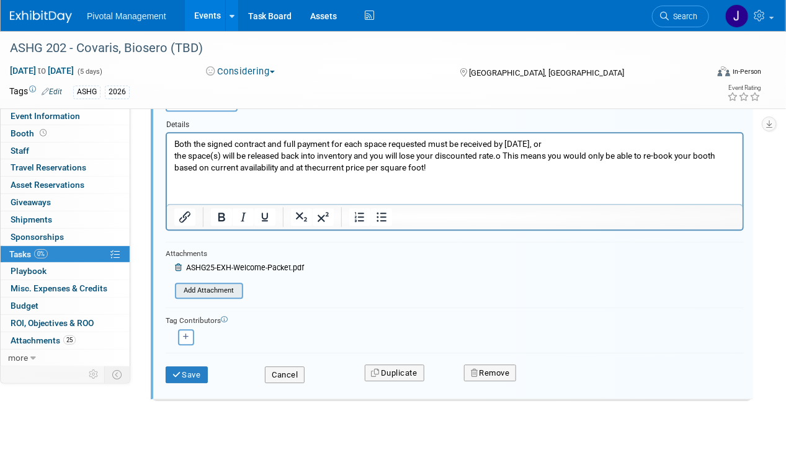
click at [179, 265] on icon at bounding box center [179, 267] width 9 height 7
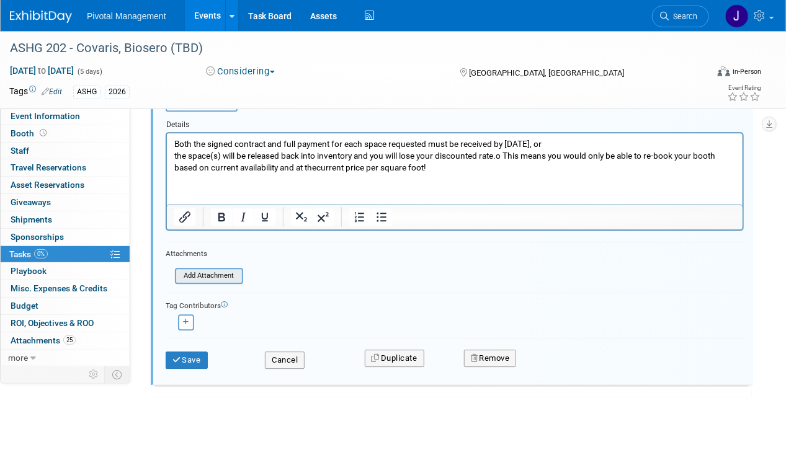
click at [194, 275] on input "file" at bounding box center [178, 276] width 126 height 14
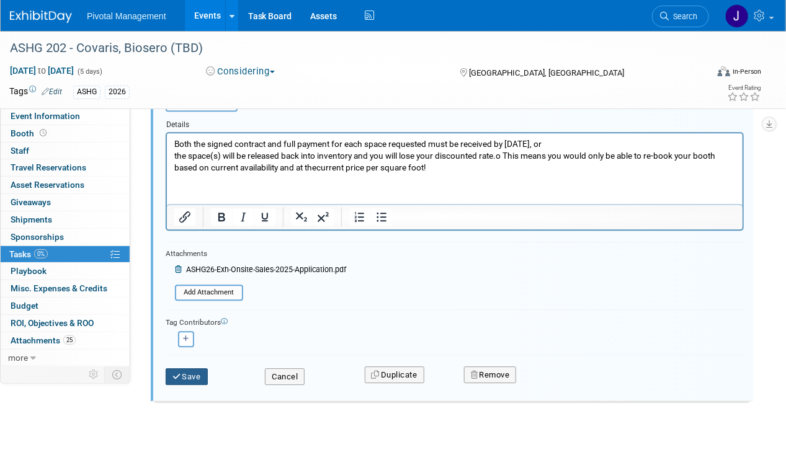
click at [197, 368] on button "Save" at bounding box center [187, 376] width 42 height 17
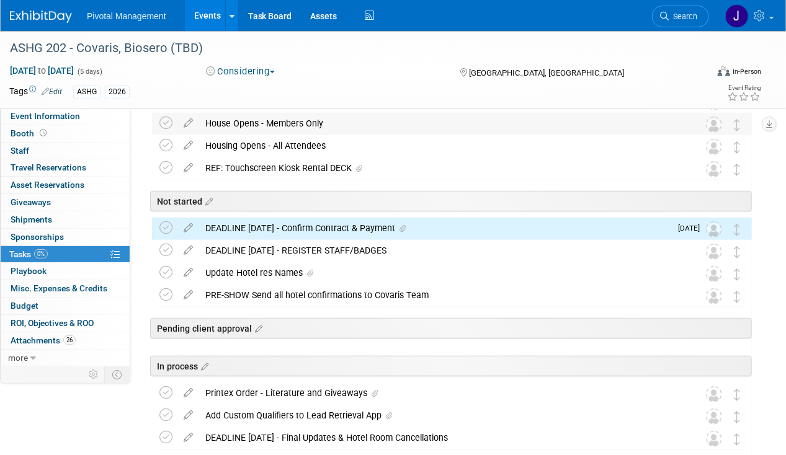
scroll to position [248, 0]
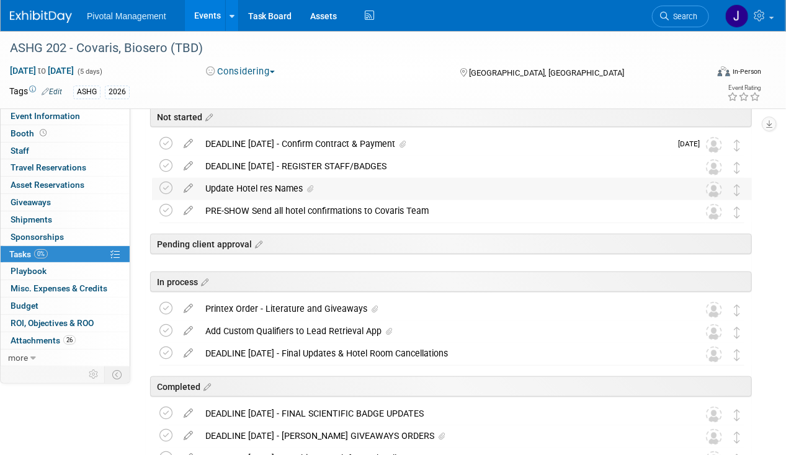
click at [281, 185] on div "Update Hotel res Names" at bounding box center [440, 188] width 482 height 21
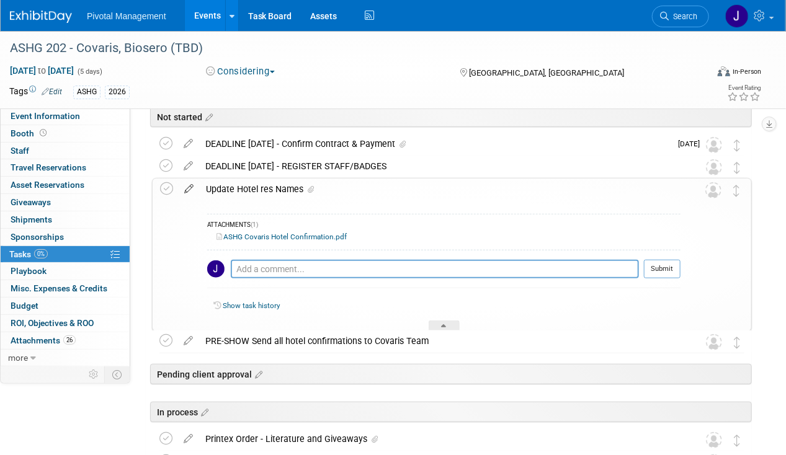
click at [190, 188] on icon at bounding box center [189, 186] width 22 height 15
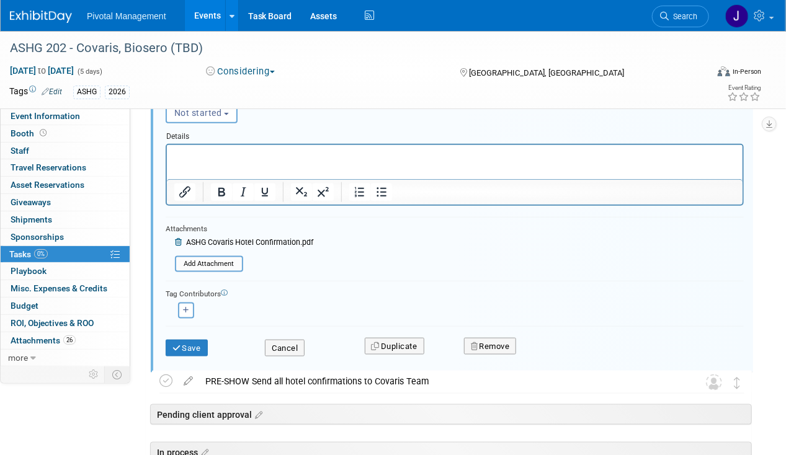
scroll to position [554, 0]
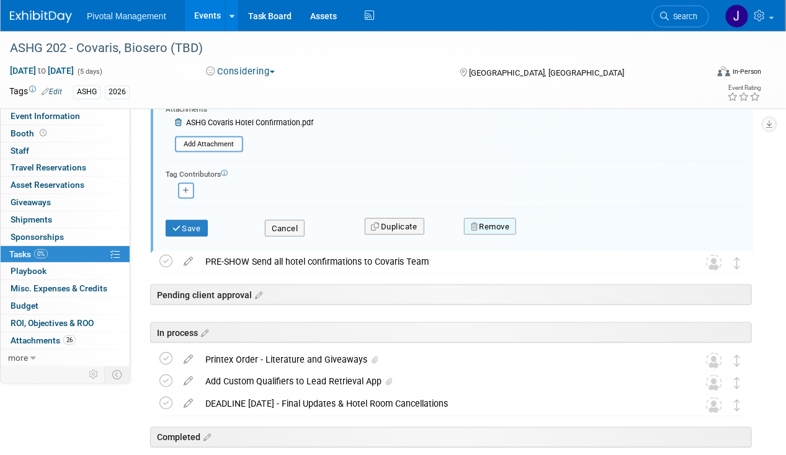
click at [487, 218] on button "Remove" at bounding box center [490, 226] width 53 height 17
click at [559, 230] on link "Yes" at bounding box center [559, 238] width 36 height 20
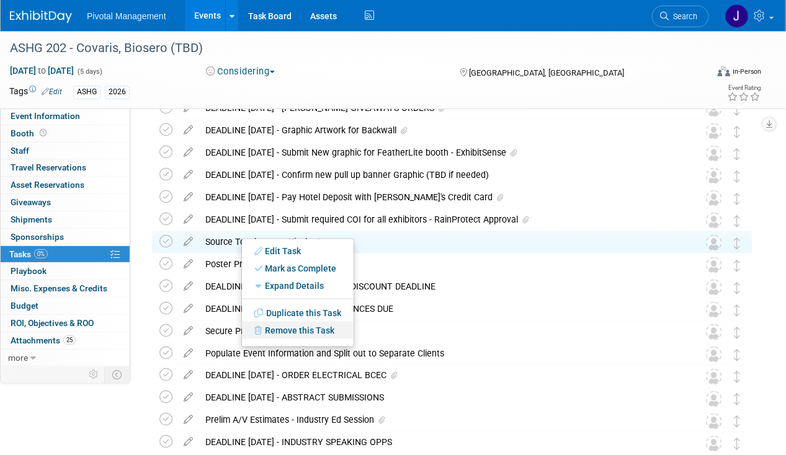
click at [278, 325] on link "Remove this Task" at bounding box center [298, 330] width 112 height 17
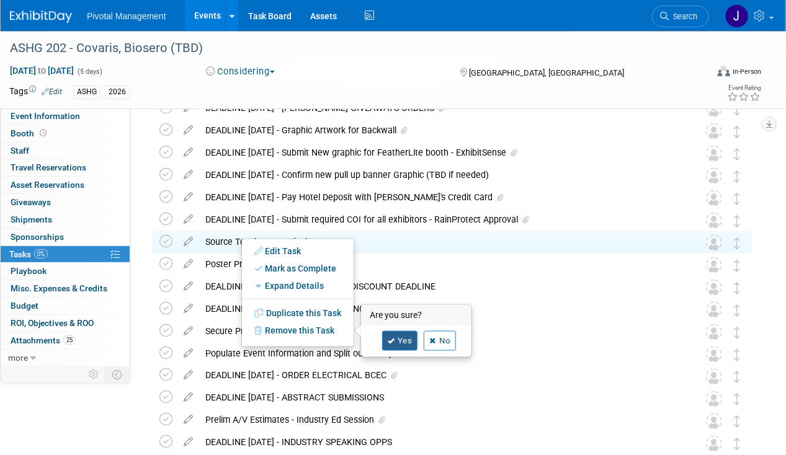
click at [404, 340] on link "Yes" at bounding box center [400, 341] width 36 height 20
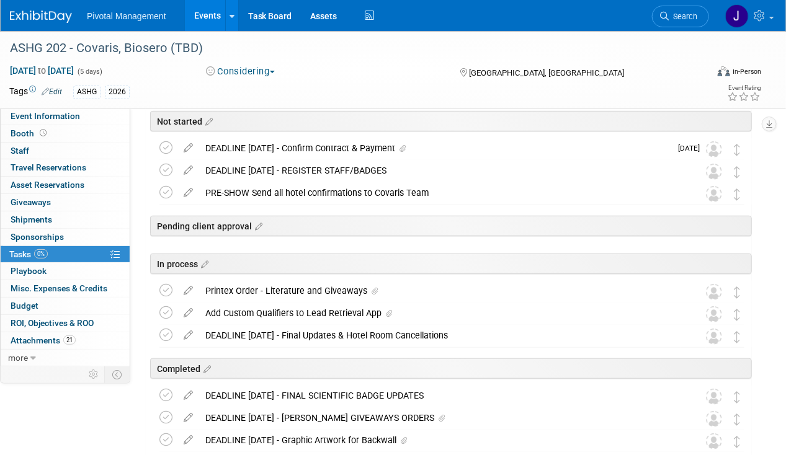
scroll to position [0, 0]
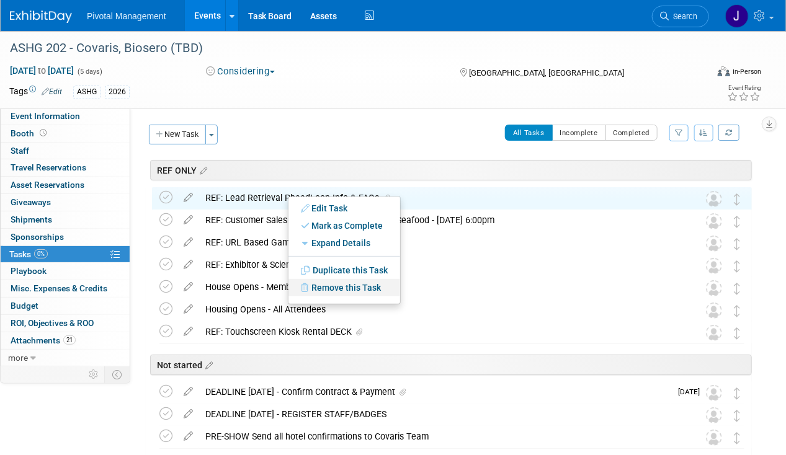
click at [353, 288] on link "Remove this Task" at bounding box center [344, 287] width 112 height 17
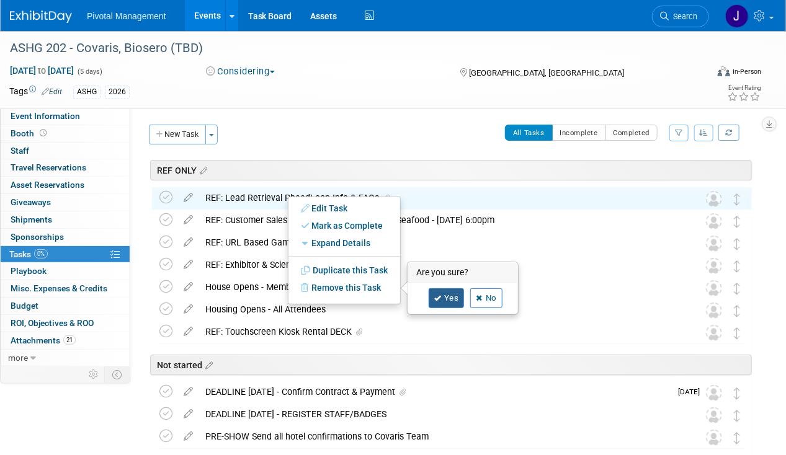
click at [445, 293] on link "Yes" at bounding box center [446, 298] width 36 height 20
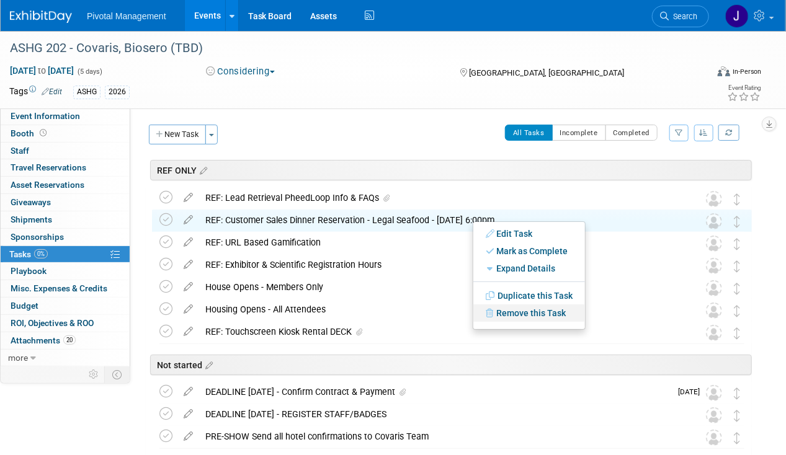
click at [521, 312] on link "Remove this Task" at bounding box center [529, 312] width 112 height 17
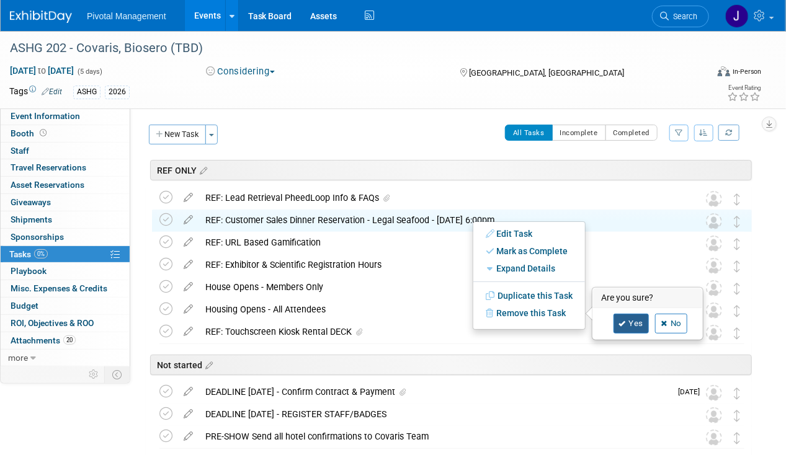
click at [619, 325] on icon at bounding box center [622, 324] width 7 height 7
